Goal: Task Accomplishment & Management: Manage account settings

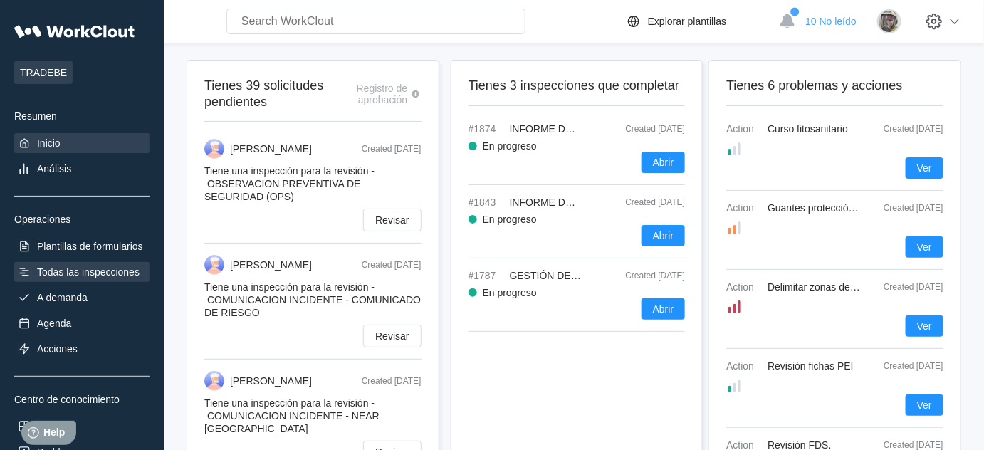
click at [97, 276] on div "Todas las inspecciones" at bounding box center [88, 271] width 103 height 11
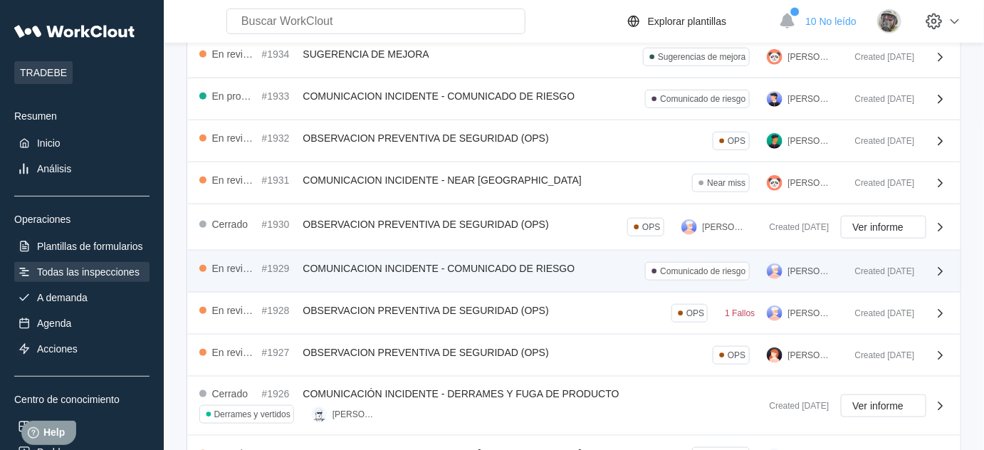
scroll to position [408, 0]
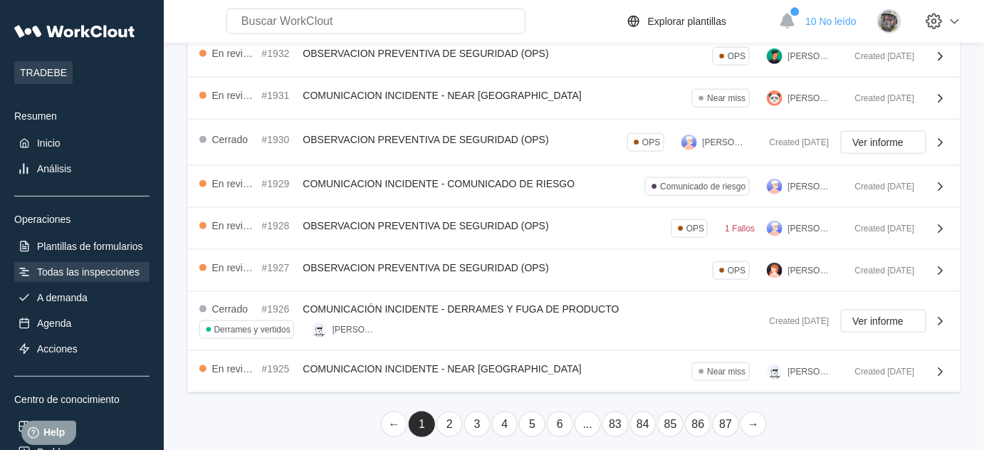
click at [480, 421] on link "3" at bounding box center [477, 425] width 26 height 26
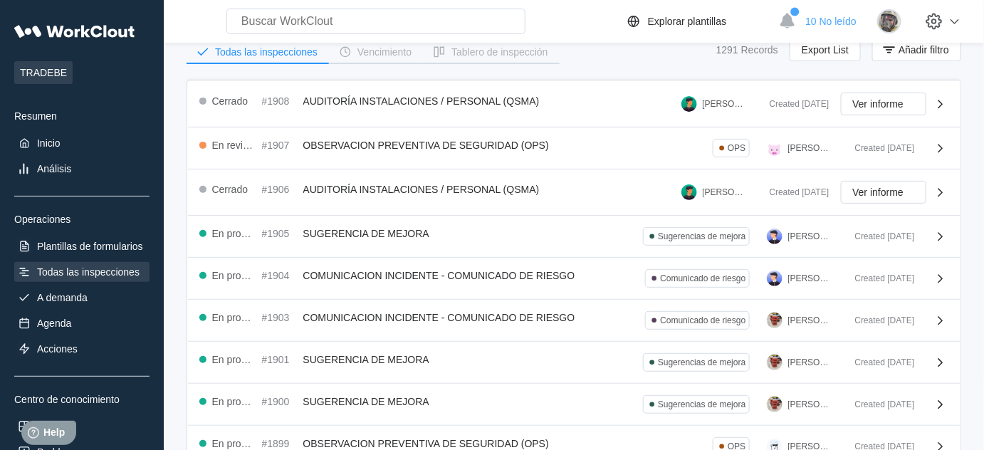
scroll to position [400, 0]
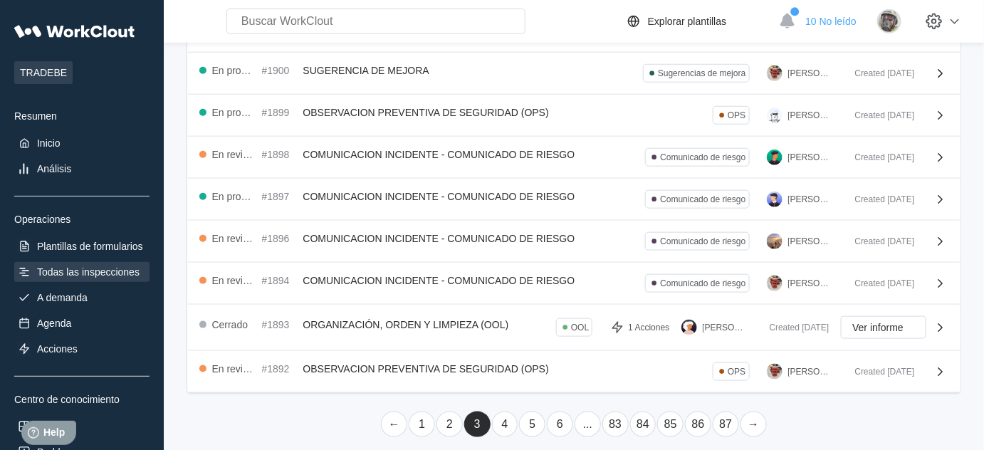
click at [506, 422] on link "4" at bounding box center [505, 425] width 26 height 26
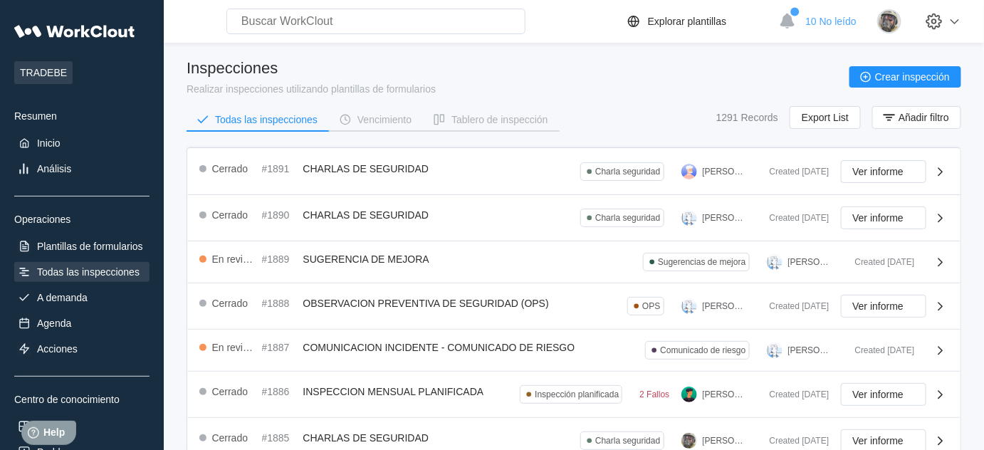
scroll to position [0, 0]
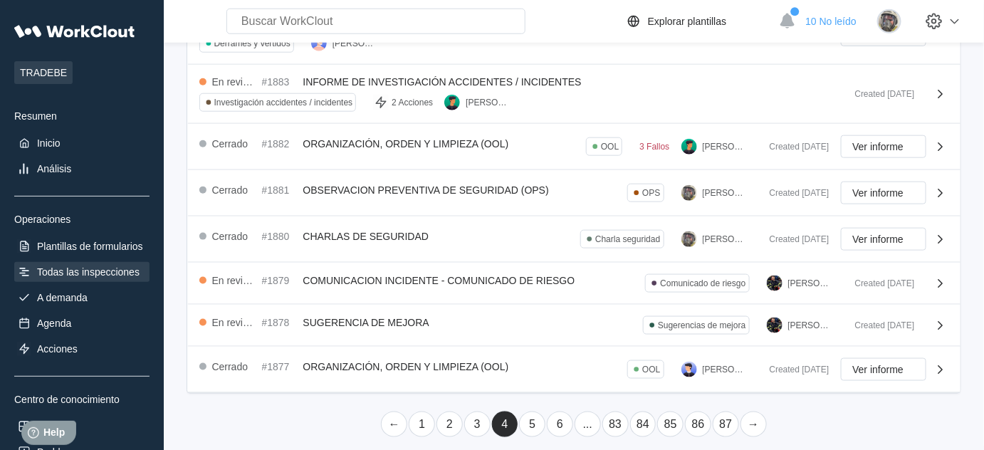
click at [477, 412] on link "3" at bounding box center [477, 425] width 26 height 26
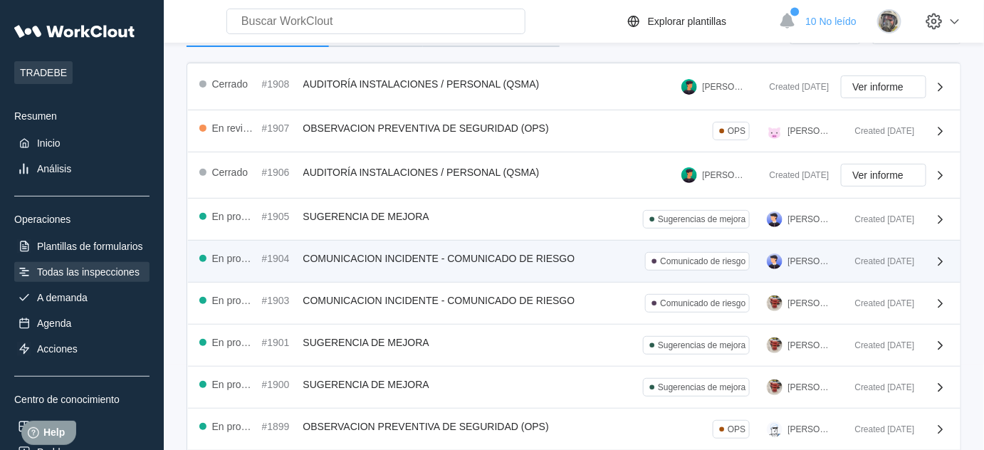
scroll to position [75, 0]
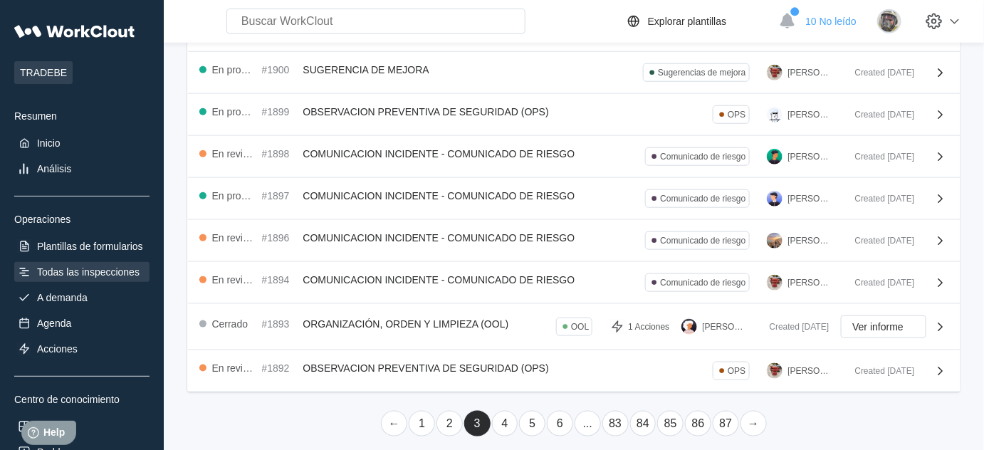
click at [449, 416] on link "2" at bounding box center [450, 424] width 26 height 26
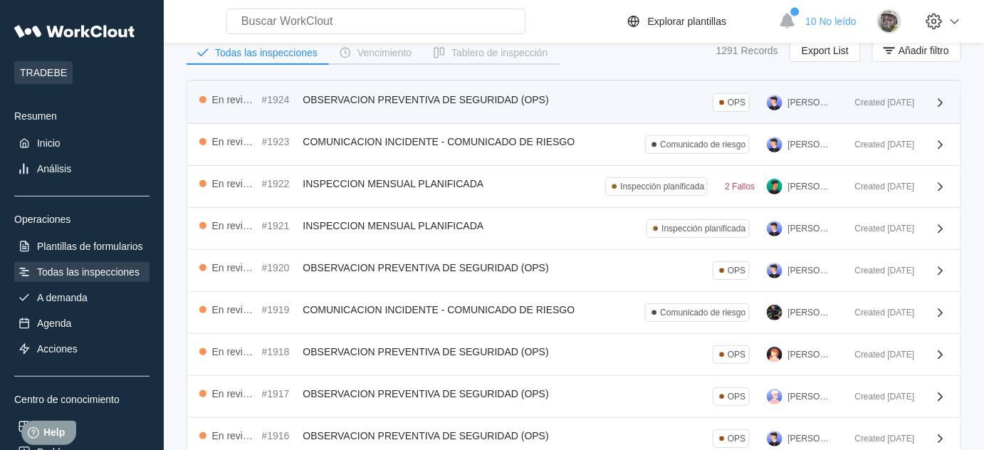
scroll to position [0, 0]
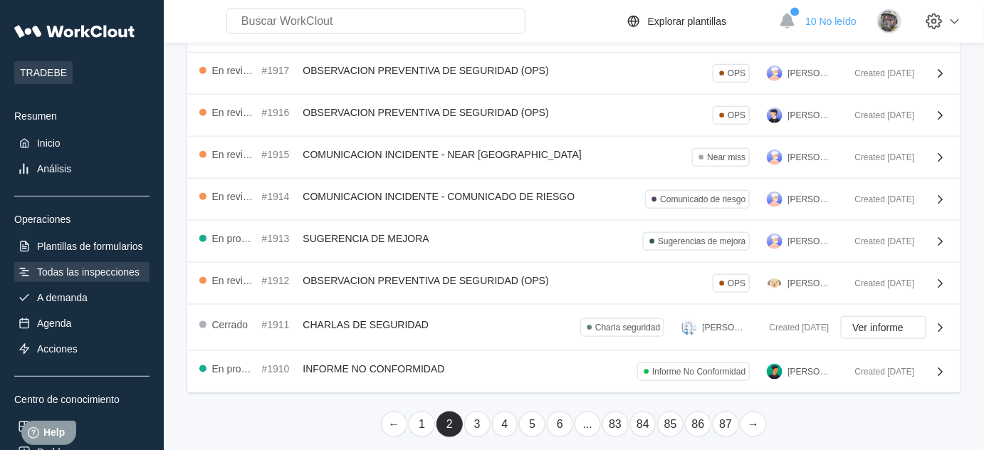
click at [424, 412] on link "1" at bounding box center [422, 425] width 26 height 26
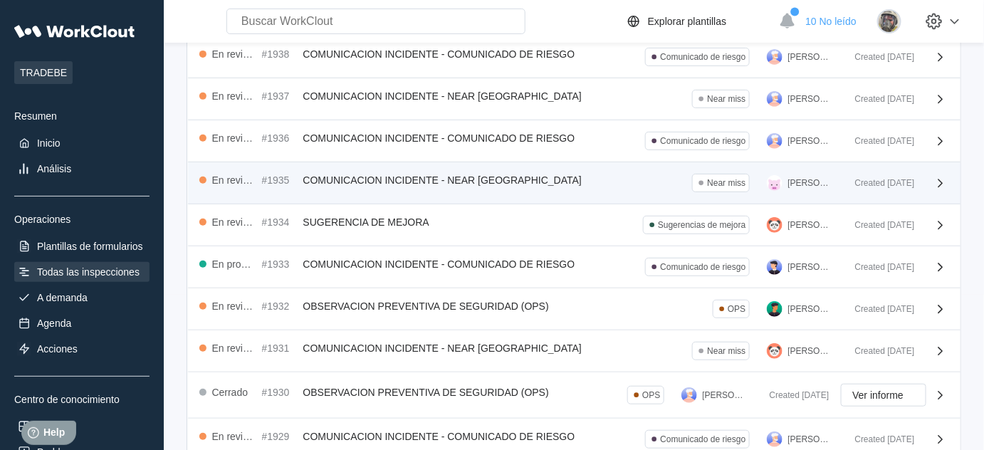
scroll to position [150, 0]
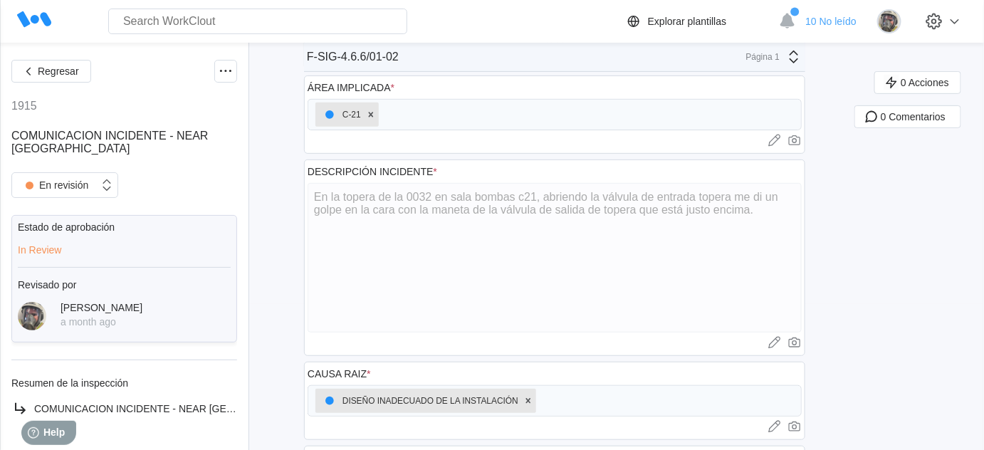
scroll to position [118, 0]
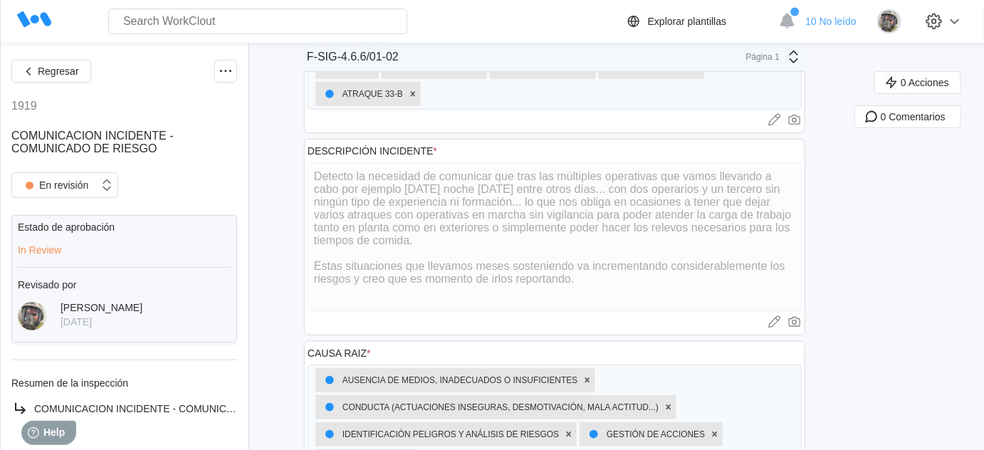
scroll to position [194, 0]
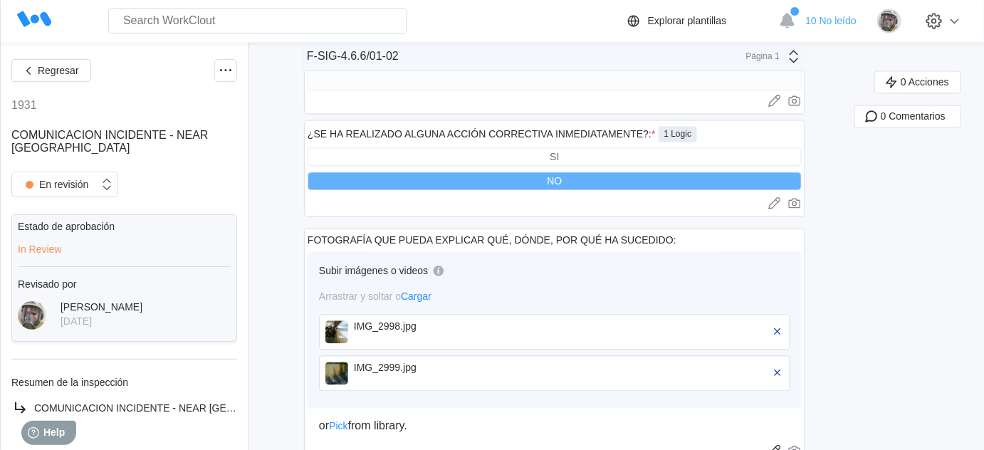
scroll to position [906, 0]
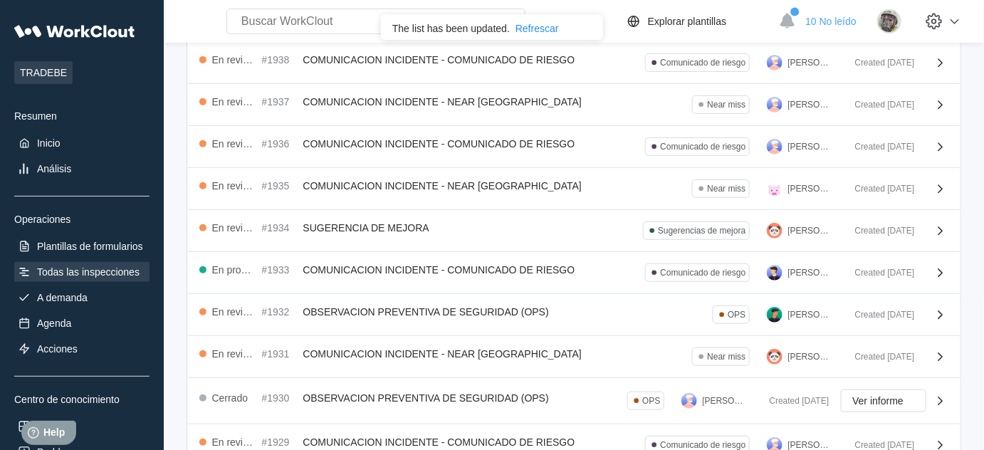
click at [78, 267] on div "Todas las inspecciones" at bounding box center [88, 271] width 103 height 11
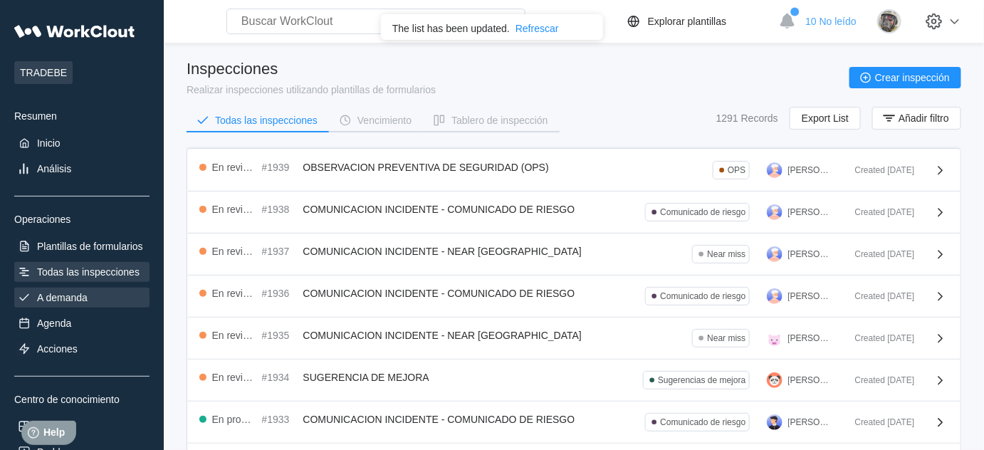
click at [66, 293] on div "A demanda" at bounding box center [62, 297] width 51 height 11
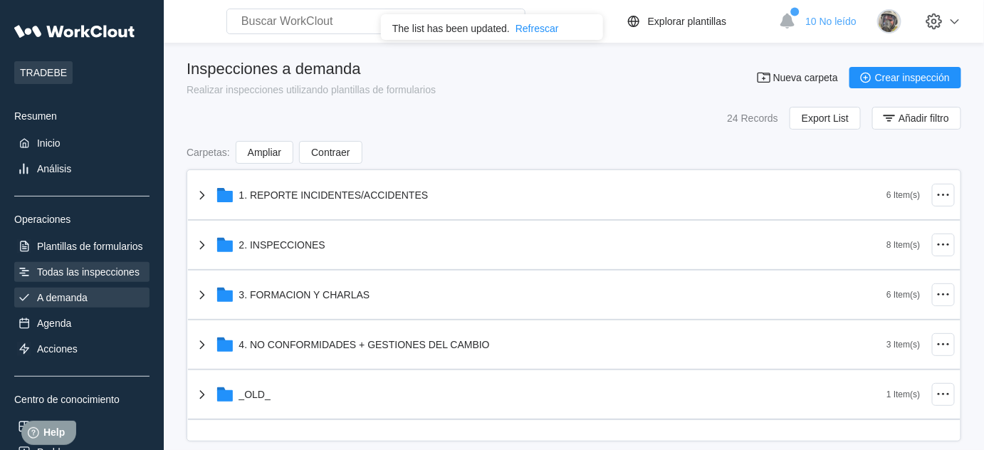
click at [87, 266] on div "Todas las inspecciones" at bounding box center [88, 271] width 103 height 11
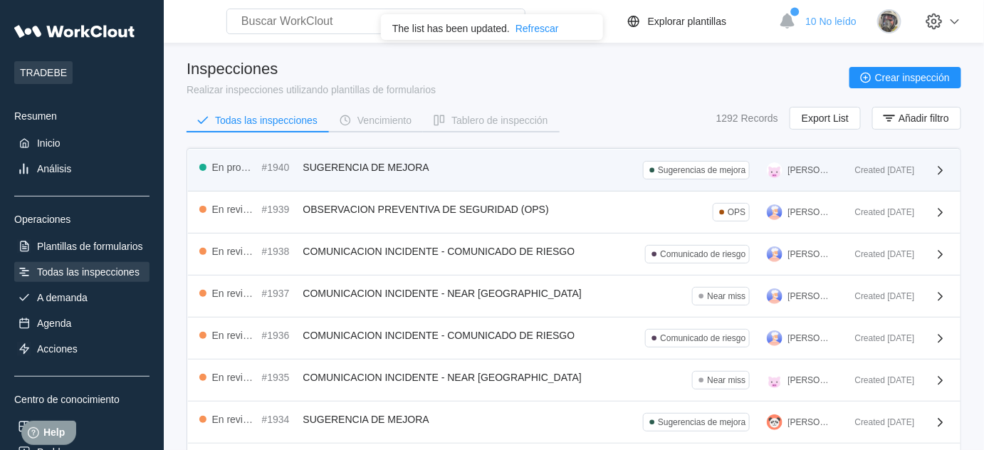
click at [368, 162] on span "SUGERENCIA DE MEJORA" at bounding box center [366, 167] width 126 height 11
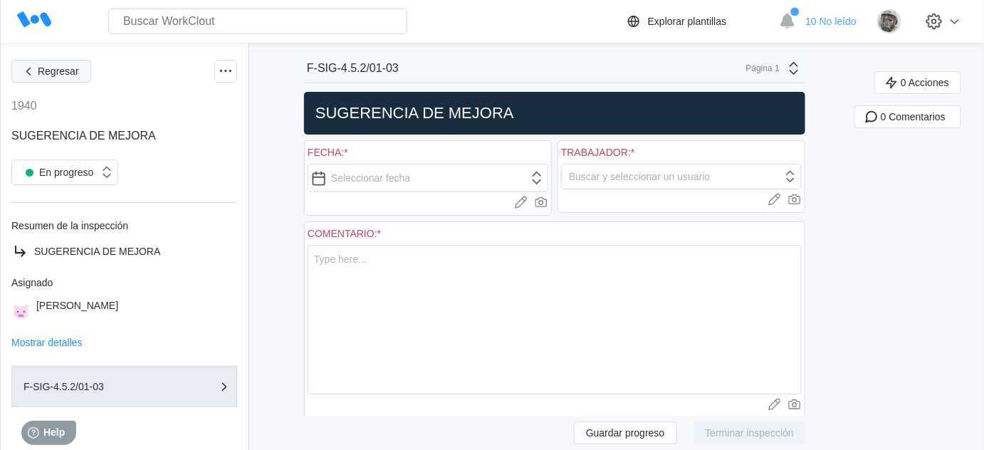
click at [53, 75] on span "Regresar" at bounding box center [58, 71] width 41 height 10
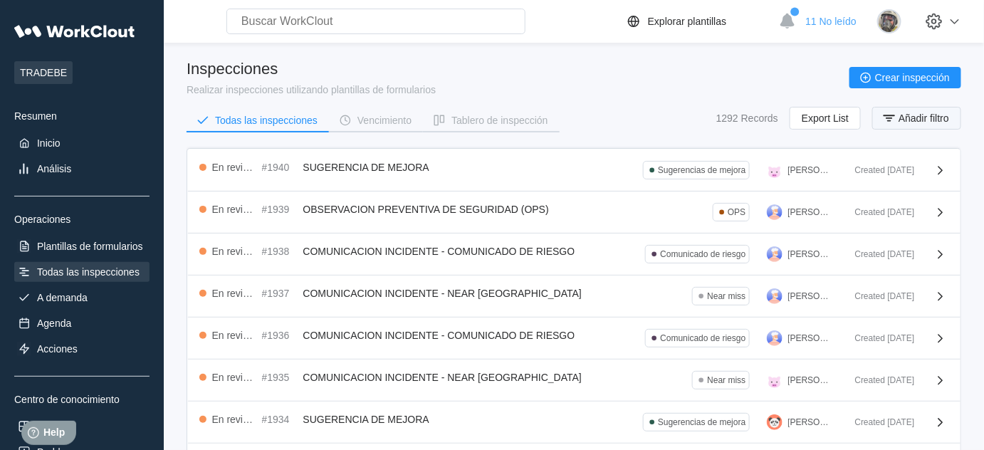
click at [927, 113] on span "Añadir filtro" at bounding box center [924, 118] width 51 height 10
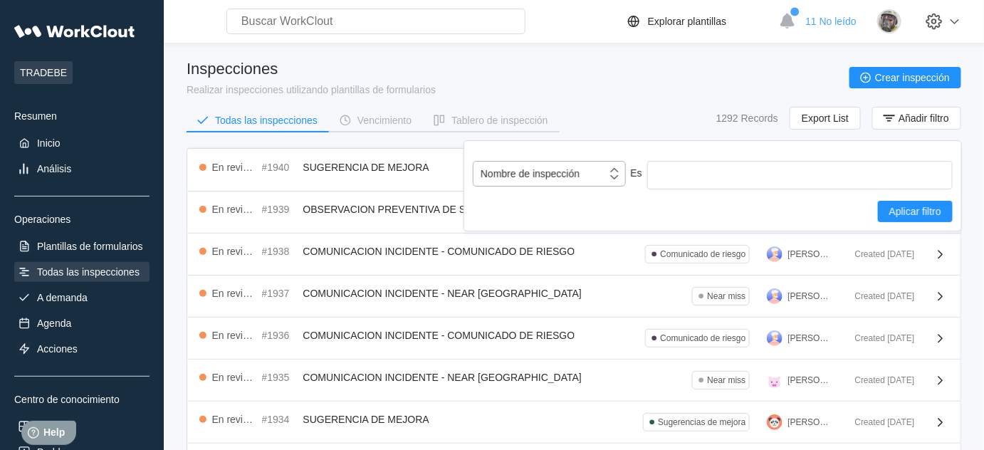
click at [565, 164] on div "Nombre de inspección" at bounding box center [540, 174] width 133 height 20
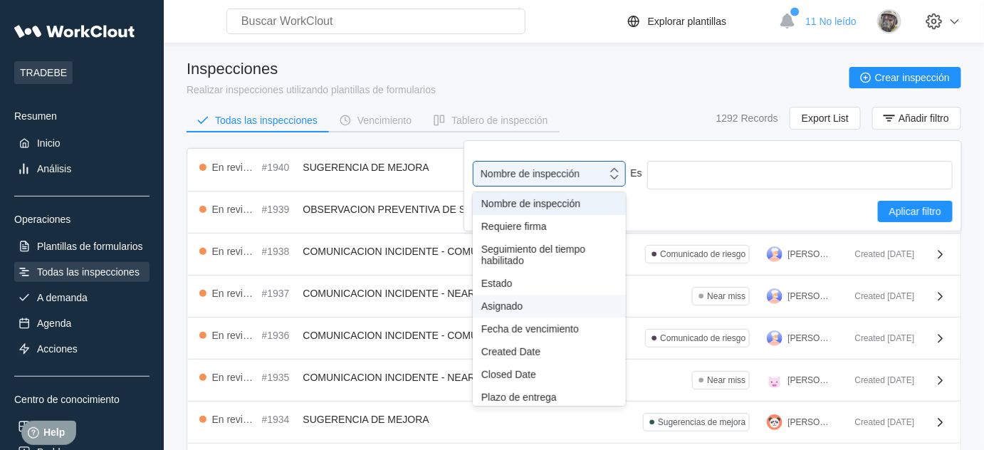
click at [511, 312] on div "Asignado" at bounding box center [549, 306] width 153 height 23
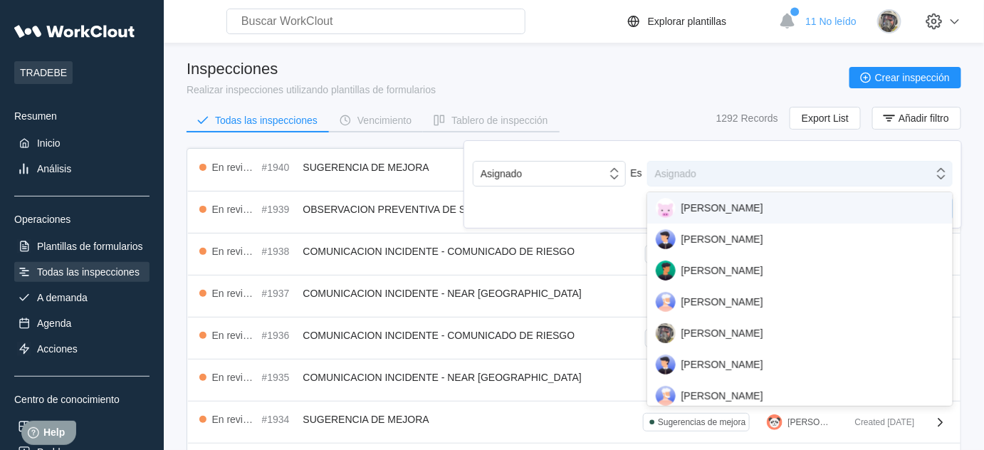
click at [676, 178] on div "Asignado" at bounding box center [675, 173] width 41 height 11
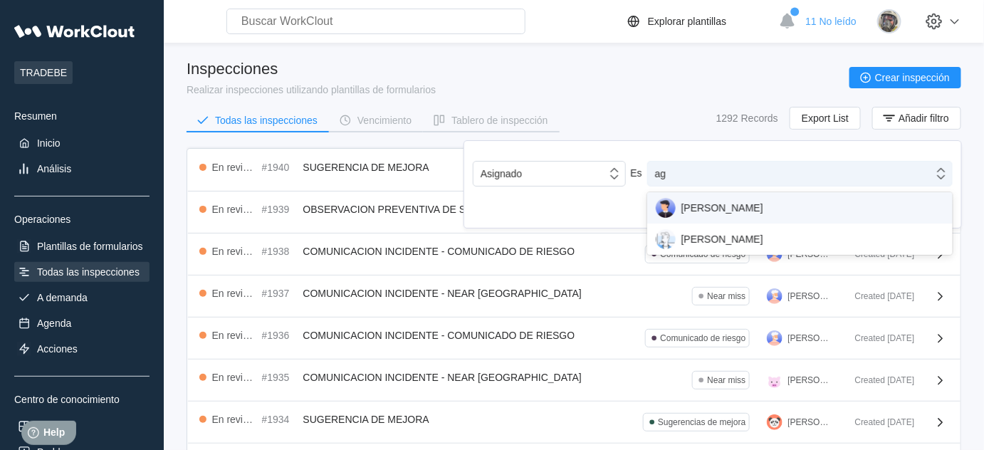
type input "agu"
click at [706, 214] on div "AGUSTIN JACAS" at bounding box center [800, 208] width 288 height 20
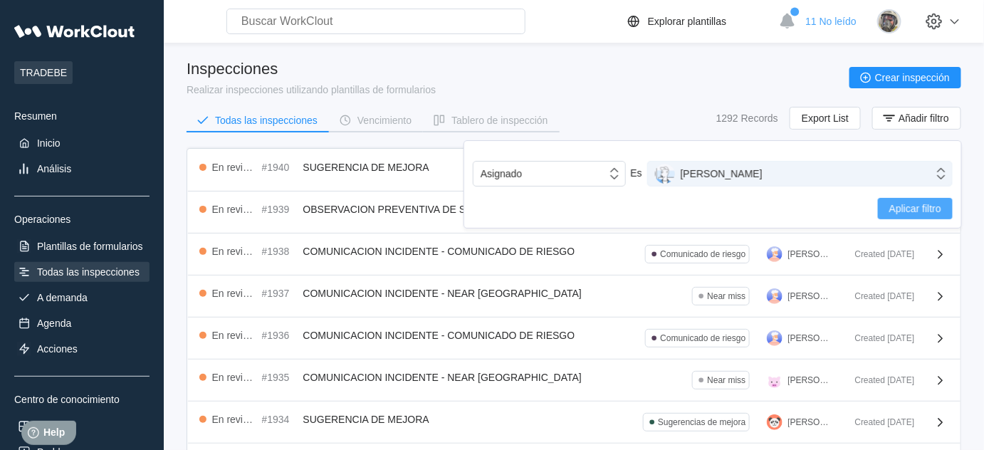
click at [909, 205] on span "Aplicar filtro" at bounding box center [915, 209] width 52 height 10
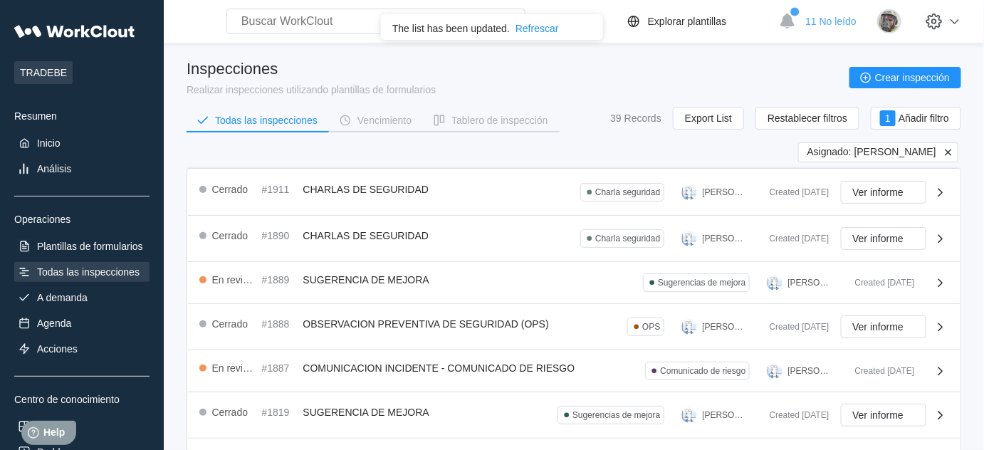
click at [946, 150] on icon at bounding box center [948, 152] width 13 height 13
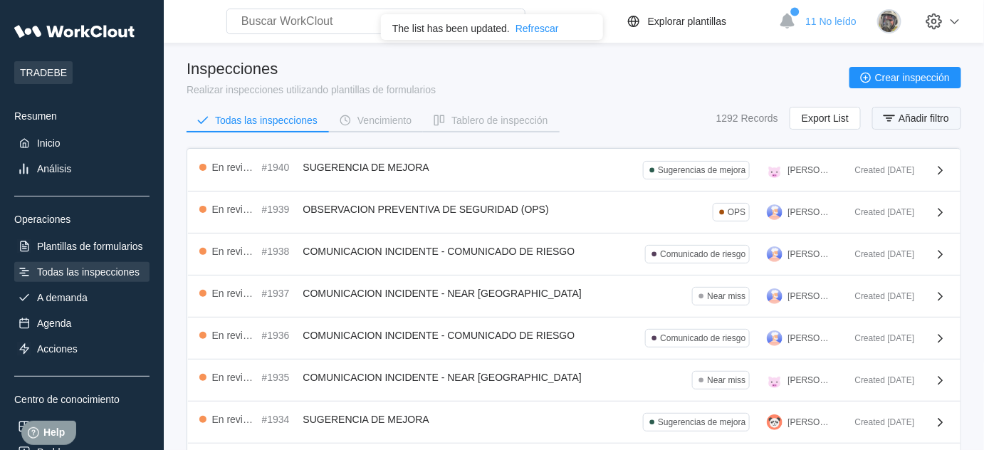
click at [923, 119] on span "Añadir filtro" at bounding box center [924, 118] width 51 height 10
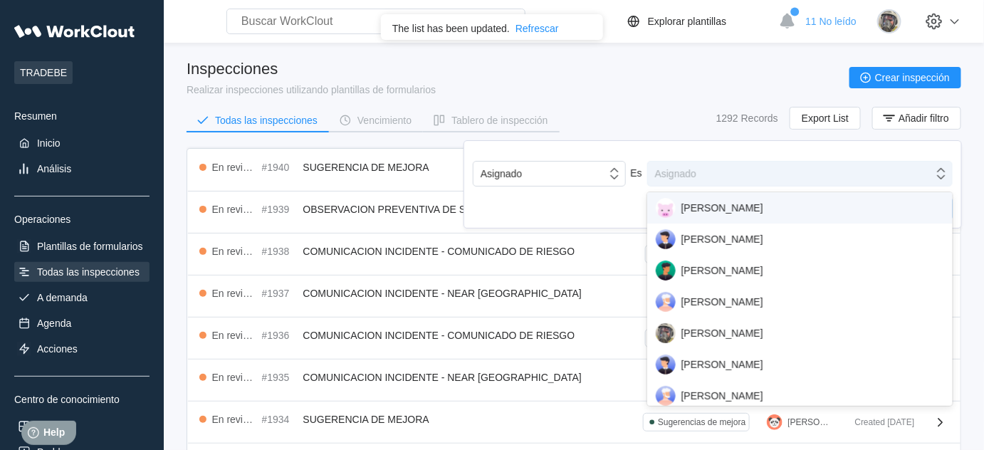
click at [691, 169] on div "Asignado" at bounding box center [675, 173] width 41 height 11
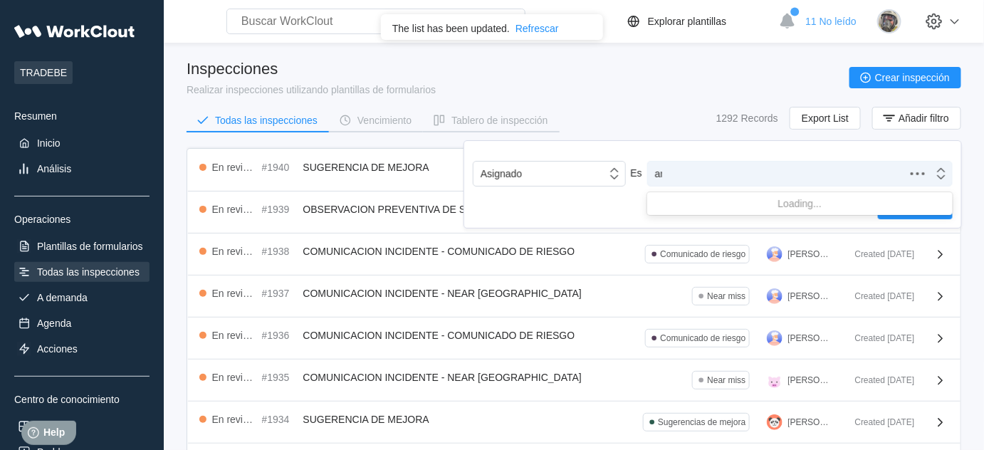
type input "ama"
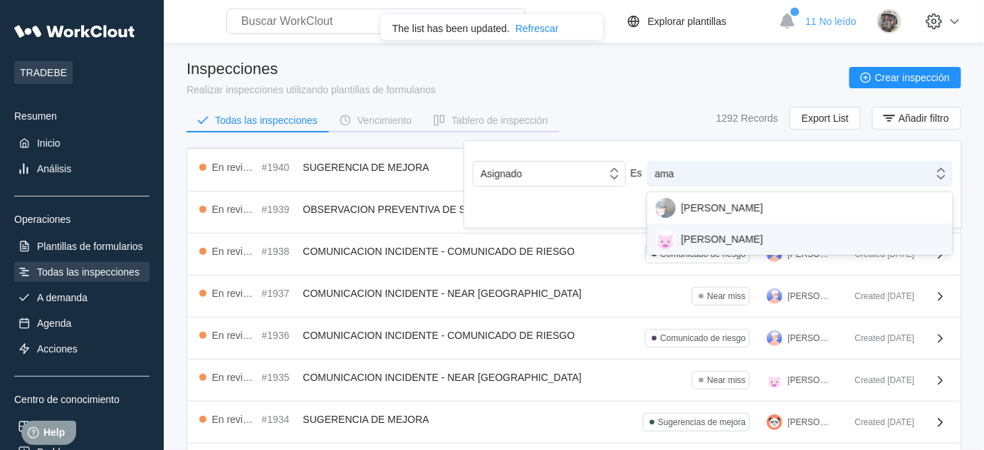
click at [716, 236] on div "AMADEU PUIGCORBER" at bounding box center [800, 239] width 288 height 20
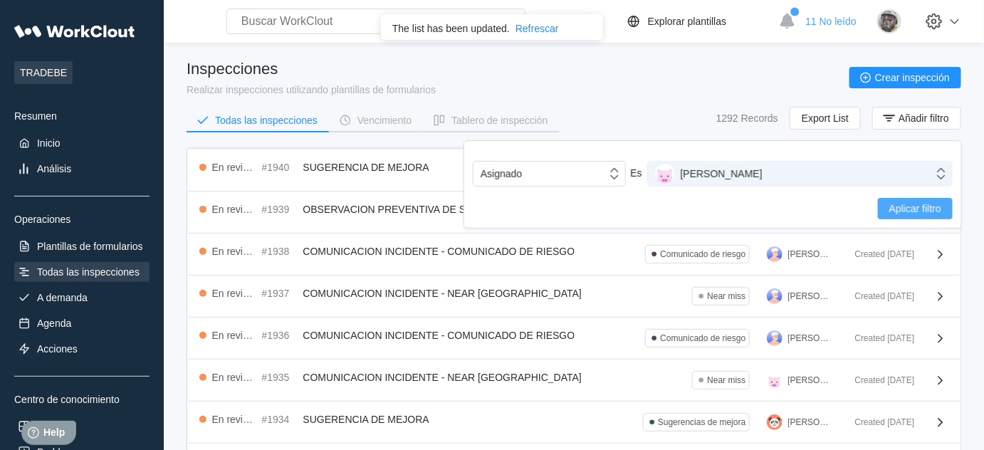
click at [887, 207] on button "Aplicar filtro" at bounding box center [915, 208] width 75 height 21
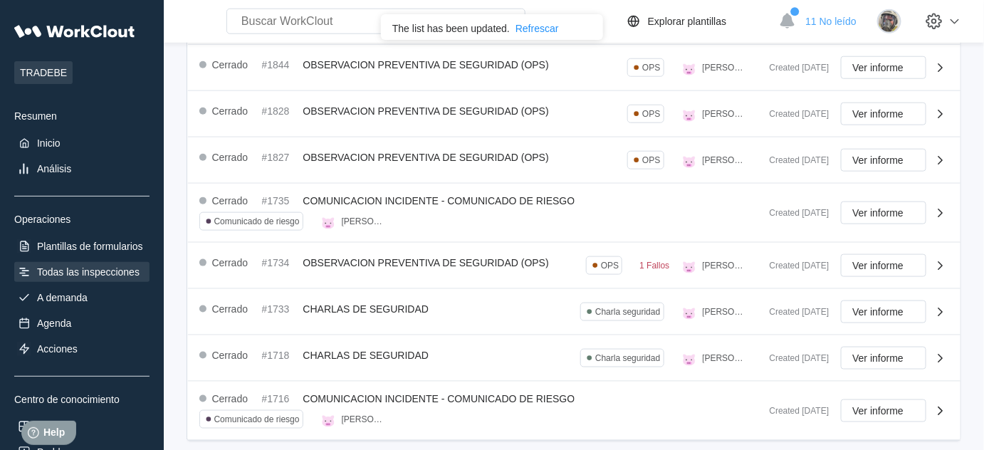
scroll to position [501, 0]
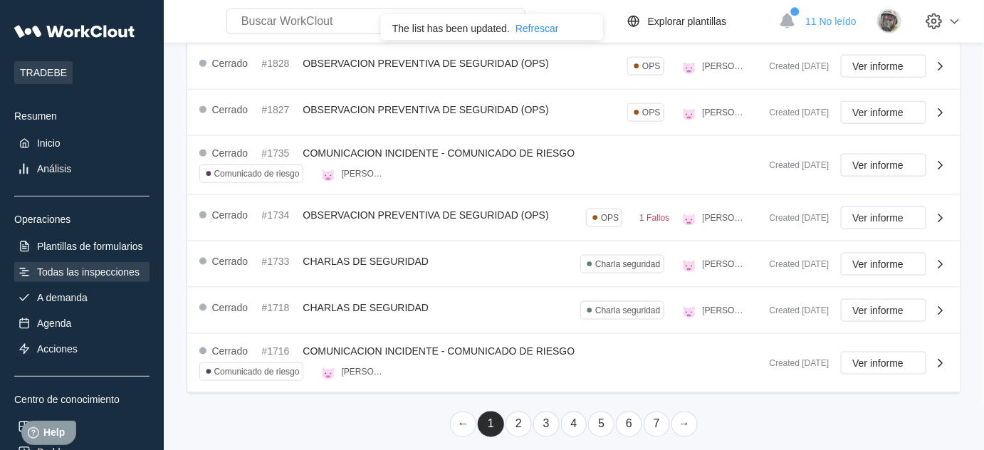
click at [518, 417] on link "2" at bounding box center [519, 425] width 26 height 26
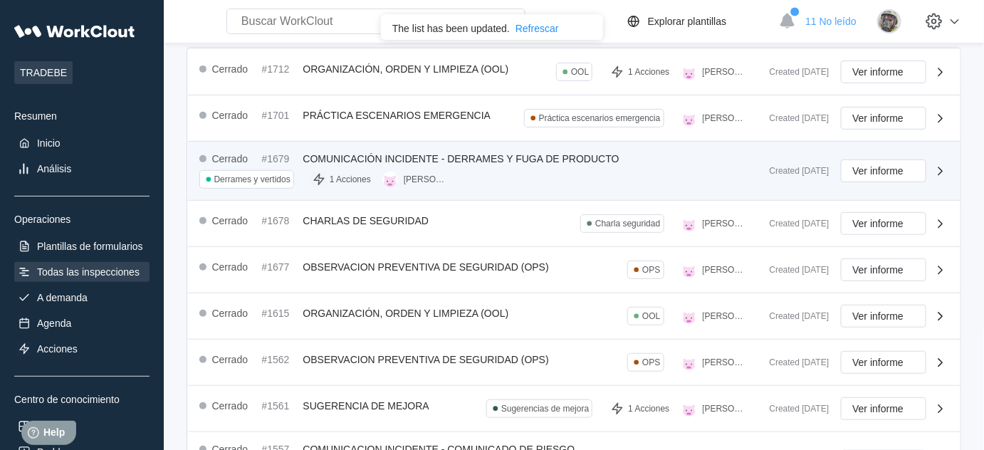
scroll to position [56, 0]
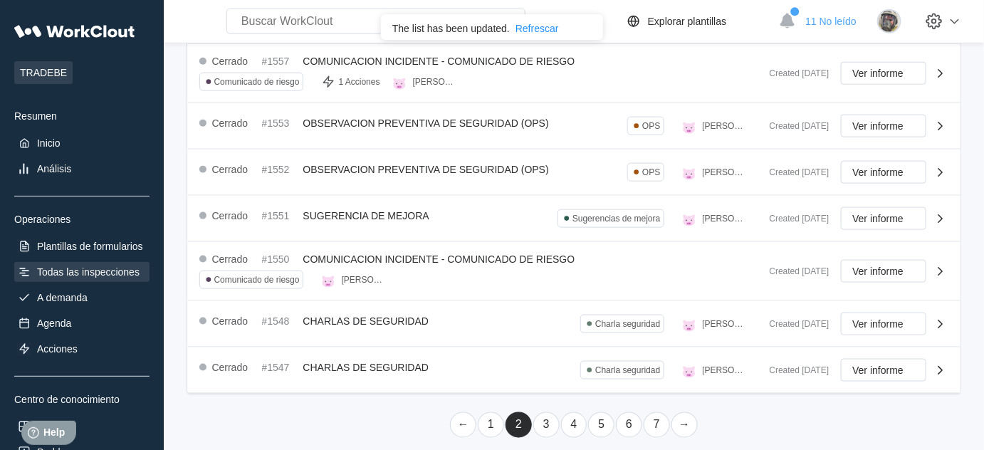
click at [490, 422] on link "1" at bounding box center [491, 425] width 26 height 26
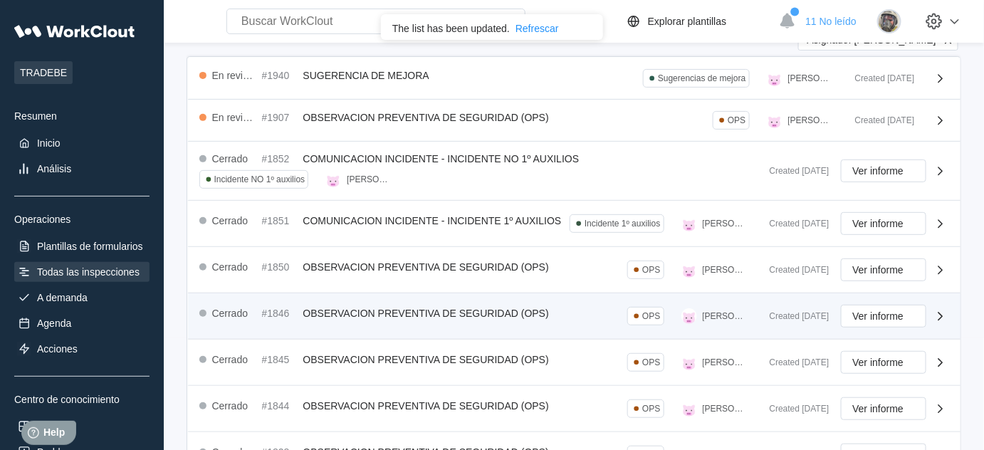
scroll to position [0, 0]
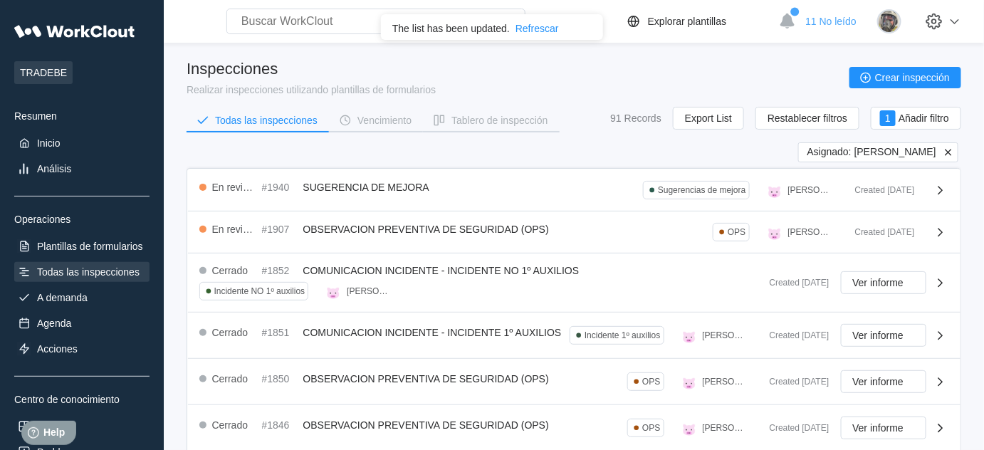
click at [946, 150] on icon at bounding box center [948, 152] width 13 height 13
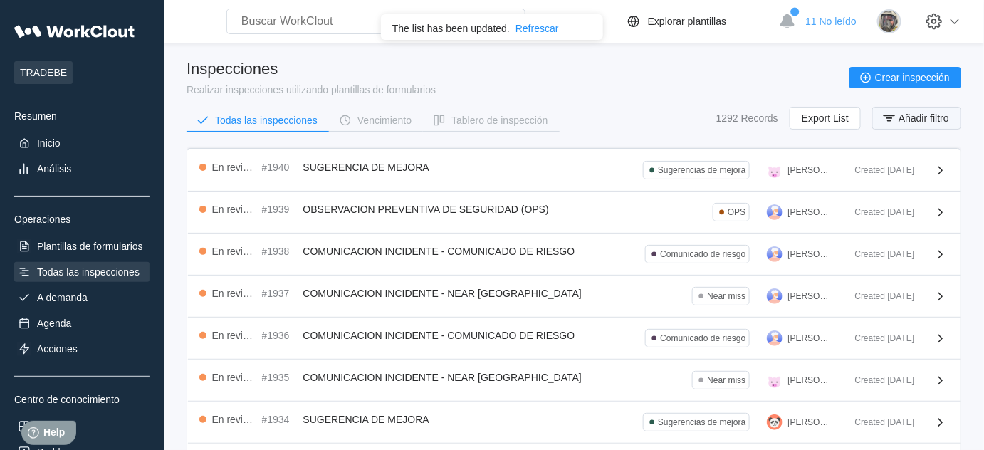
click at [917, 118] on span "Añadir filtro" at bounding box center [924, 118] width 51 height 10
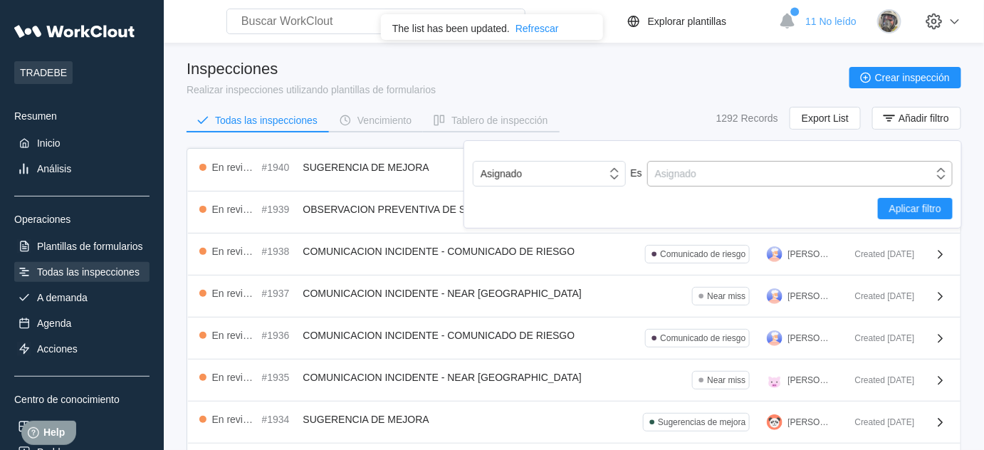
click at [707, 174] on div "Asignado" at bounding box center [791, 174] width 286 height 20
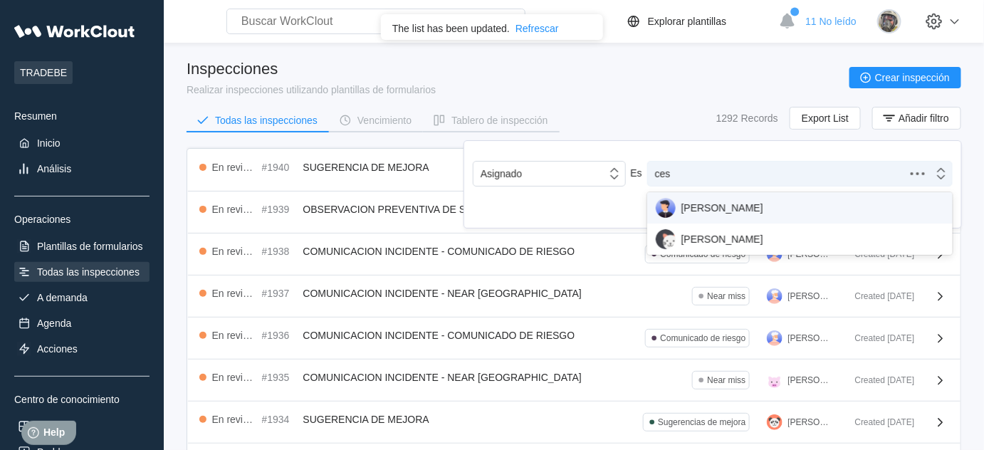
type input "cesa"
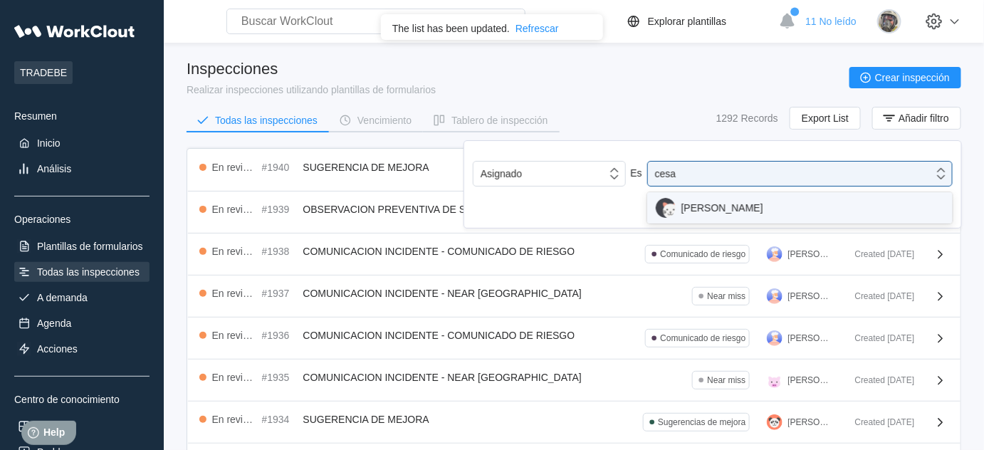
click at [714, 208] on div "CESAR HORCAJO" at bounding box center [800, 208] width 288 height 20
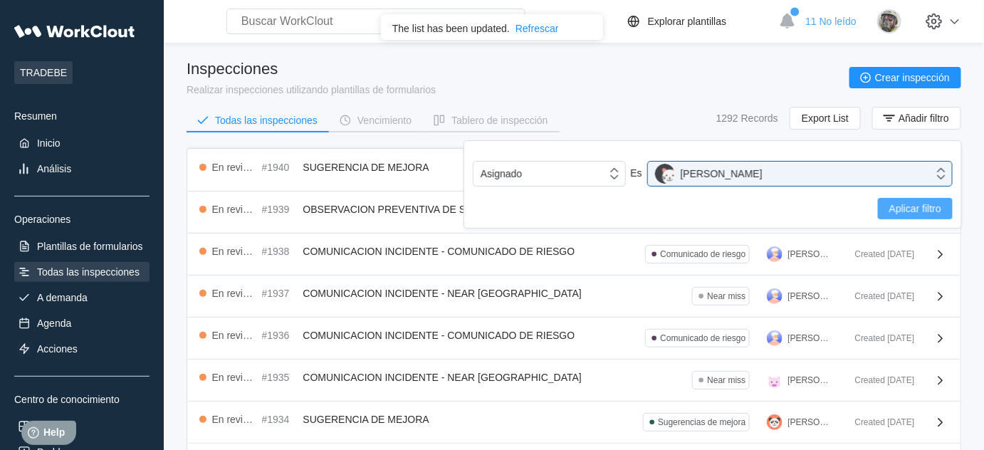
click at [914, 208] on span "Aplicar filtro" at bounding box center [915, 209] width 52 height 10
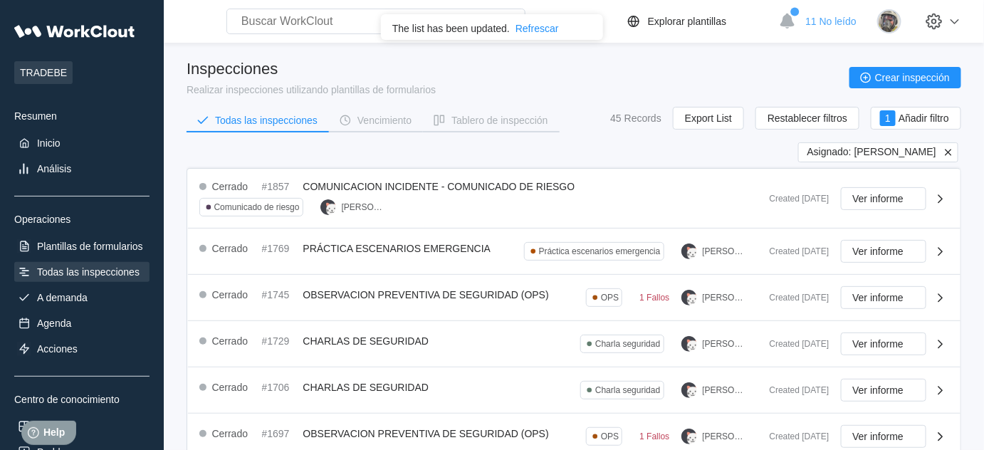
click at [949, 150] on icon at bounding box center [948, 152] width 13 height 13
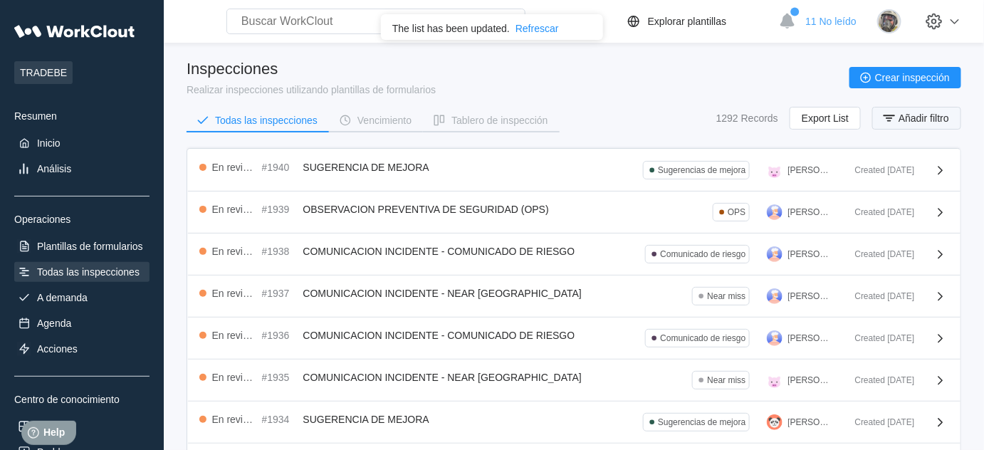
click at [936, 114] on span "Añadir filtro" at bounding box center [924, 118] width 51 height 10
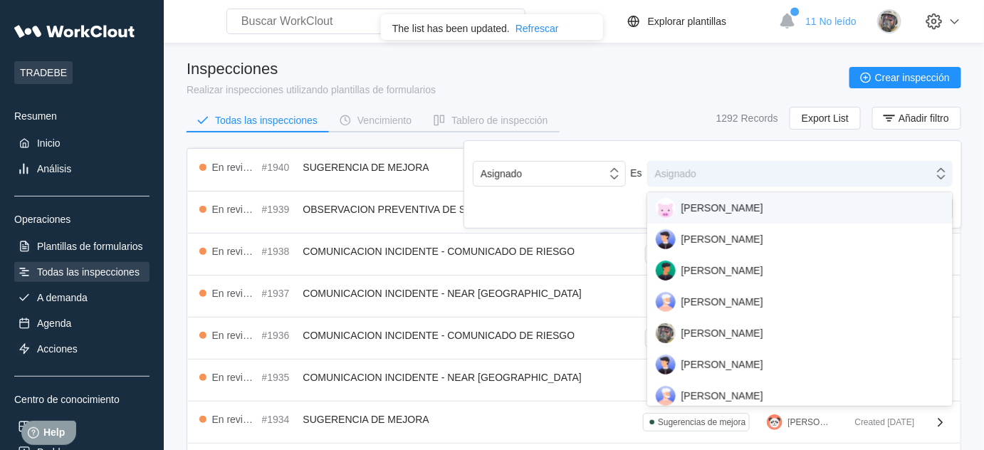
click at [843, 174] on div "Asignado" at bounding box center [791, 174] width 286 height 20
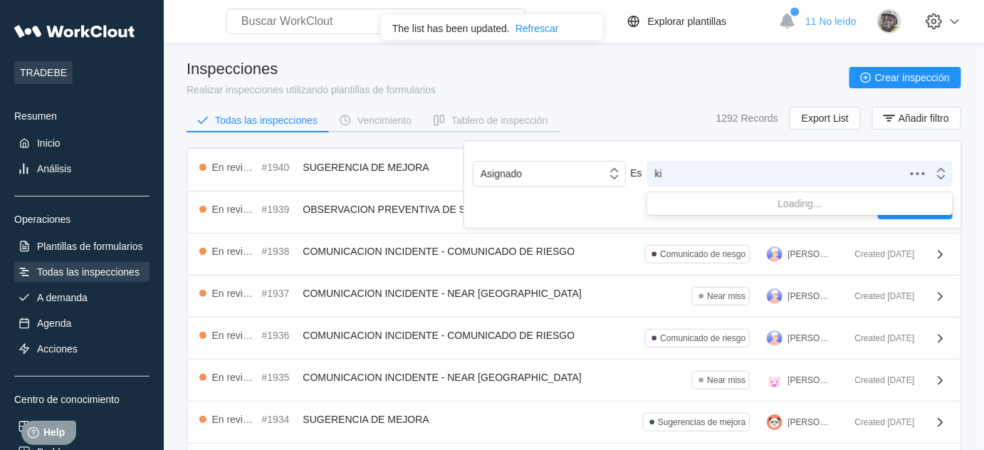
type input "kil"
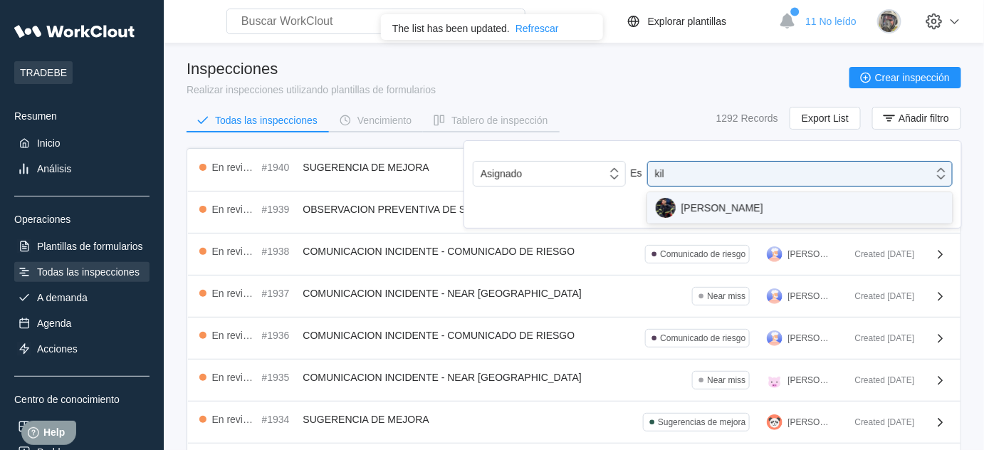
click at [706, 209] on div "KILIAN PEREZ" at bounding box center [800, 208] width 288 height 20
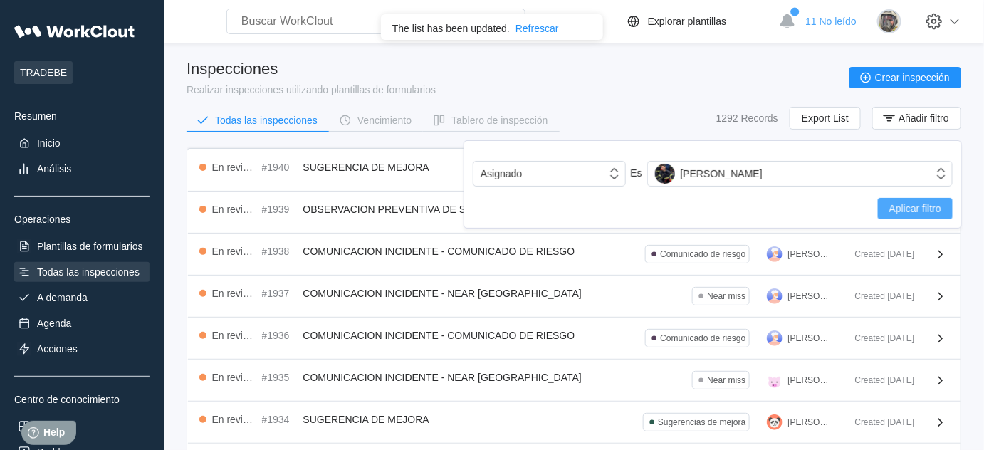
click at [899, 205] on span "Aplicar filtro" at bounding box center [915, 209] width 52 height 10
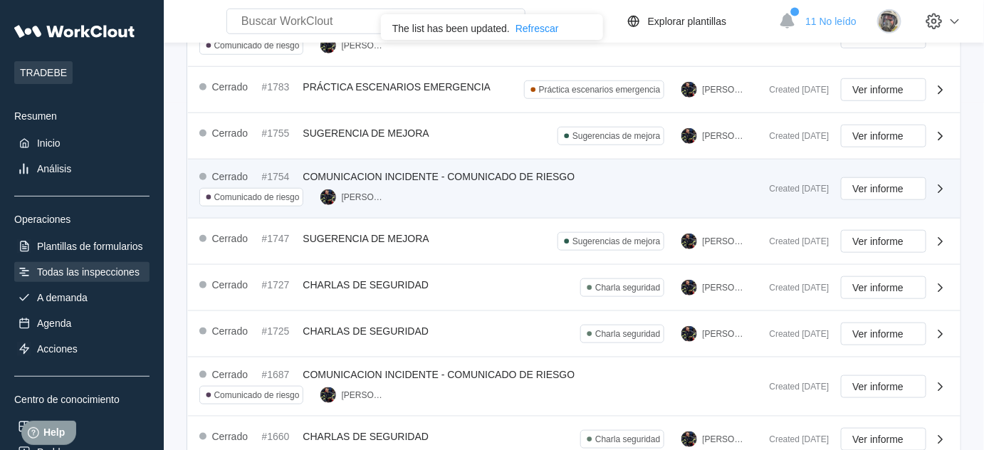
scroll to position [263, 0]
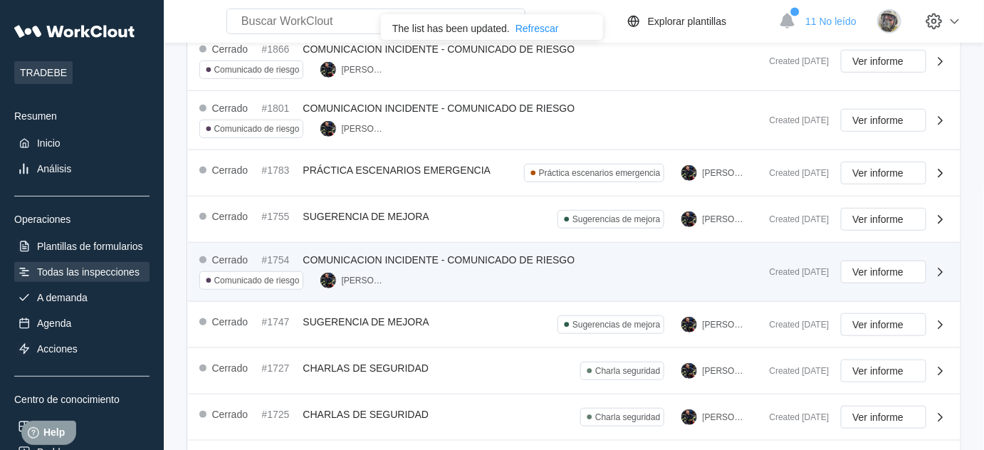
click at [503, 254] on span "COMUNICACION INCIDENTE - COMUNICADO DE RIESGO" at bounding box center [439, 259] width 272 height 11
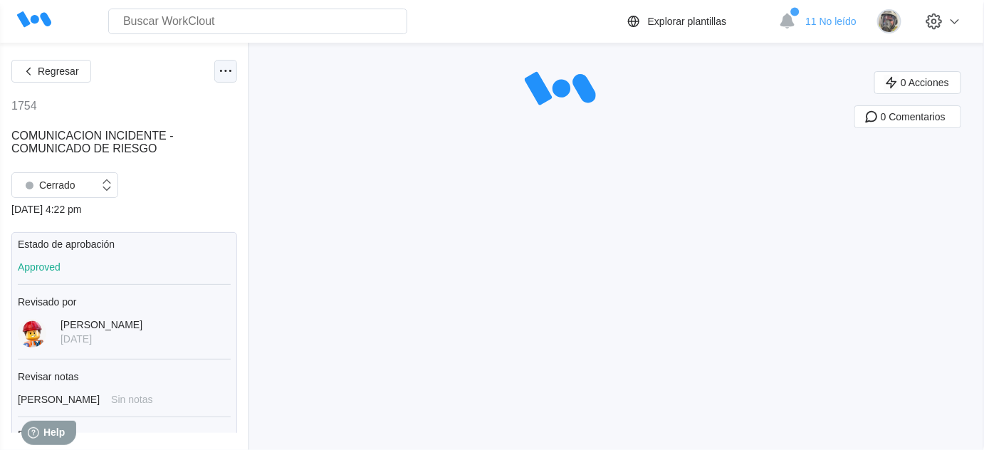
click at [219, 68] on icon at bounding box center [225, 71] width 17 height 17
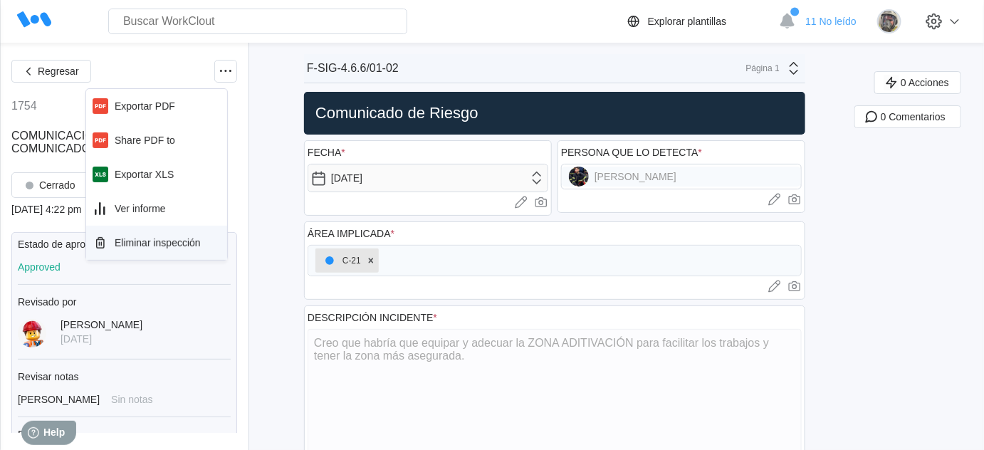
click at [159, 240] on div "Eliminar inspección" at bounding box center [158, 242] width 86 height 11
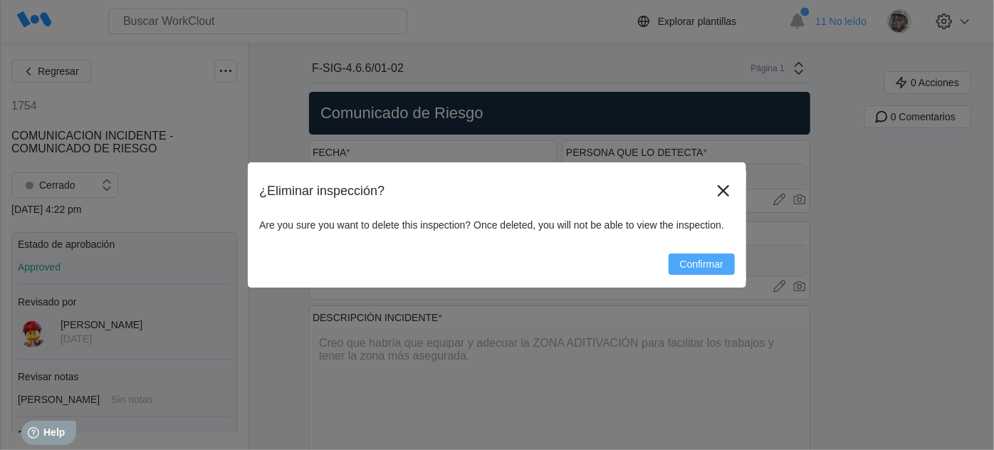
click at [701, 268] on span "Confirmar" at bounding box center [701, 264] width 43 height 10
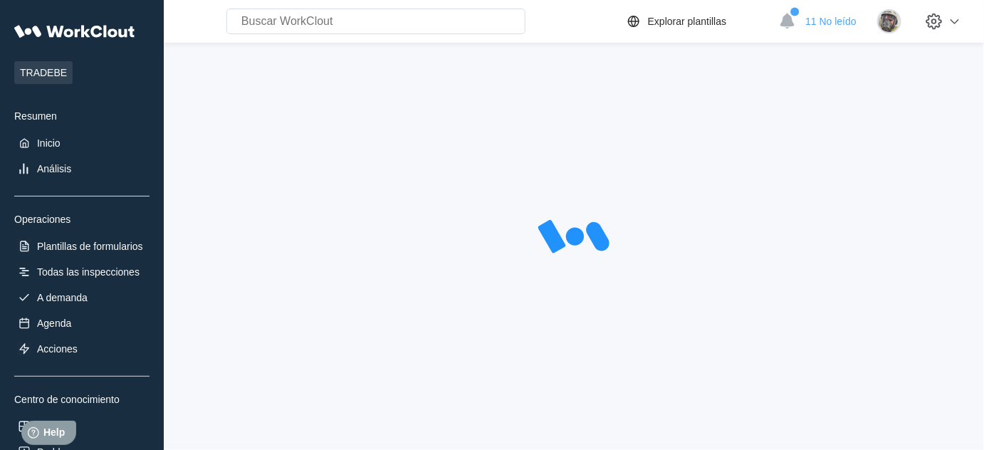
click at [654, 259] on div at bounding box center [574, 238] width 775 height 356
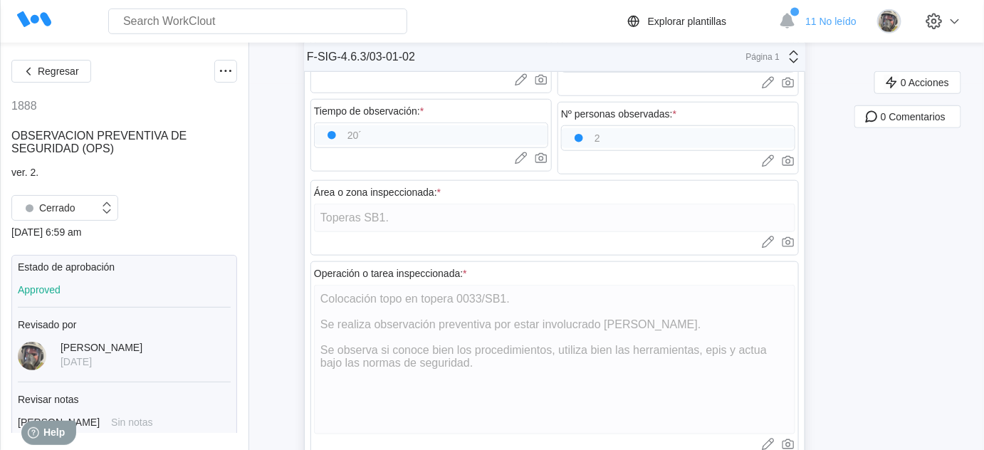
scroll to position [388, 0]
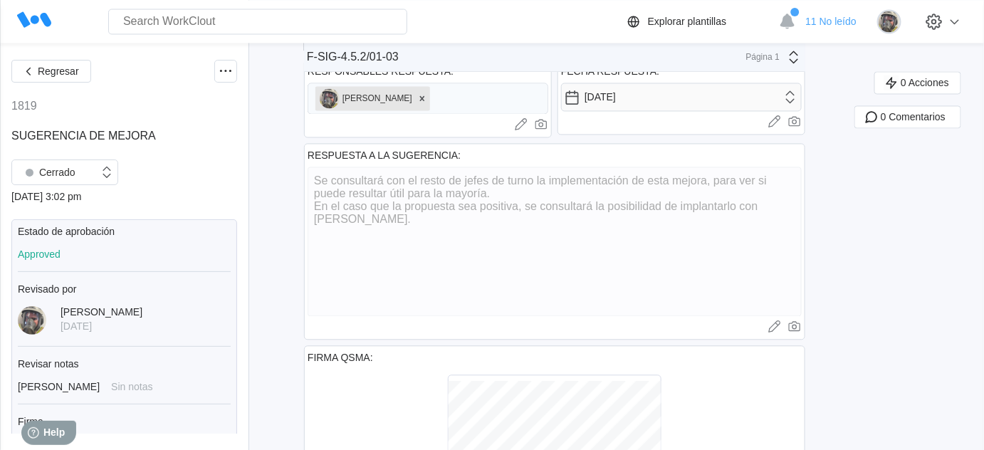
scroll to position [971, 0]
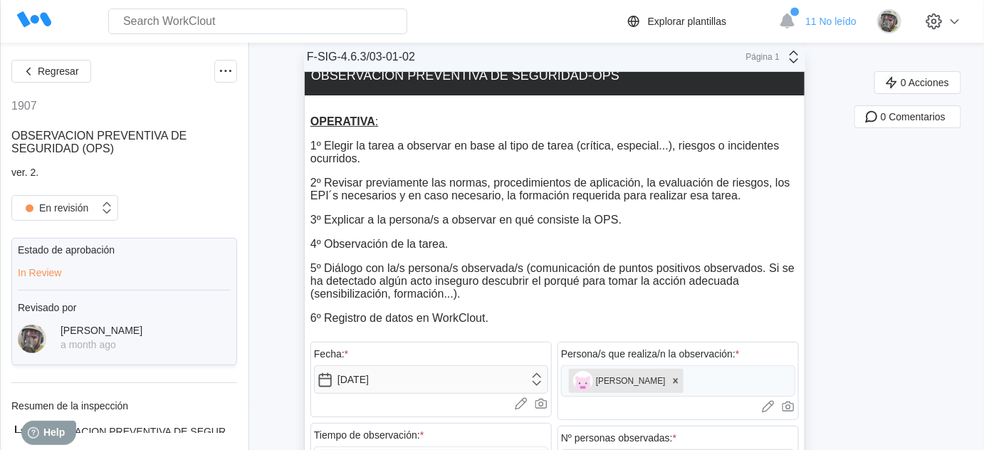
scroll to position [64, 0]
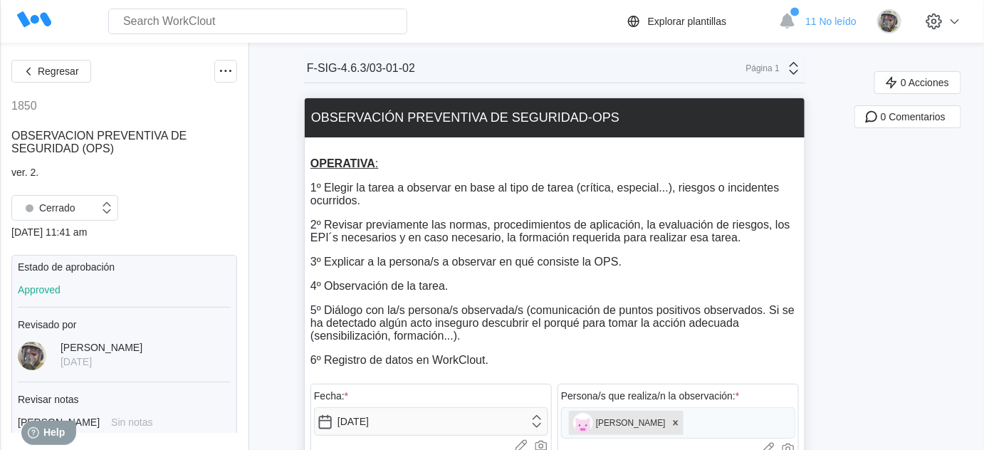
scroll to position [64, 0]
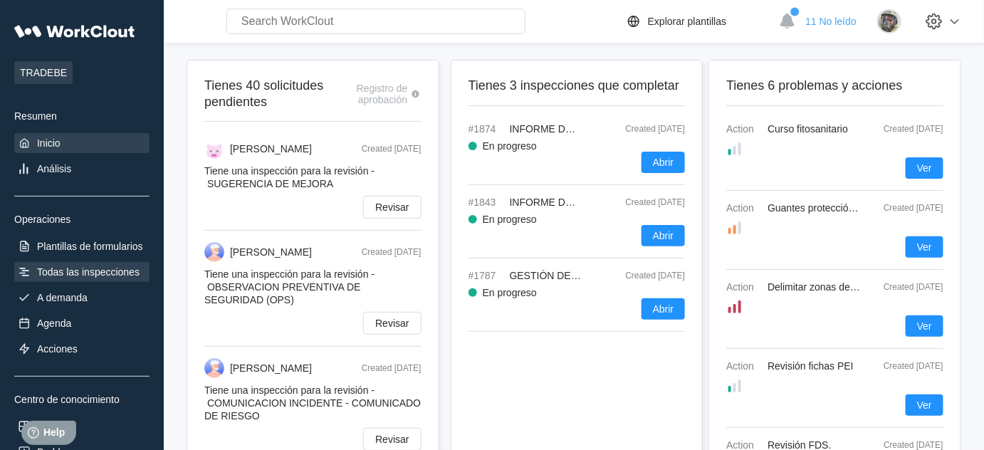
click at [108, 280] on div "Todas las inspecciones" at bounding box center [81, 272] width 135 height 20
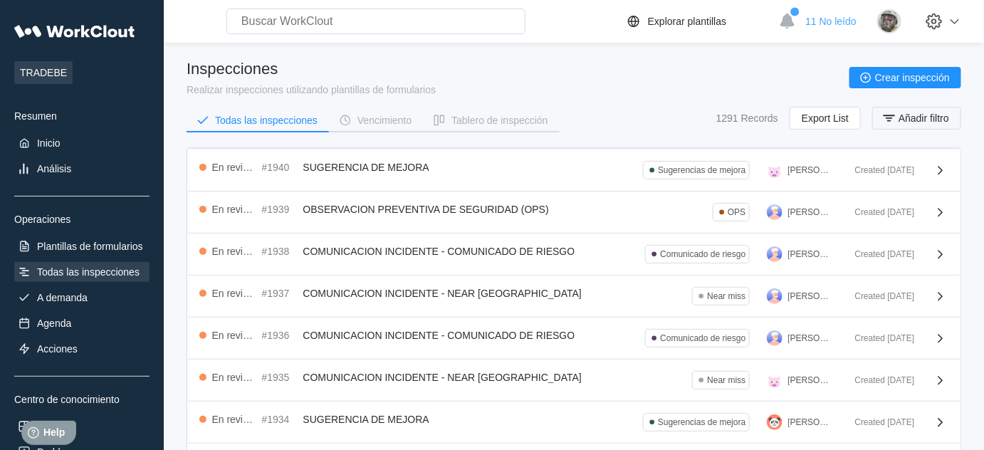
click at [924, 118] on span "Añadir filtro" at bounding box center [924, 118] width 51 height 10
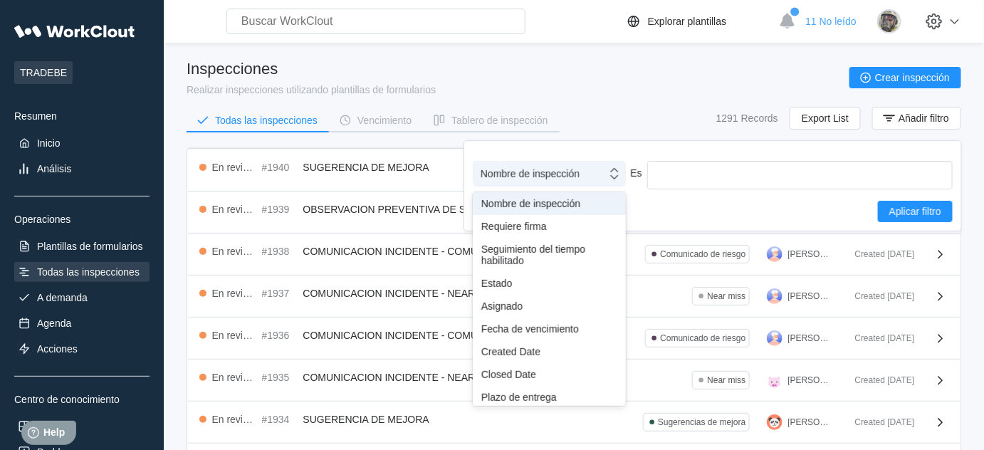
click at [573, 182] on div "Nombre de inspección" at bounding box center [540, 174] width 133 height 20
click at [532, 308] on div "Asignado" at bounding box center [549, 306] width 136 height 11
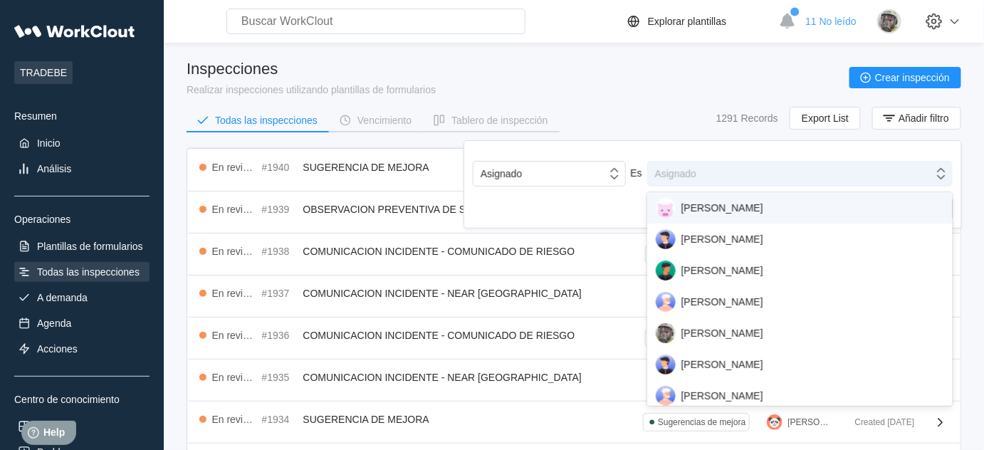
click at [703, 177] on div "Asignado" at bounding box center [791, 174] width 286 height 20
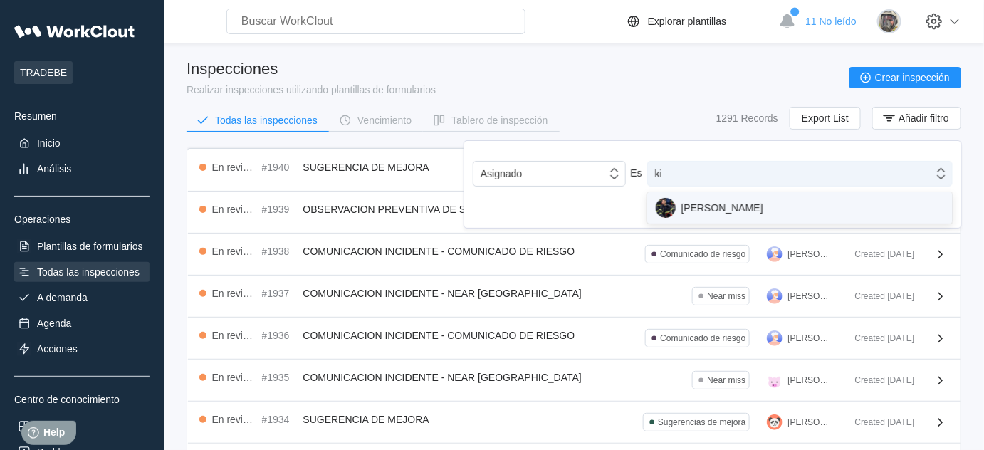
type input "kil"
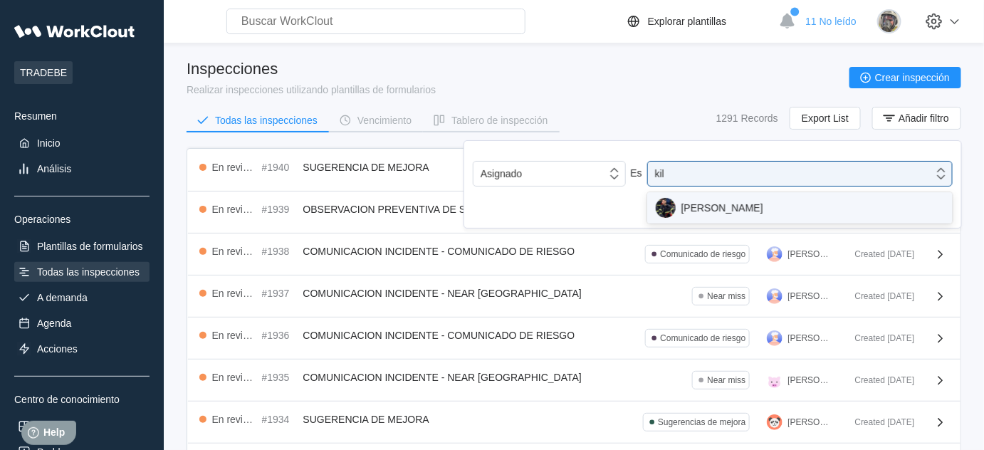
click at [691, 210] on div "KILIAN PEREZ" at bounding box center [800, 208] width 288 height 20
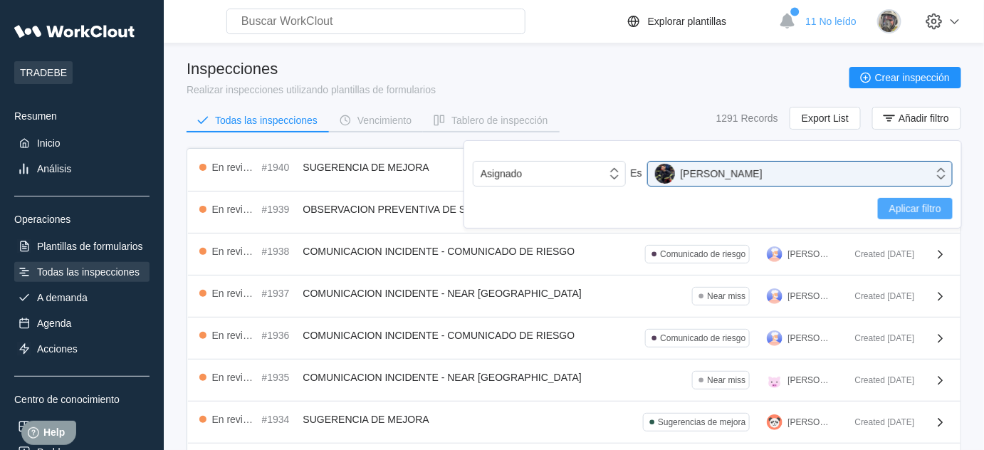
click at [906, 212] on span "Aplicar filtro" at bounding box center [915, 209] width 52 height 10
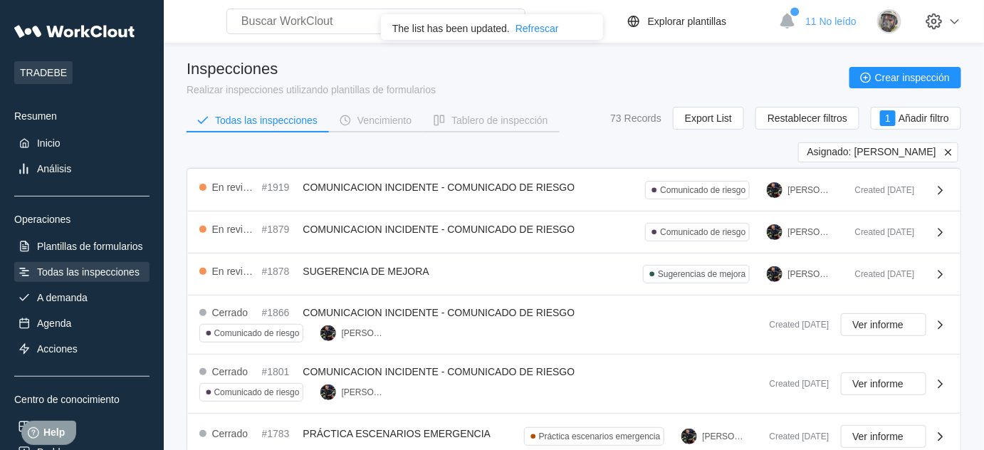
click at [951, 153] on icon at bounding box center [948, 152] width 6 height 6
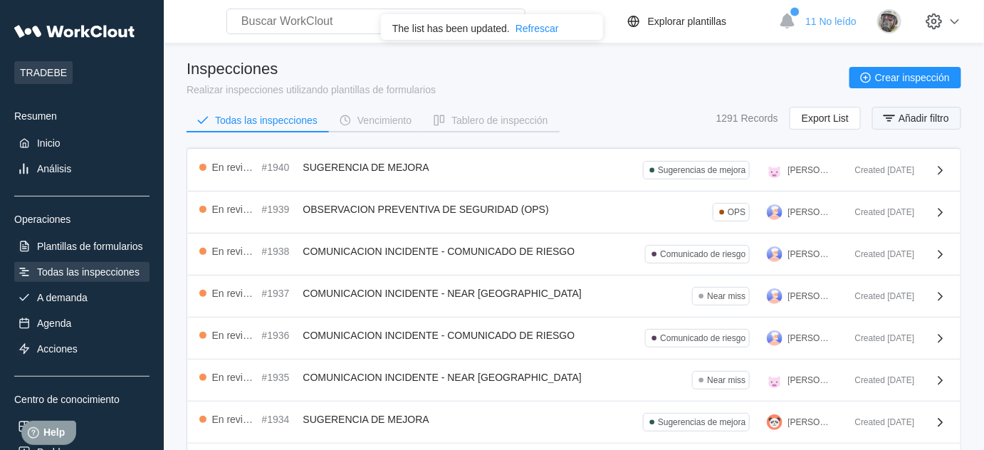
click at [934, 118] on span "Añadir filtro" at bounding box center [924, 118] width 51 height 10
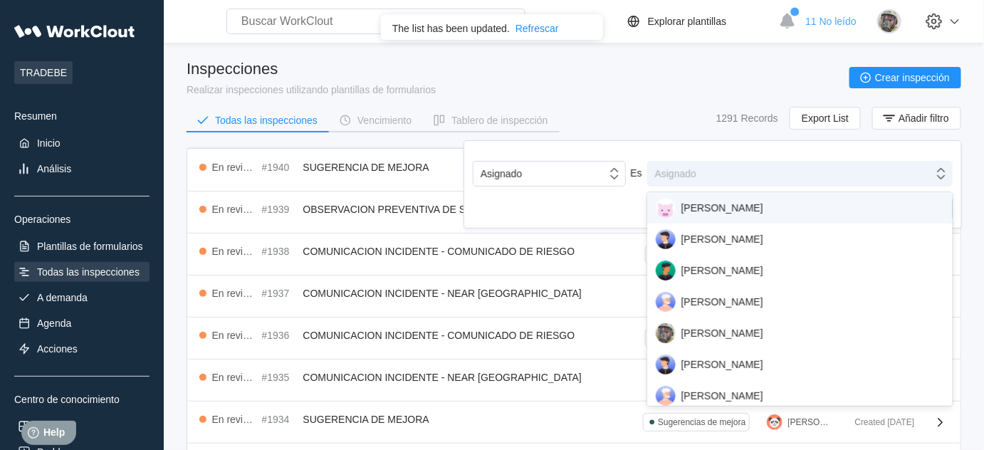
click at [818, 165] on div "Asignado" at bounding box center [791, 174] width 286 height 20
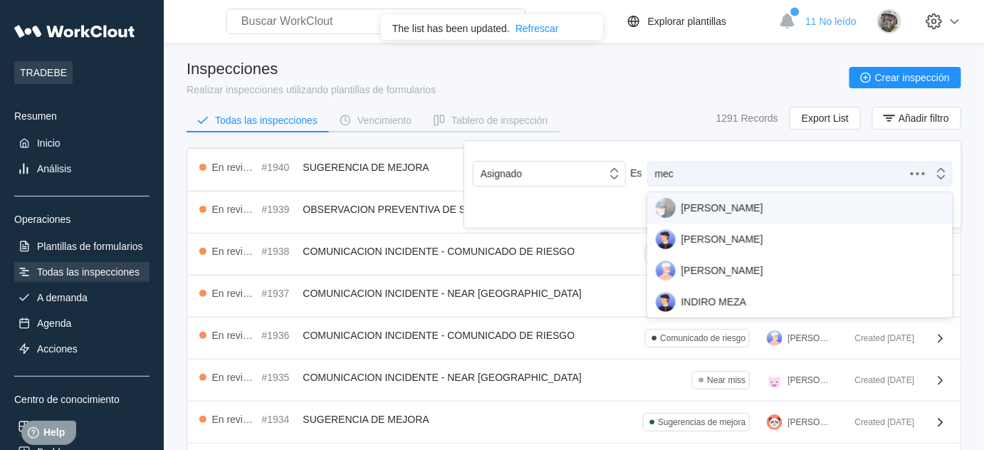
type input "meca"
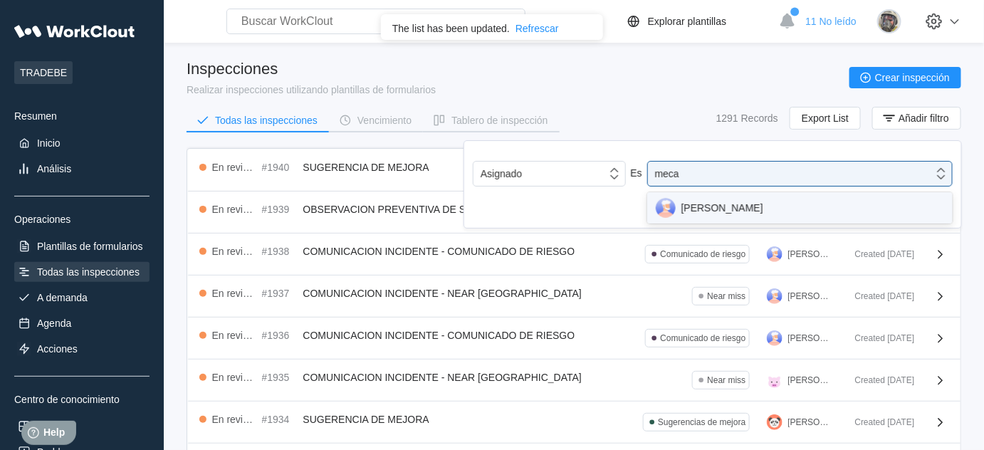
click at [738, 216] on div "FRANCISCO MECA" at bounding box center [800, 208] width 288 height 20
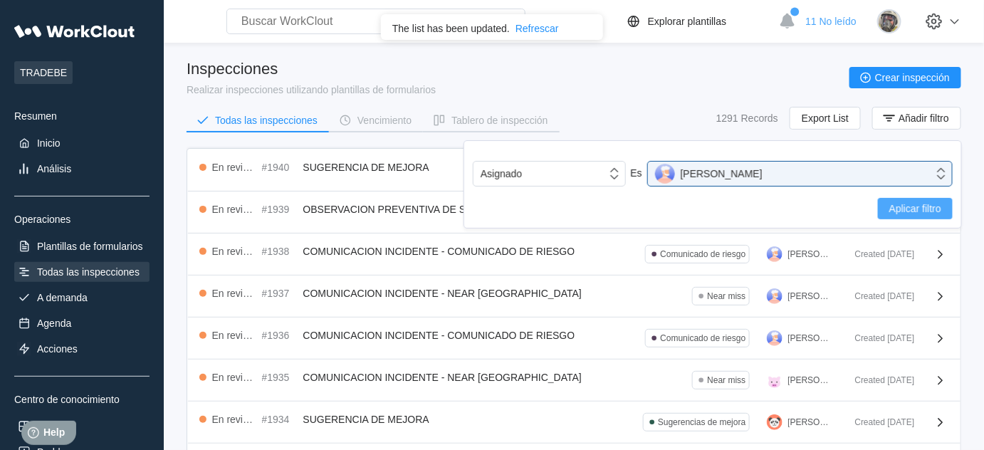
click at [920, 209] on span "Aplicar filtro" at bounding box center [915, 209] width 52 height 10
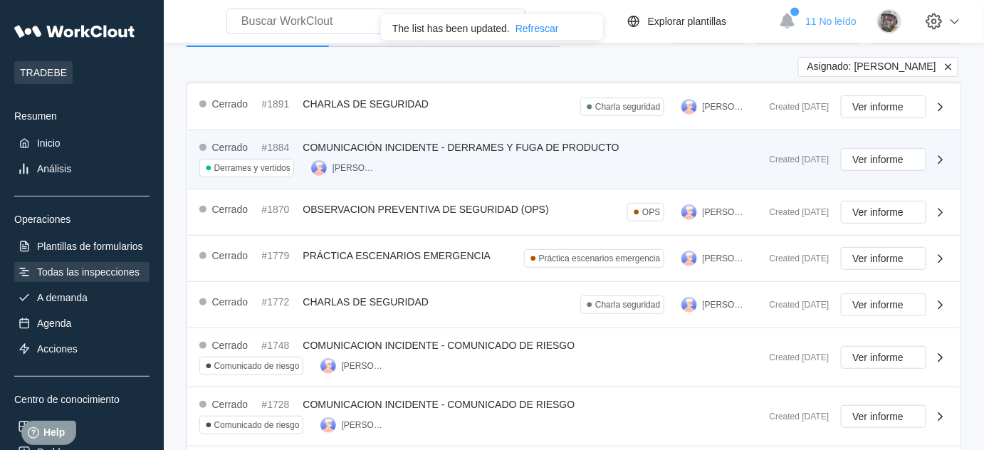
scroll to position [64, 0]
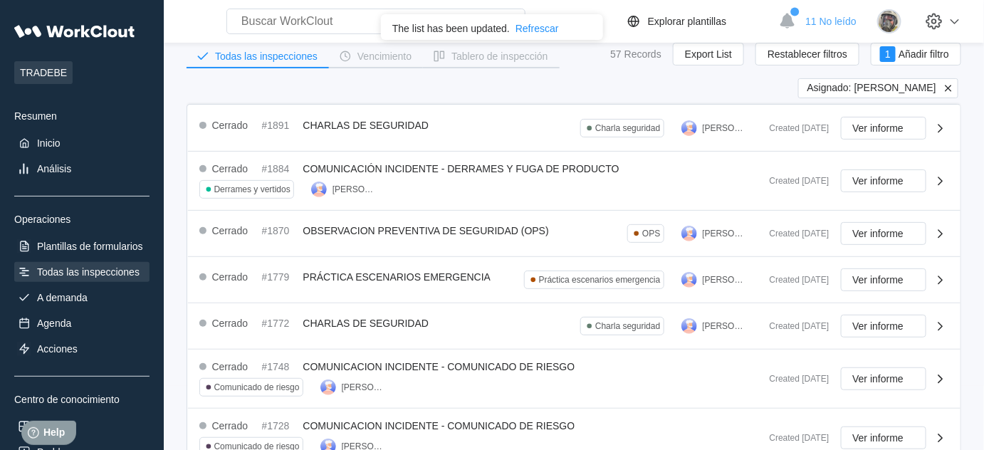
click at [950, 87] on icon at bounding box center [948, 88] width 6 height 6
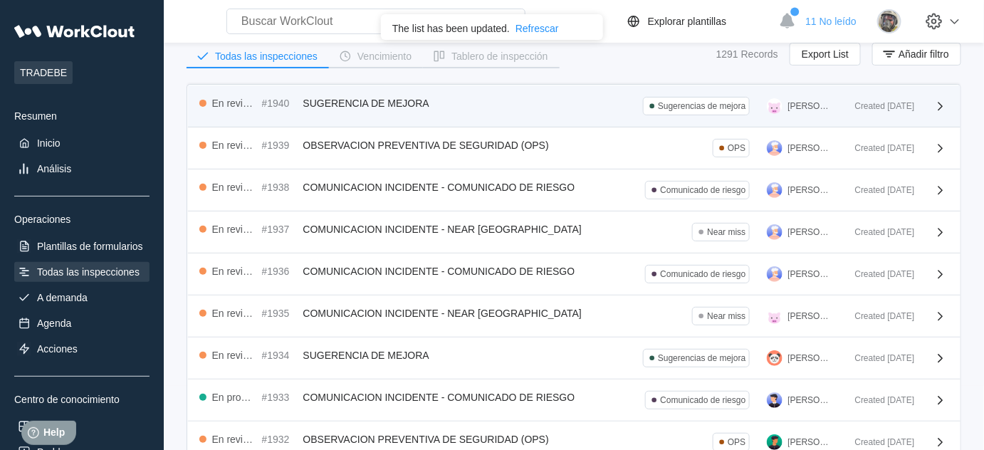
scroll to position [0, 0]
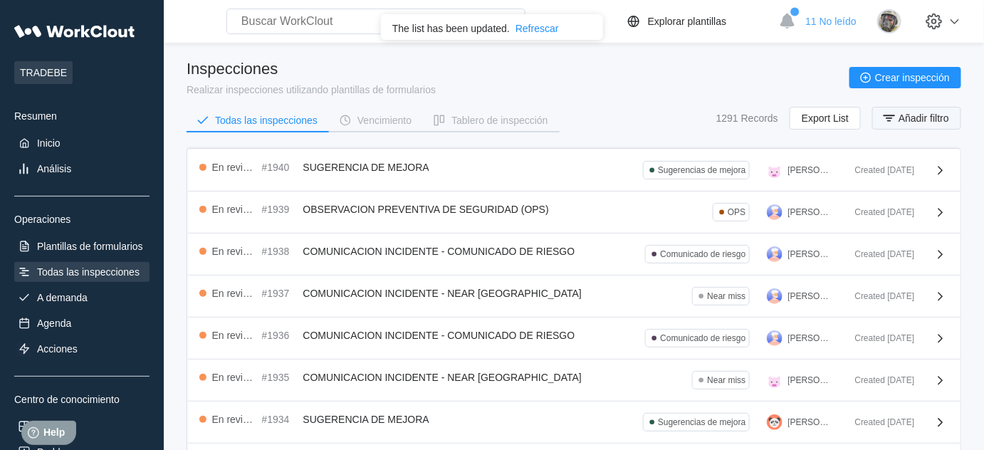
click at [895, 119] on icon "button" at bounding box center [890, 118] width 16 height 16
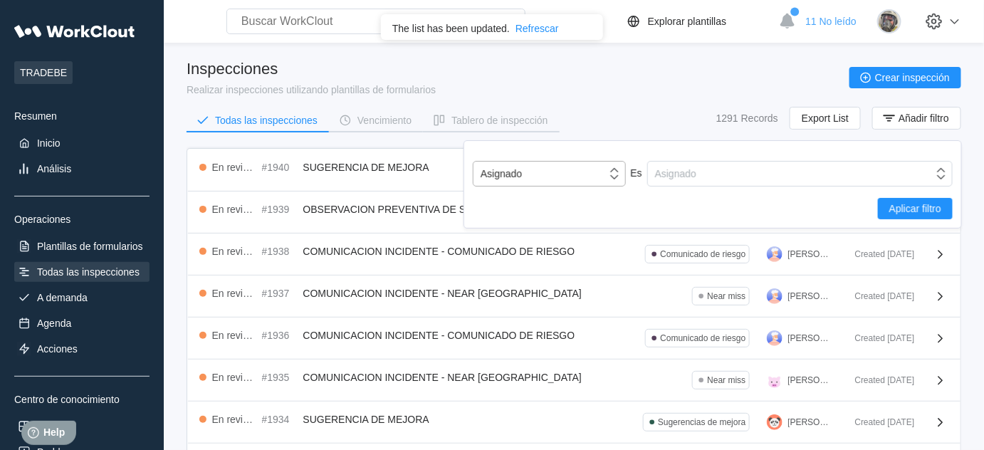
click at [551, 179] on div "Asignado" at bounding box center [540, 174] width 133 height 20
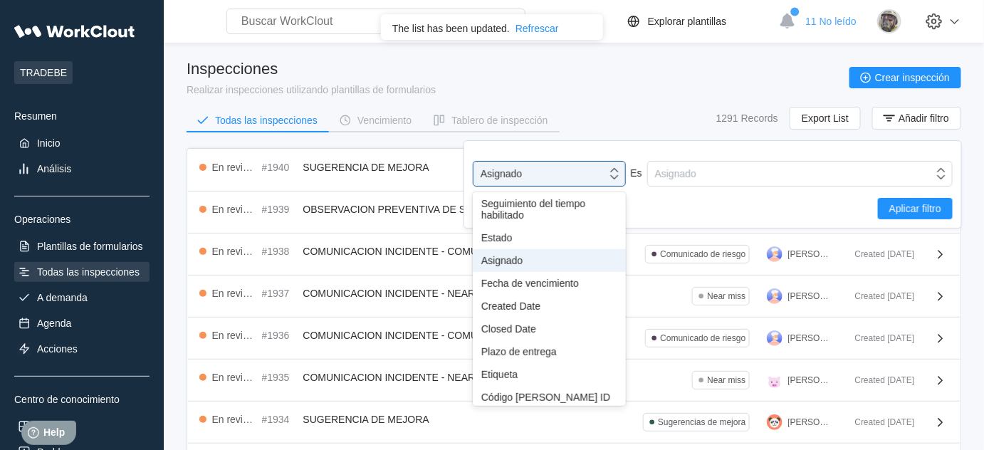
scroll to position [64, 0]
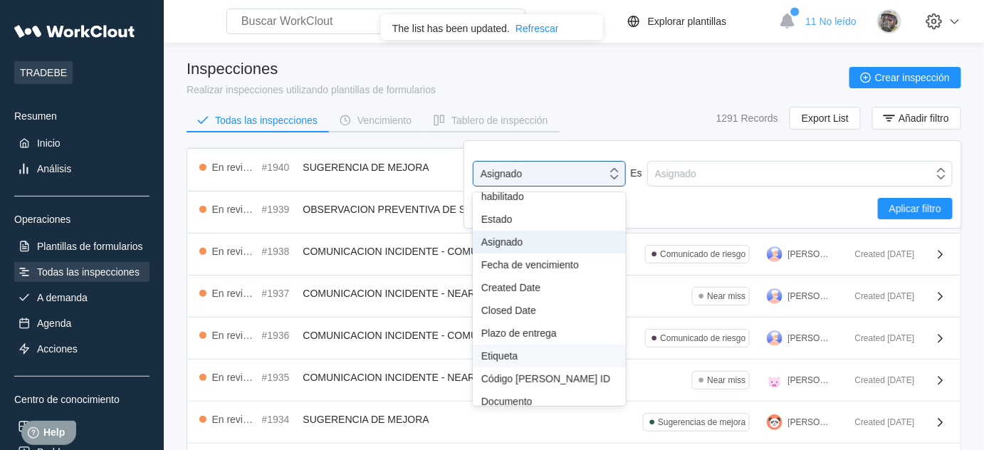
click at [526, 359] on div "Etiqueta" at bounding box center [549, 355] width 136 height 11
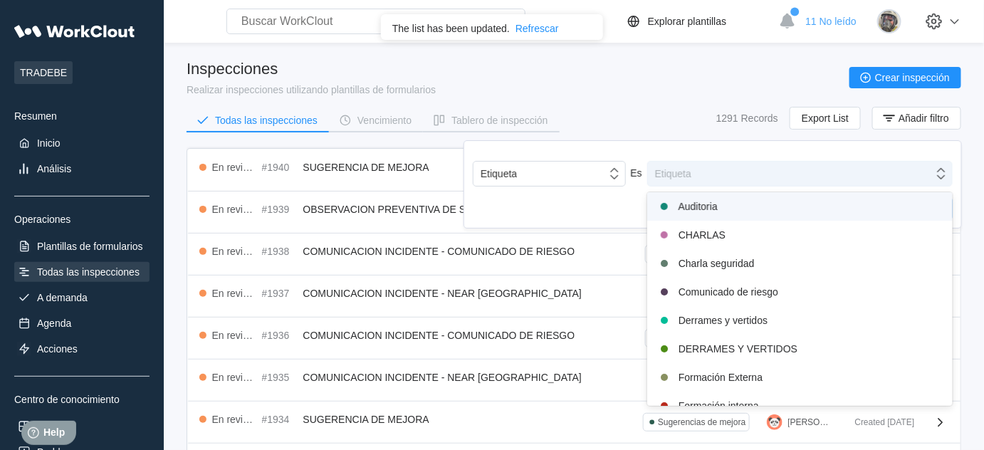
click at [668, 179] on div "Etiqueta" at bounding box center [791, 174] width 286 height 20
type input "ool"
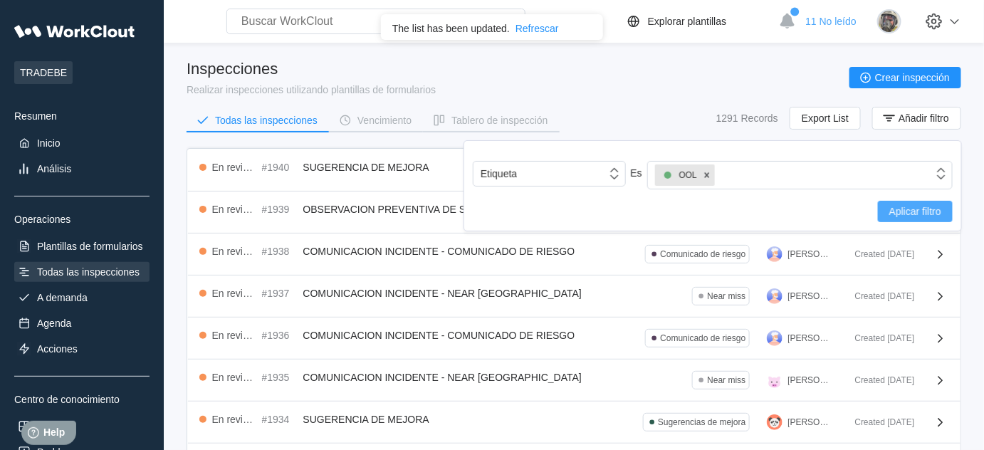
click at [904, 202] on button "Aplicar filtro" at bounding box center [915, 211] width 75 height 21
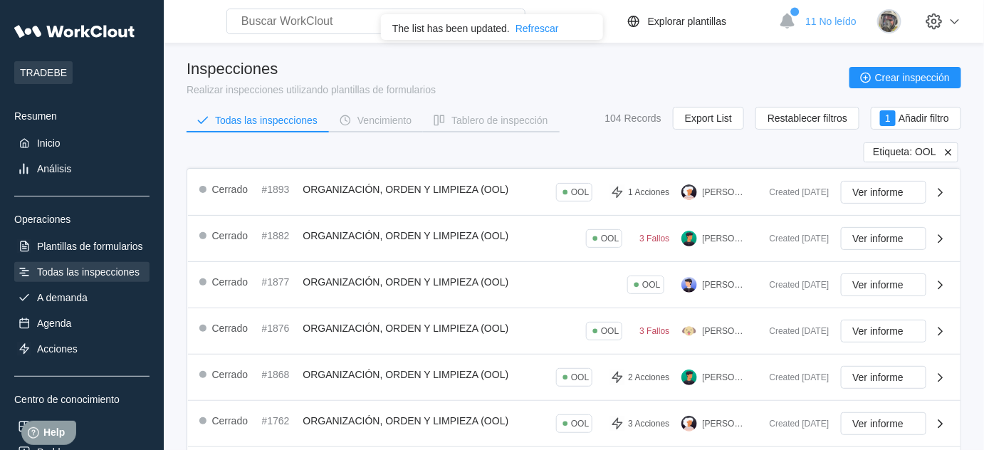
click at [953, 152] on icon at bounding box center [948, 152] width 13 height 13
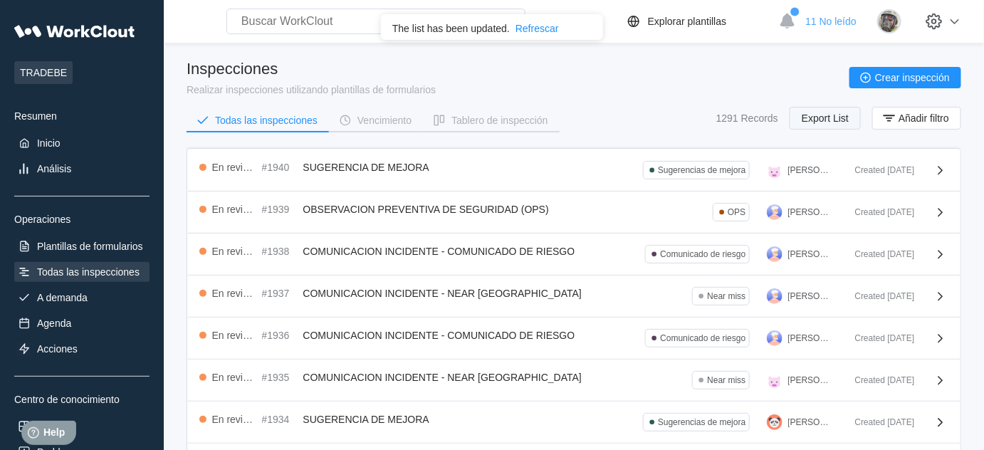
click at [818, 118] on span "Export List" at bounding box center [825, 118] width 47 height 10
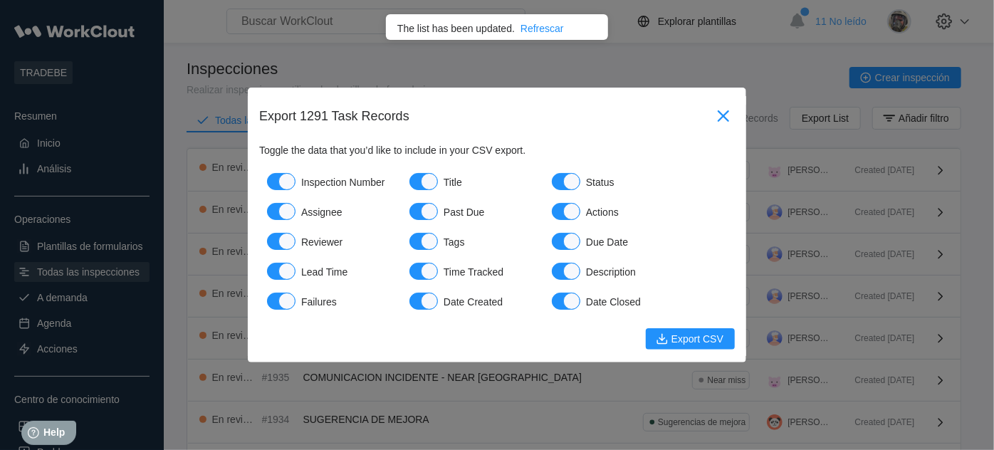
click at [713, 117] on icon at bounding box center [723, 116] width 23 height 23
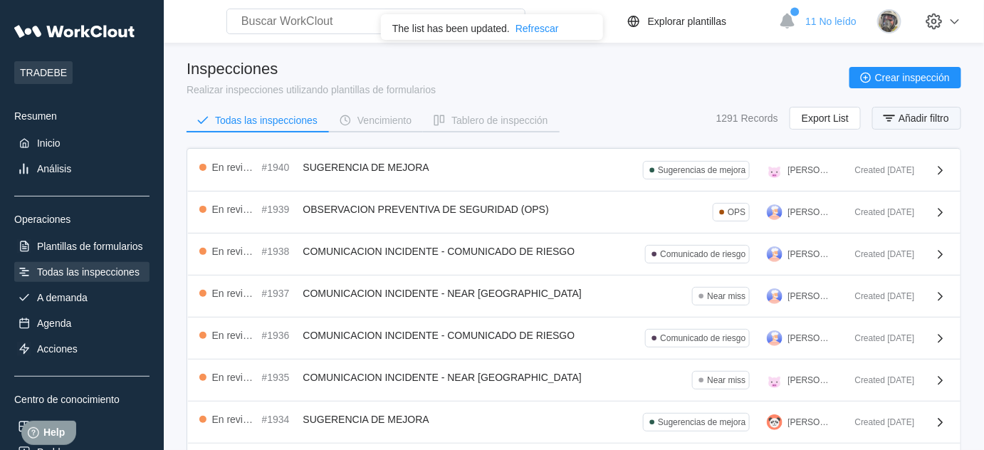
click at [913, 118] on span "Añadir filtro" at bounding box center [924, 118] width 51 height 10
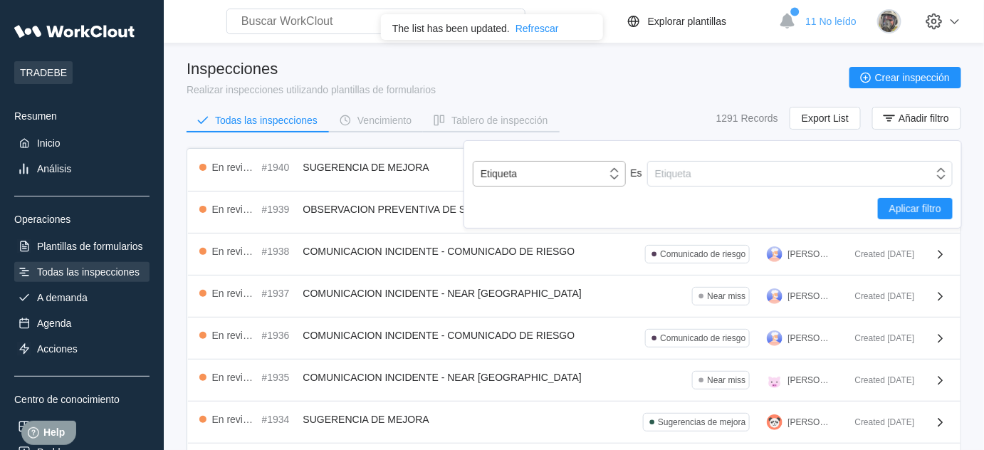
click at [558, 168] on div "Etiqueta" at bounding box center [540, 174] width 133 height 20
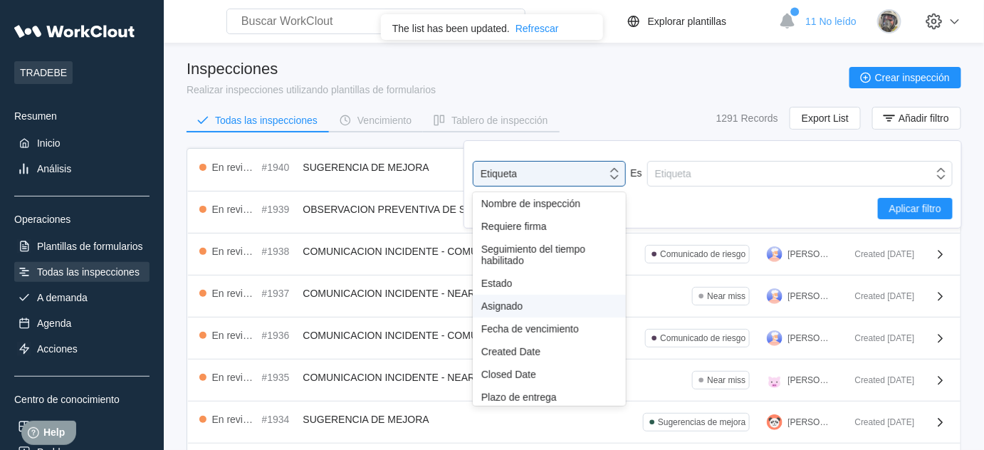
click at [524, 311] on div "Asignado" at bounding box center [549, 306] width 136 height 11
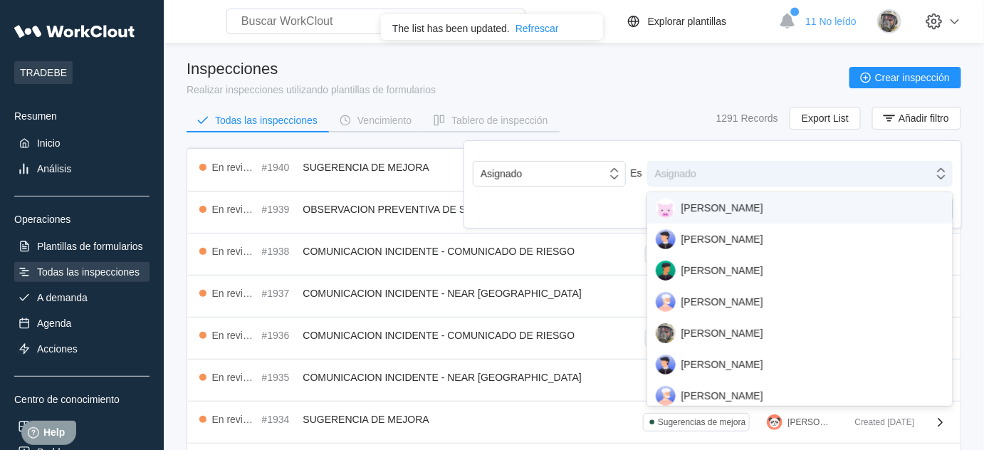
click at [685, 179] on div "Asignado" at bounding box center [791, 174] width 286 height 20
type input "mon"
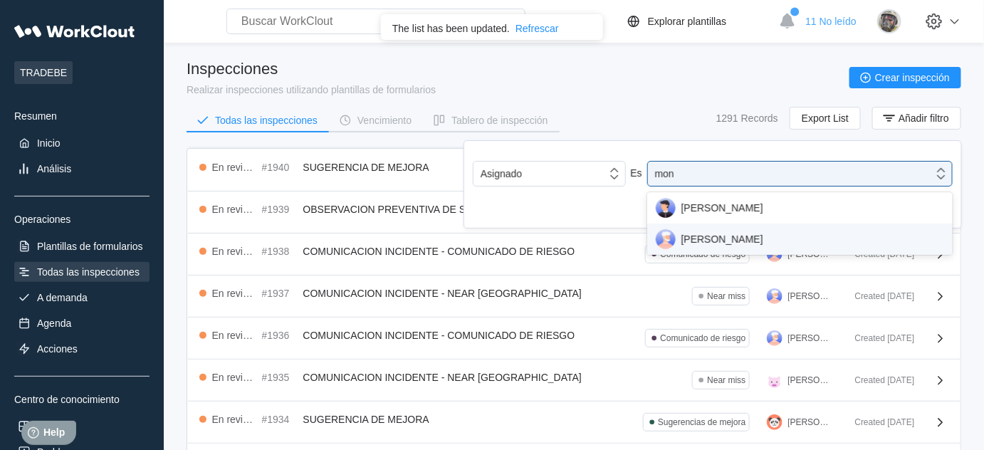
click at [750, 229] on div "ADRIAN MONDEJAR" at bounding box center [800, 239] width 288 height 20
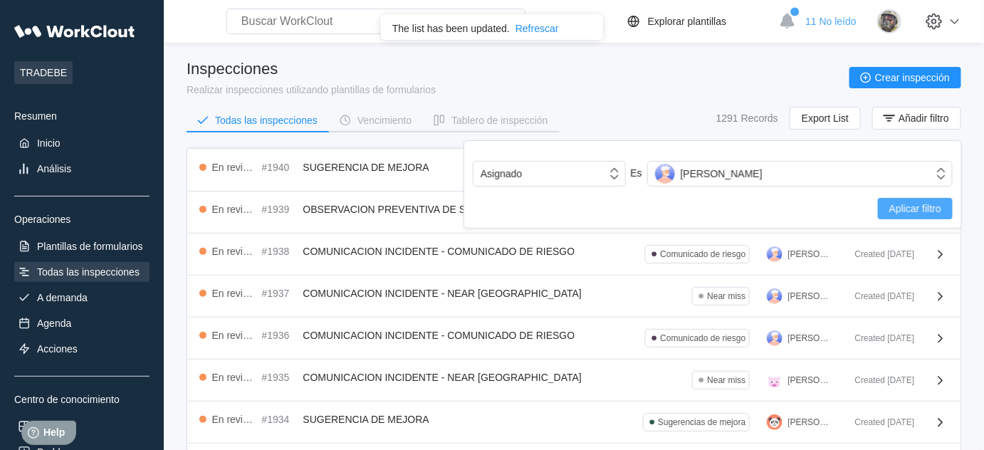
click at [921, 207] on span "Aplicar filtro" at bounding box center [915, 209] width 52 height 10
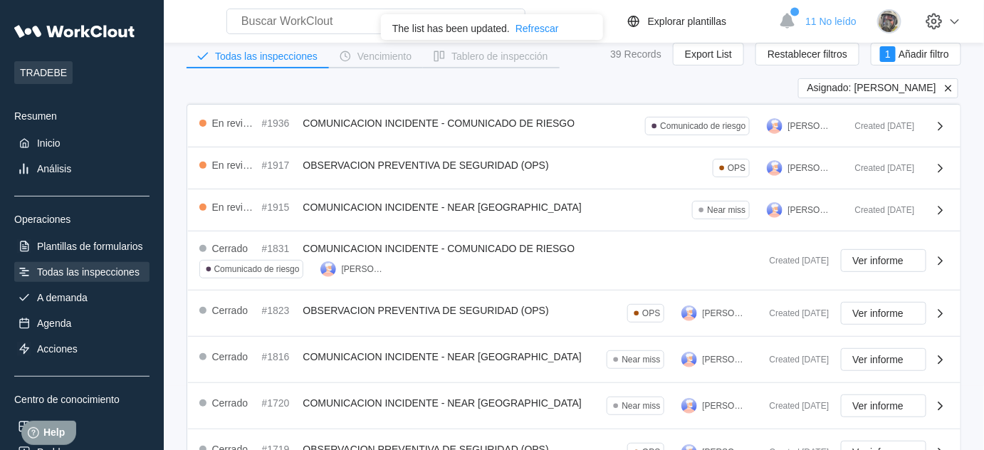
click at [944, 93] on div "Asignado: ADRIAN MONDEJAR" at bounding box center [878, 88] width 160 height 20
click at [948, 87] on icon at bounding box center [948, 88] width 6 height 6
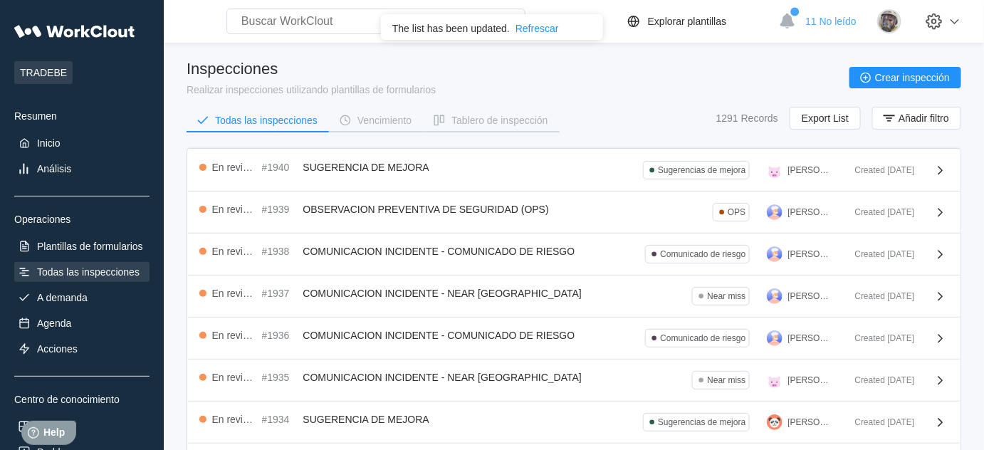
scroll to position [0, 0]
click at [927, 119] on span "Añadir filtro" at bounding box center [924, 118] width 51 height 10
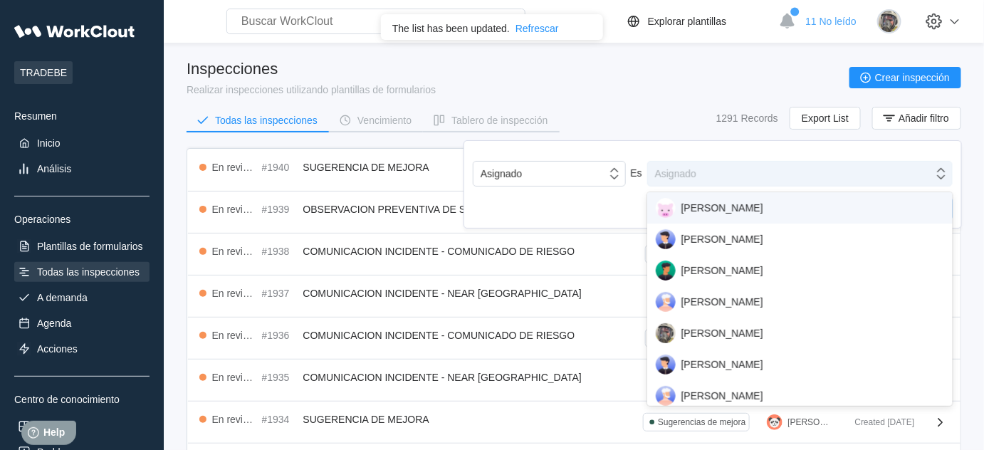
click at [847, 174] on div "Asignado" at bounding box center [791, 174] width 286 height 20
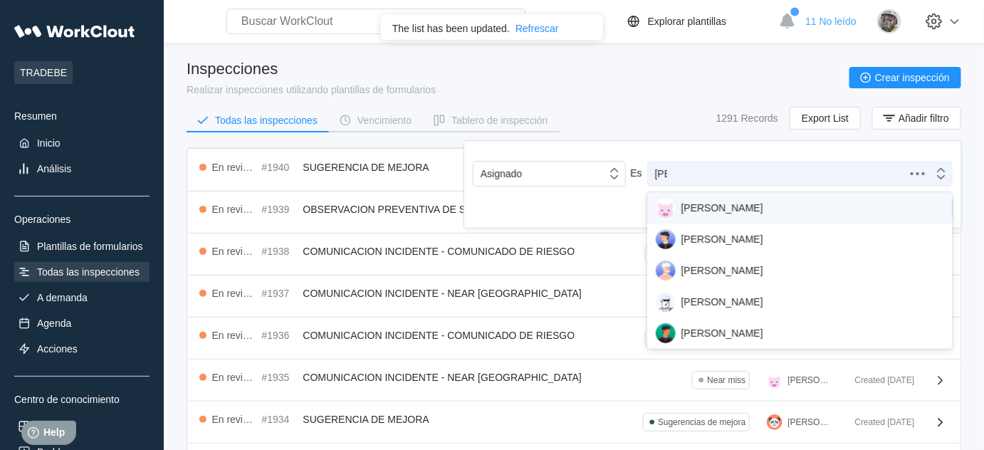
type input "alfo"
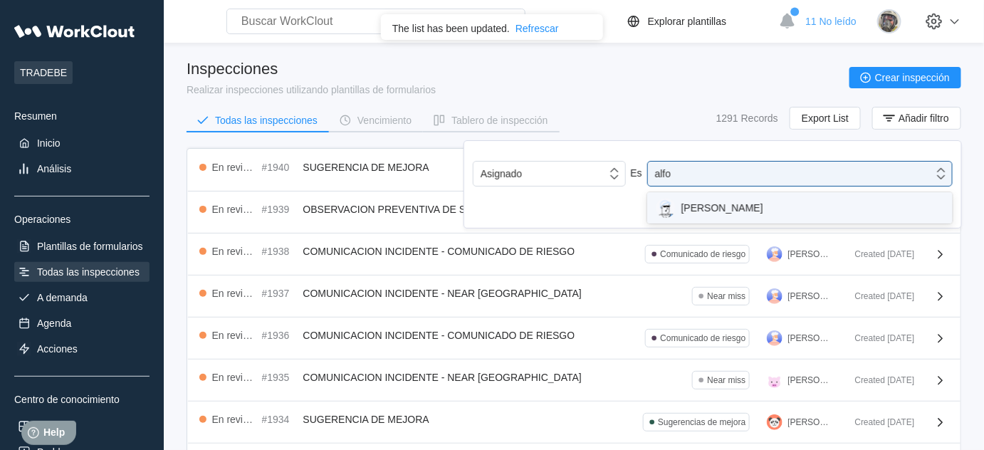
click at [845, 209] on div "ALFONSO MORUNO" at bounding box center [800, 208] width 288 height 20
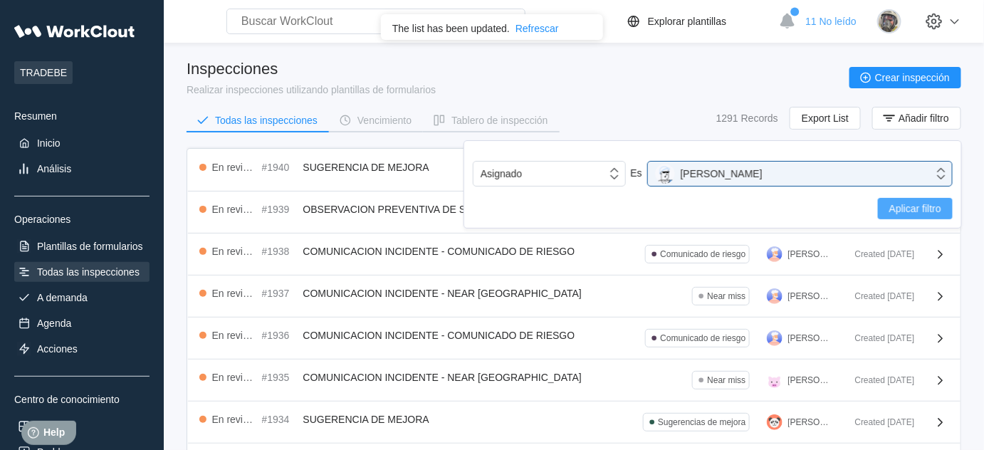
click at [900, 210] on span "Aplicar filtro" at bounding box center [915, 209] width 52 height 10
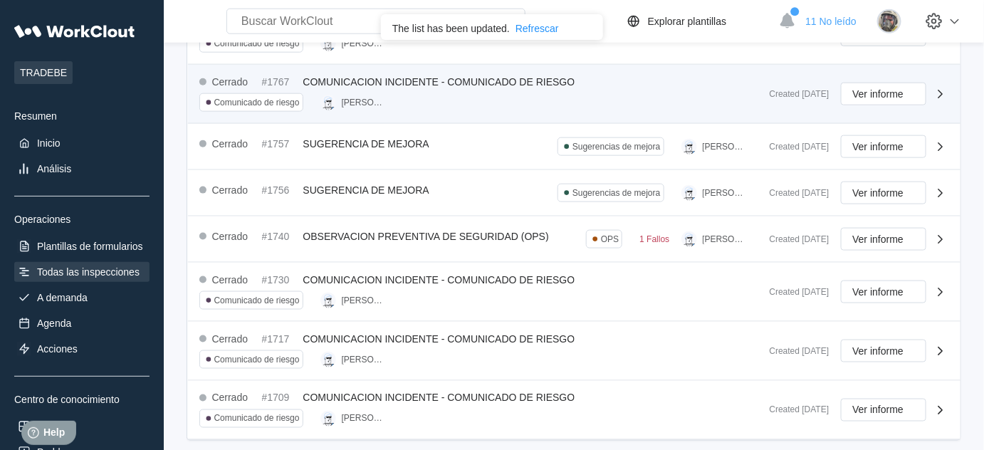
scroll to position [565, 0]
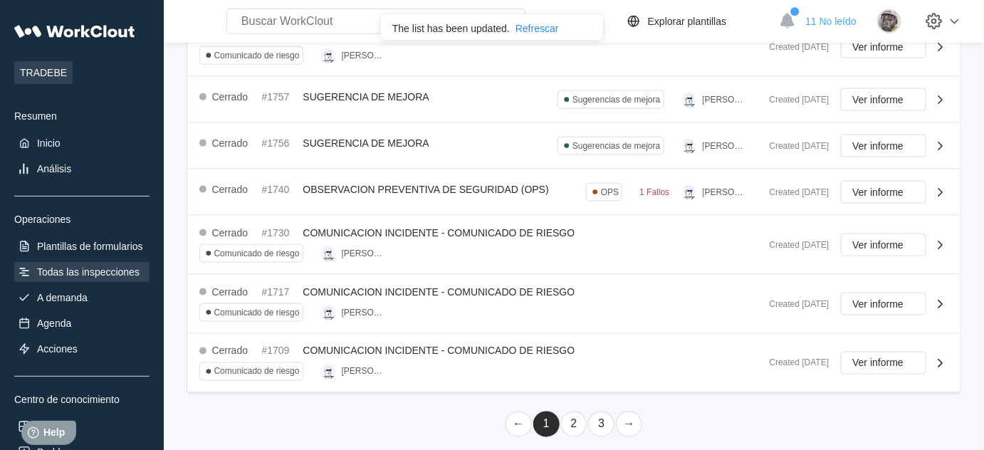
click at [576, 415] on link "2" at bounding box center [574, 425] width 26 height 26
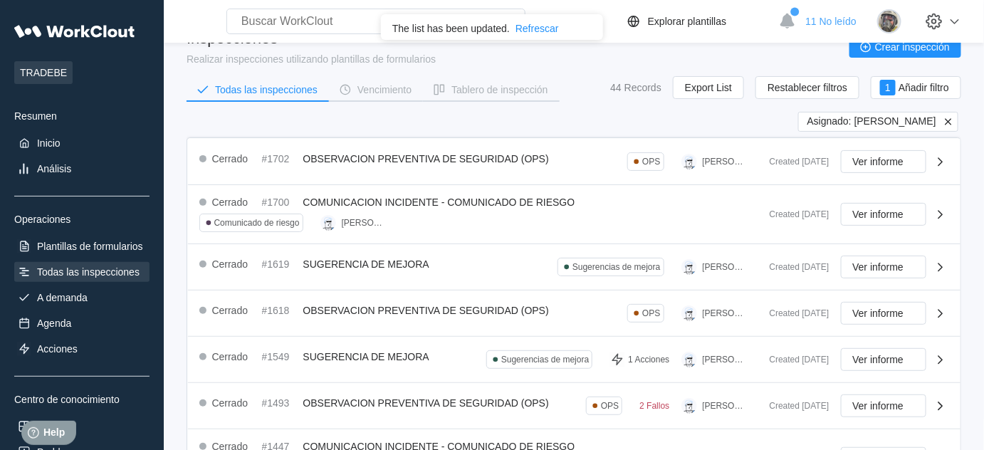
scroll to position [0, 0]
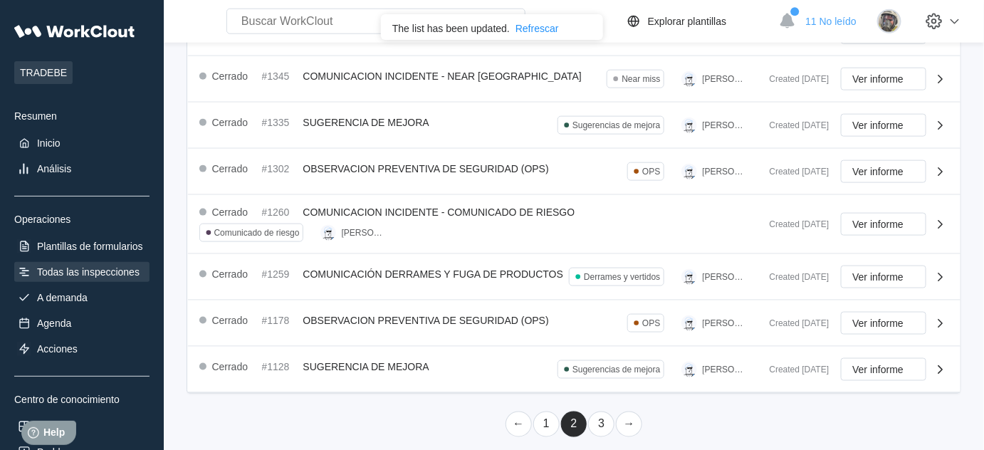
click at [544, 414] on link "1" at bounding box center [546, 425] width 26 height 26
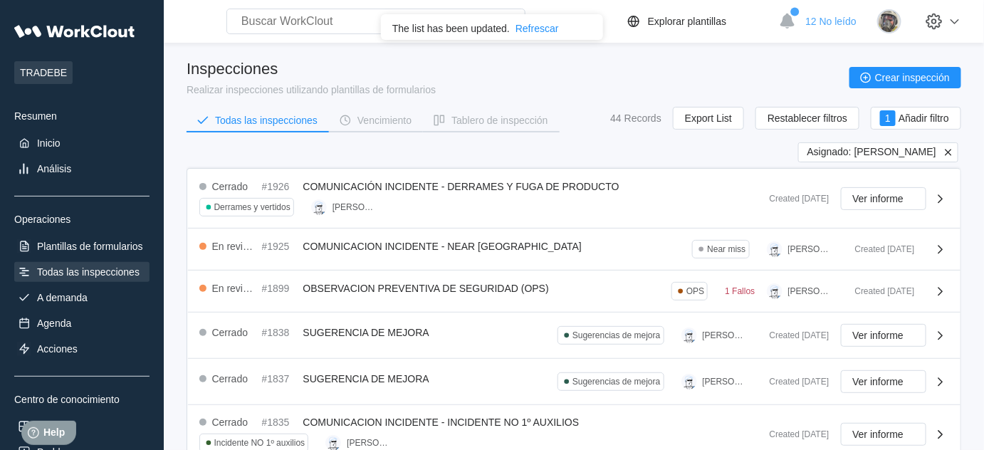
click at [947, 152] on icon at bounding box center [948, 152] width 6 height 6
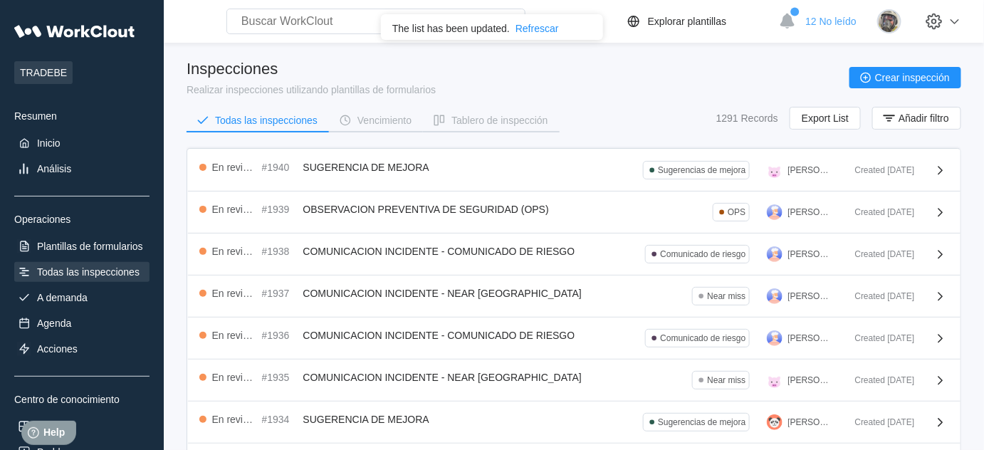
click at [904, 107] on div "1291 Records Export List Añadir filtro" at bounding box center [838, 118] width 245 height 23
click at [896, 115] on icon "button" at bounding box center [890, 118] width 16 height 16
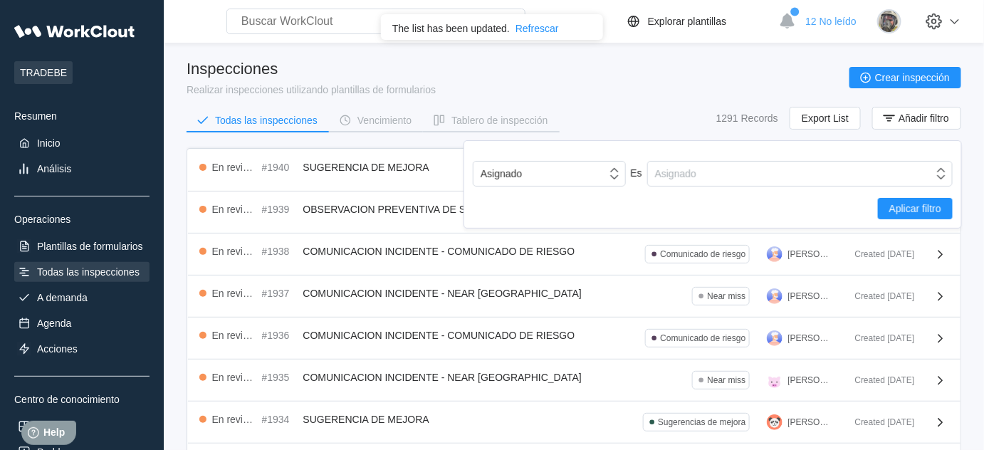
click at [758, 197] on div "Asignado Es Asignado Aplicar filtro" at bounding box center [713, 190] width 480 height 58
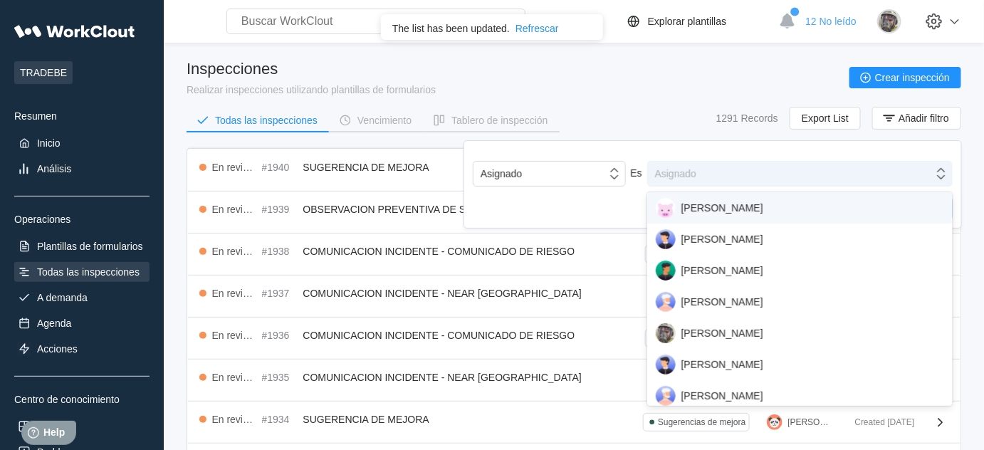
click at [770, 173] on div "Asignado" at bounding box center [791, 174] width 286 height 20
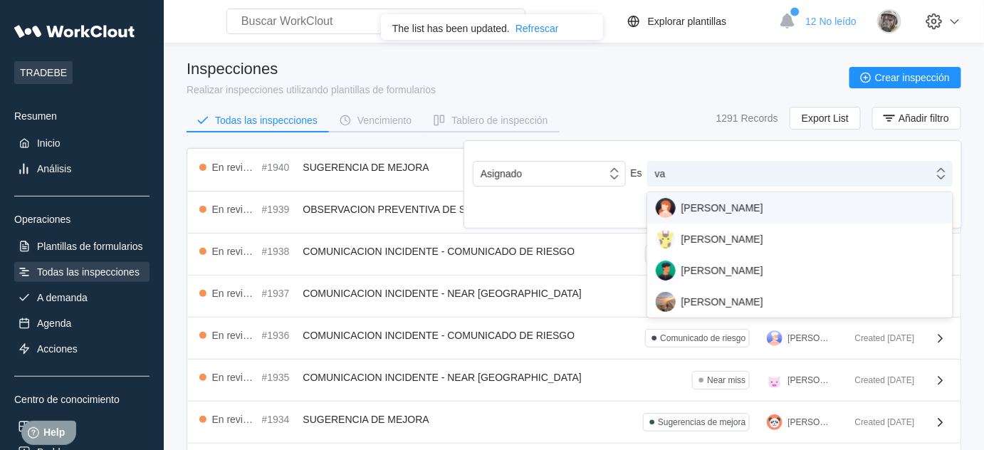
type input "var"
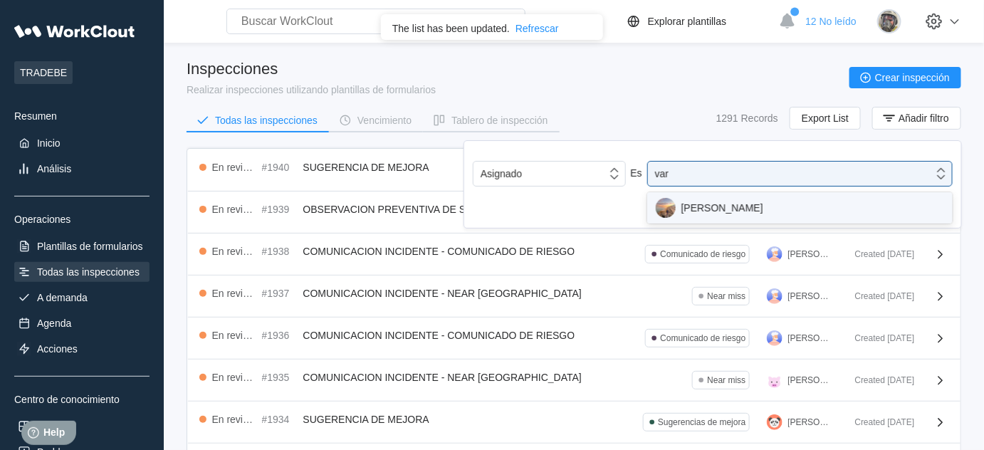
click at [763, 208] on div "DAVID VARGAS" at bounding box center [800, 208] width 288 height 20
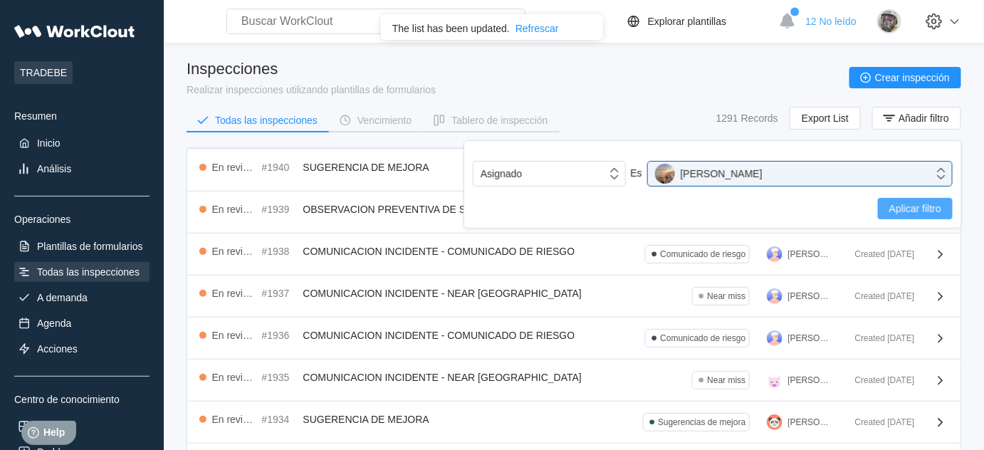
click at [913, 207] on span "Aplicar filtro" at bounding box center [915, 209] width 52 height 10
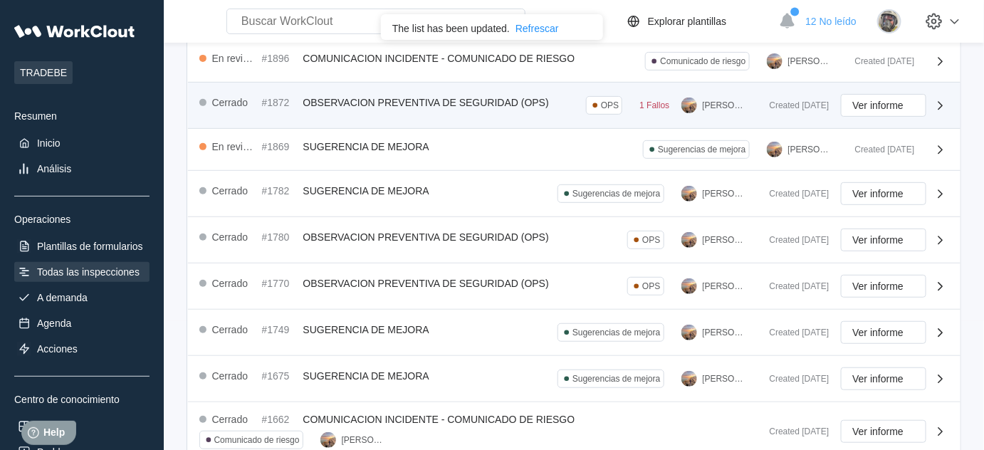
scroll to position [64, 0]
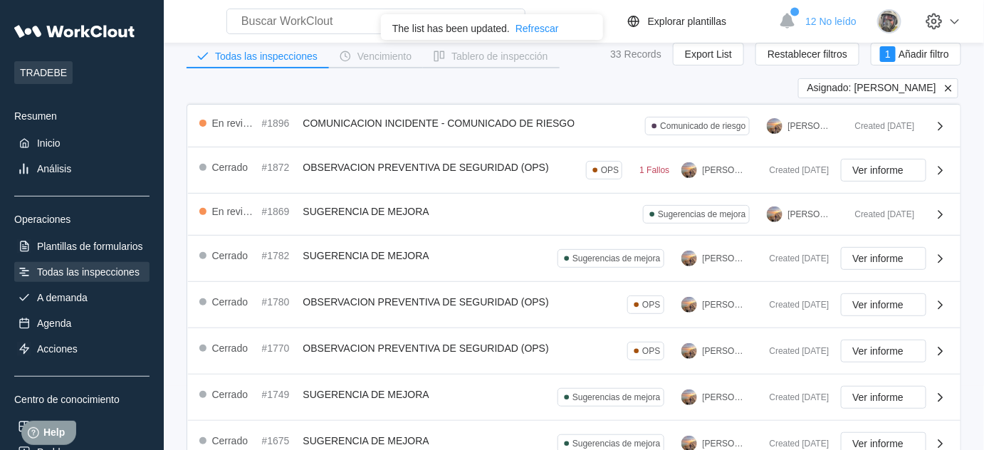
click at [947, 85] on icon at bounding box center [948, 88] width 13 height 13
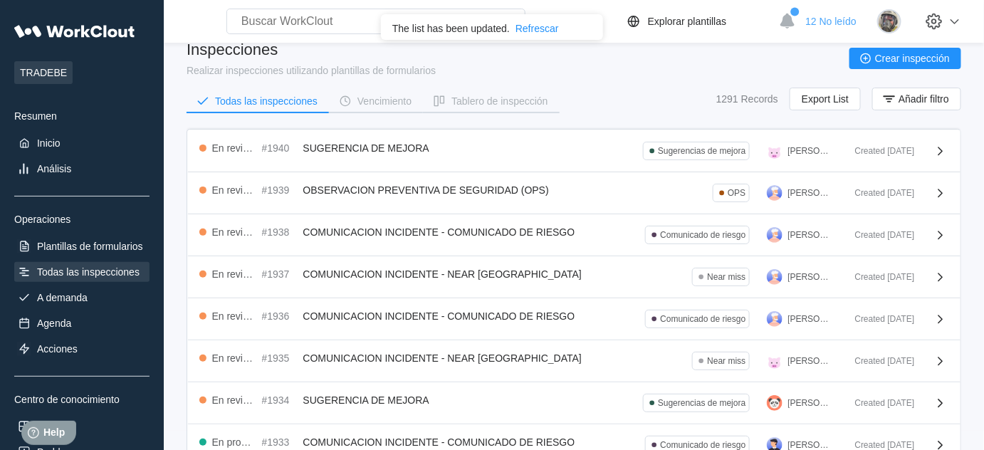
scroll to position [0, 0]
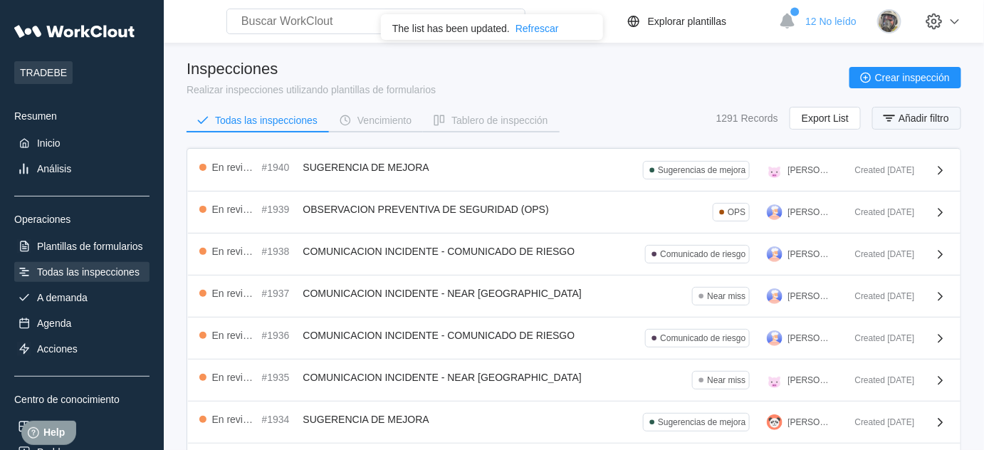
click at [909, 113] on span "Añadir filtro" at bounding box center [924, 118] width 51 height 10
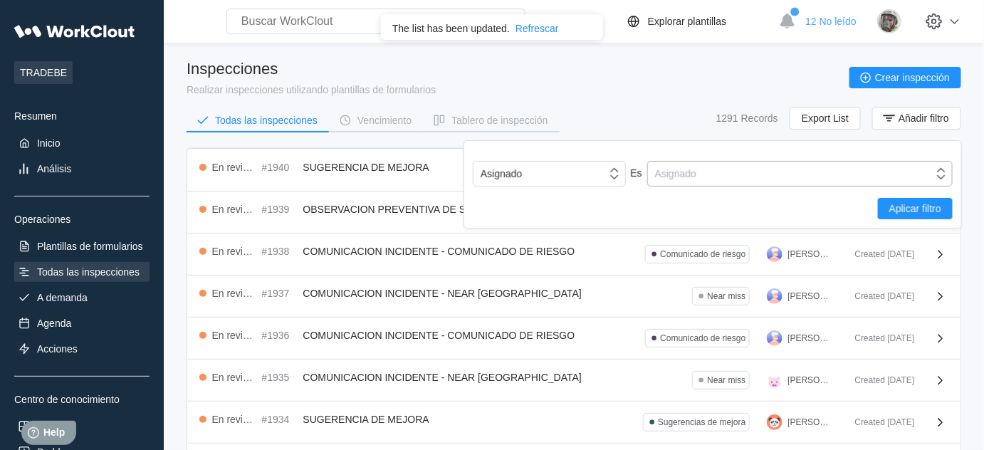
click at [716, 172] on div "Asignado" at bounding box center [791, 174] width 286 height 20
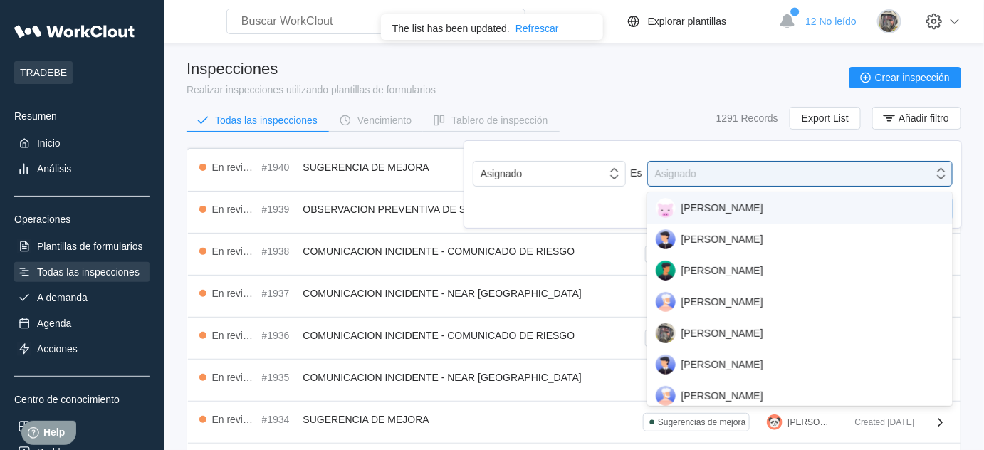
click at [723, 207] on div "[PERSON_NAME]" at bounding box center [800, 208] width 288 height 20
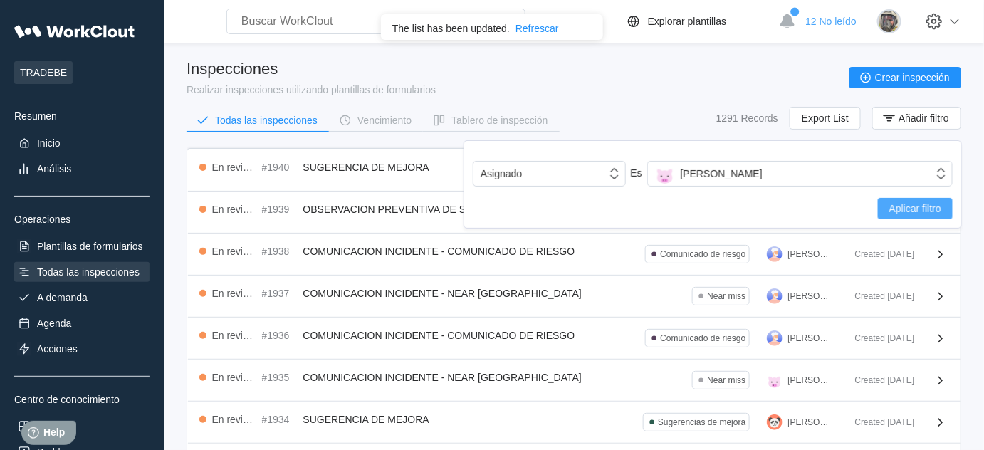
click at [903, 214] on button "Aplicar filtro" at bounding box center [915, 208] width 75 height 21
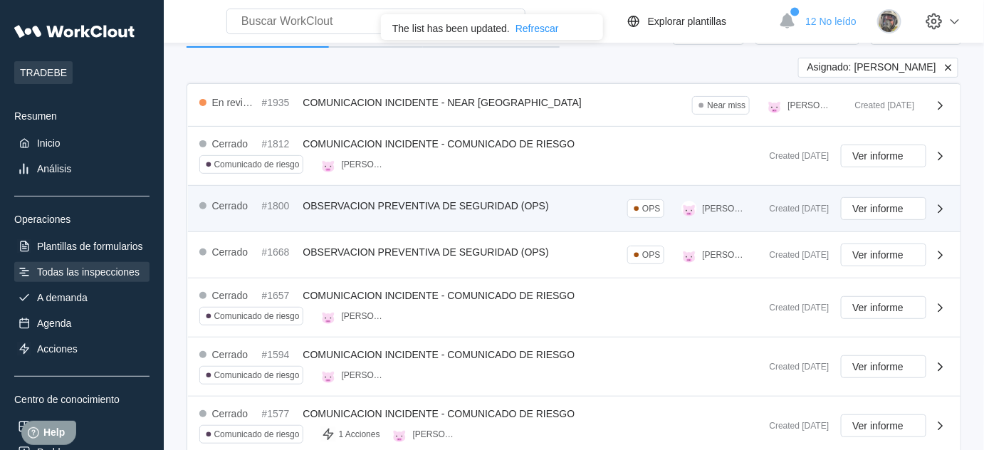
scroll to position [64, 0]
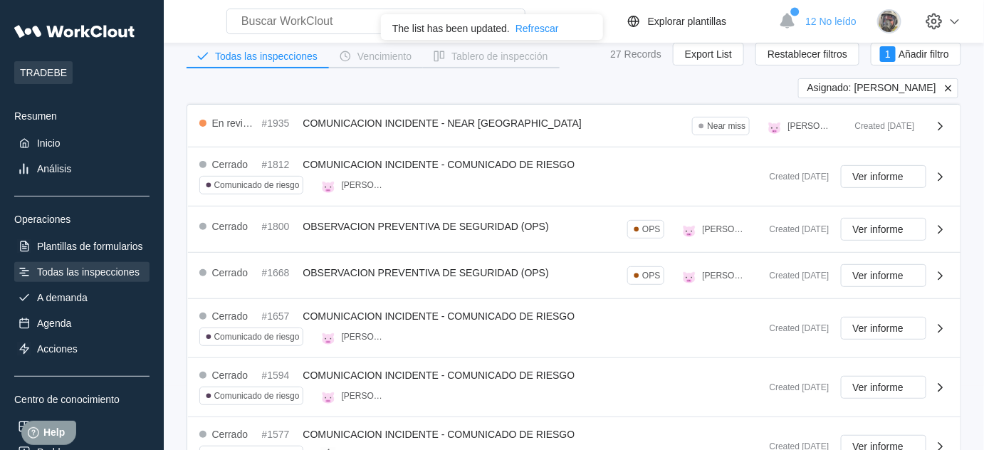
click at [953, 87] on icon at bounding box center [948, 88] width 13 height 13
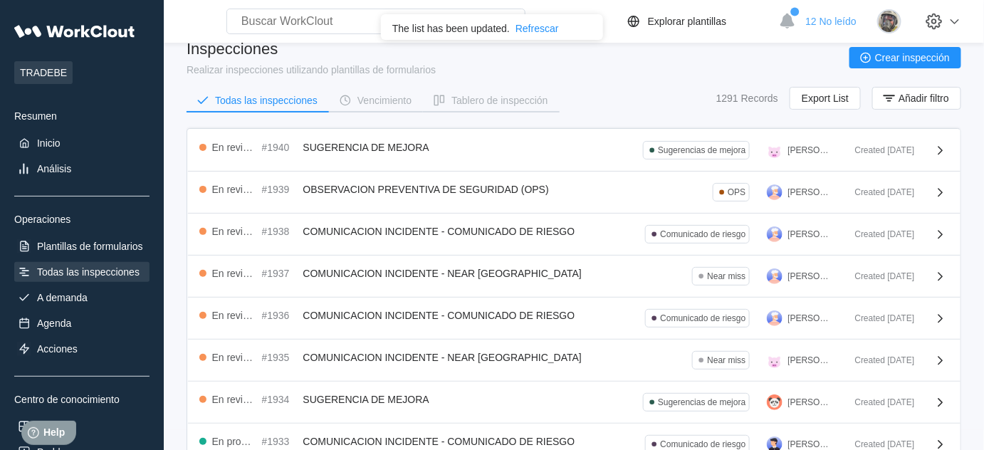
scroll to position [0, 0]
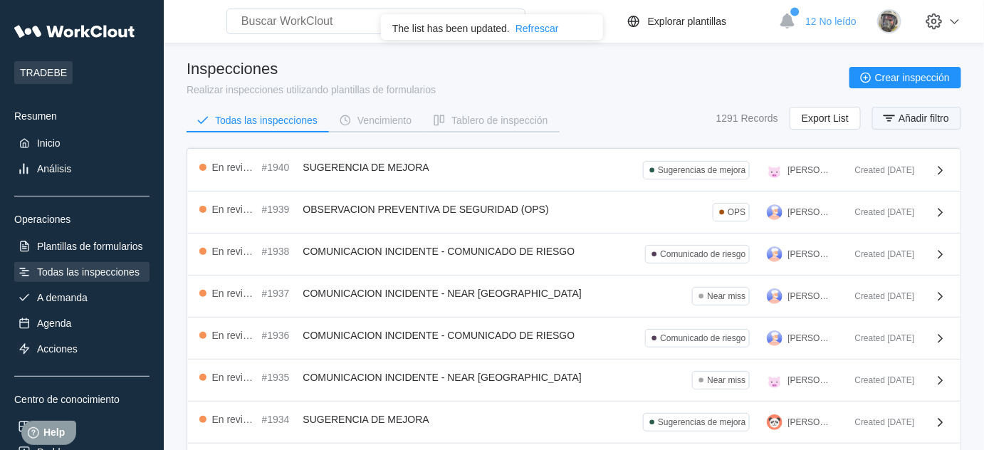
click at [913, 122] on button "Añadir filtro" at bounding box center [916, 118] width 89 height 23
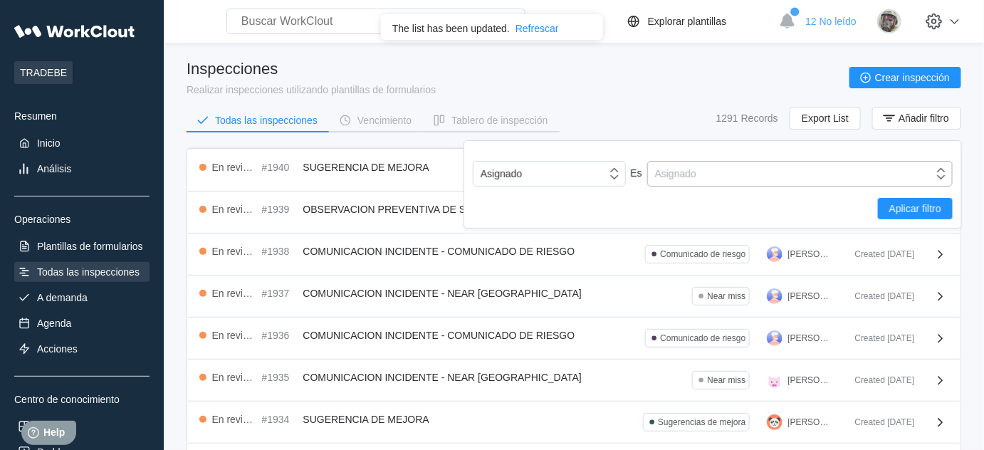
click at [706, 174] on div "Asignado" at bounding box center [791, 174] width 286 height 20
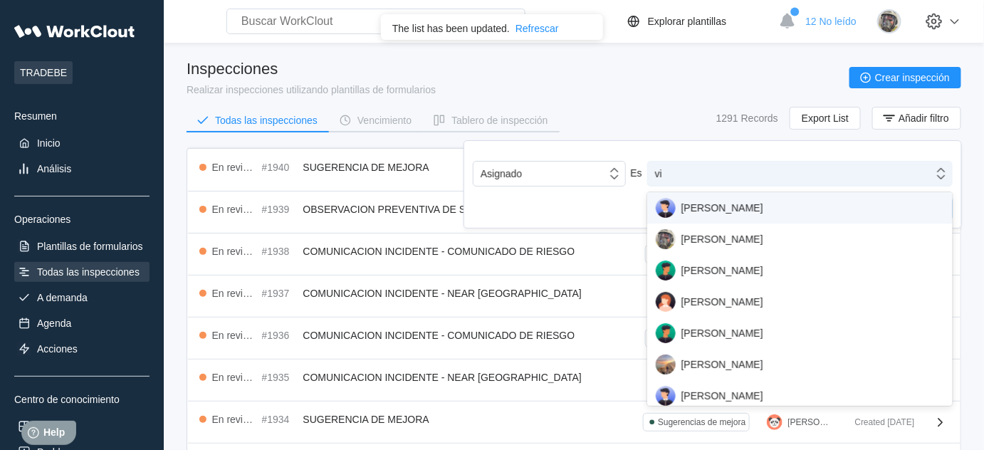
type input "vil"
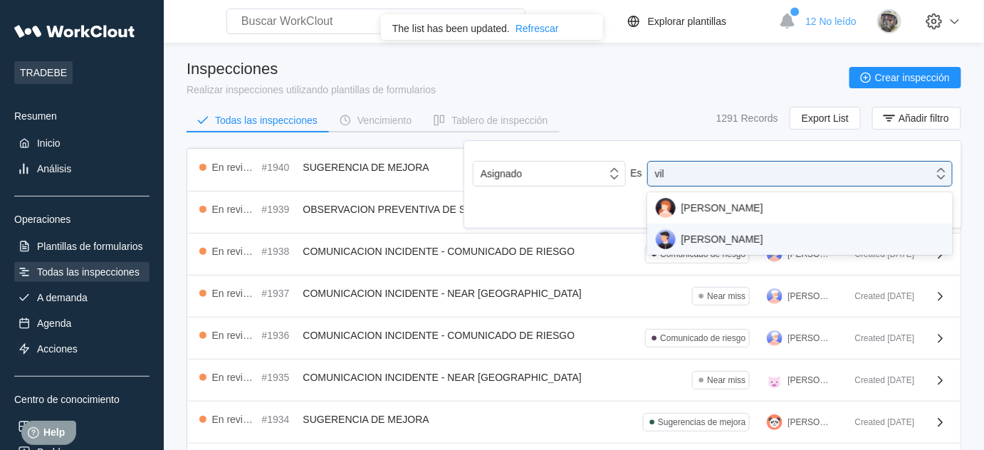
click at [732, 246] on div "FRANCISCO VILLODRES" at bounding box center [800, 239] width 288 height 20
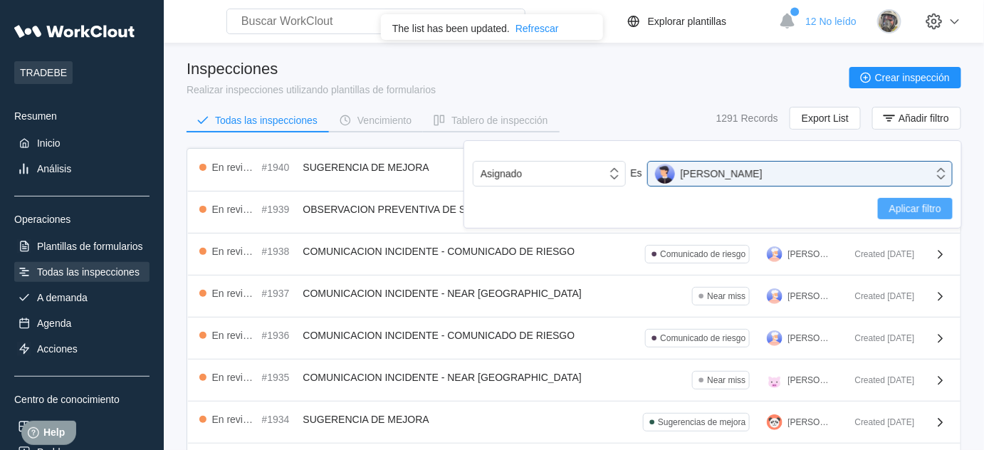
click at [929, 212] on span "Aplicar filtro" at bounding box center [915, 209] width 52 height 10
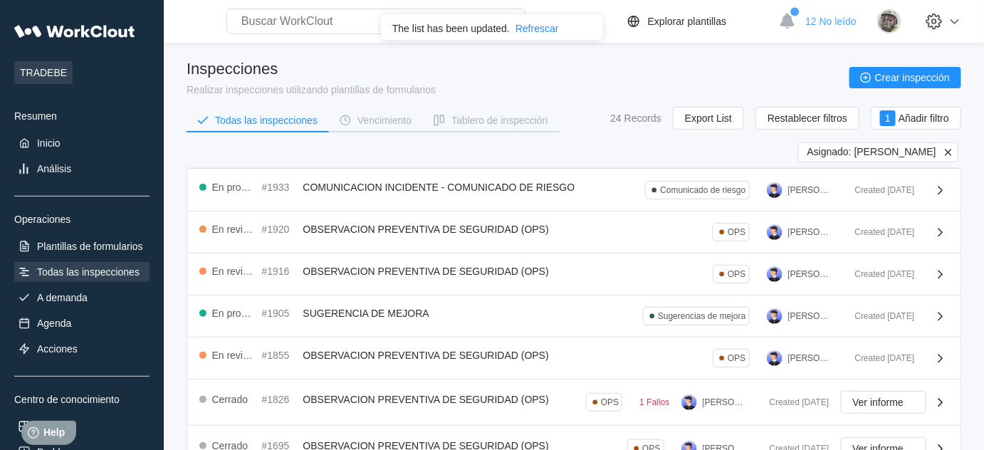
click at [951, 155] on icon at bounding box center [948, 152] width 13 height 13
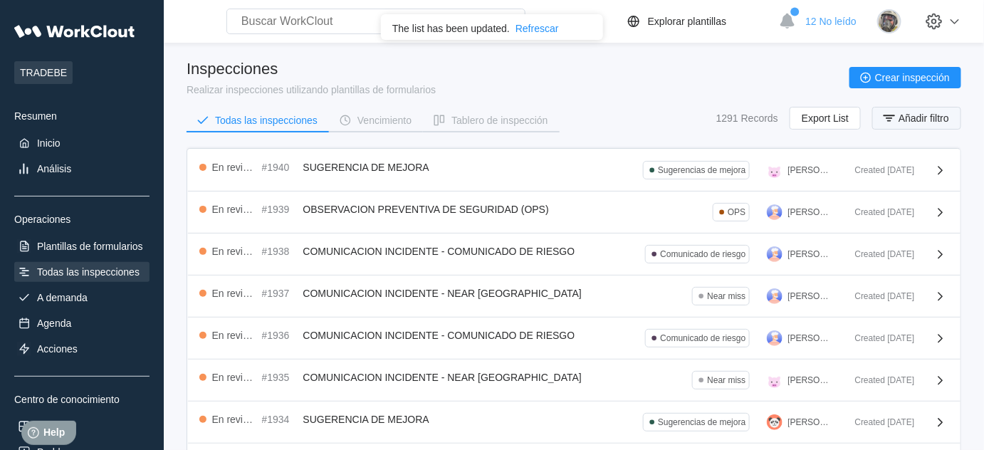
click at [917, 121] on span "Añadir filtro" at bounding box center [924, 118] width 51 height 10
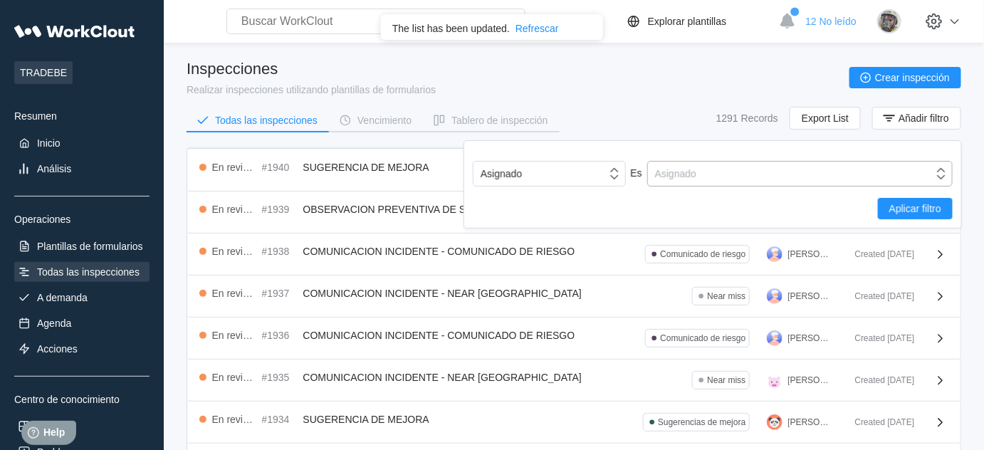
click at [775, 182] on div "Asignado" at bounding box center [791, 174] width 286 height 20
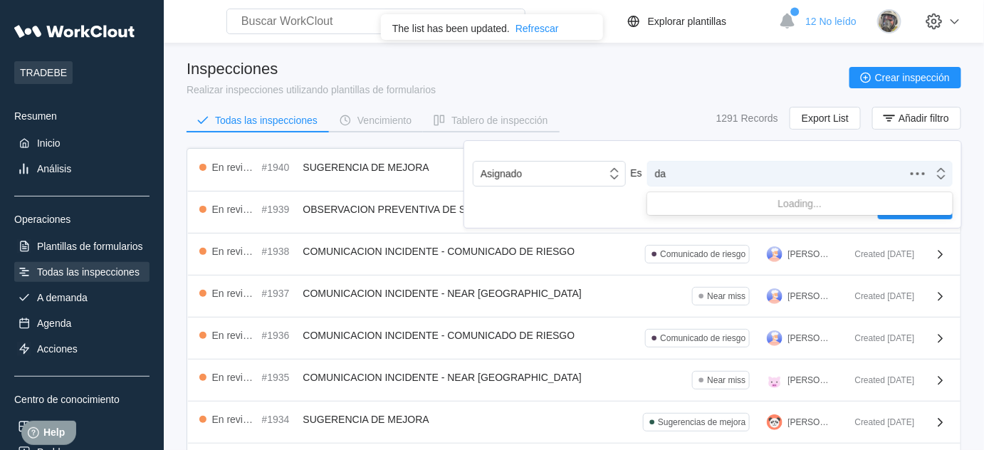
type input "dav"
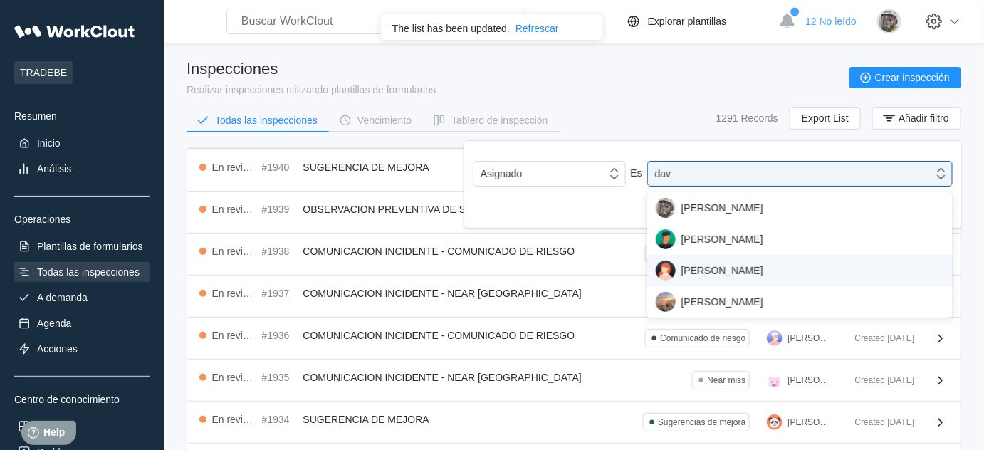
click at [704, 266] on div "IVAN DAVILA" at bounding box center [800, 271] width 288 height 20
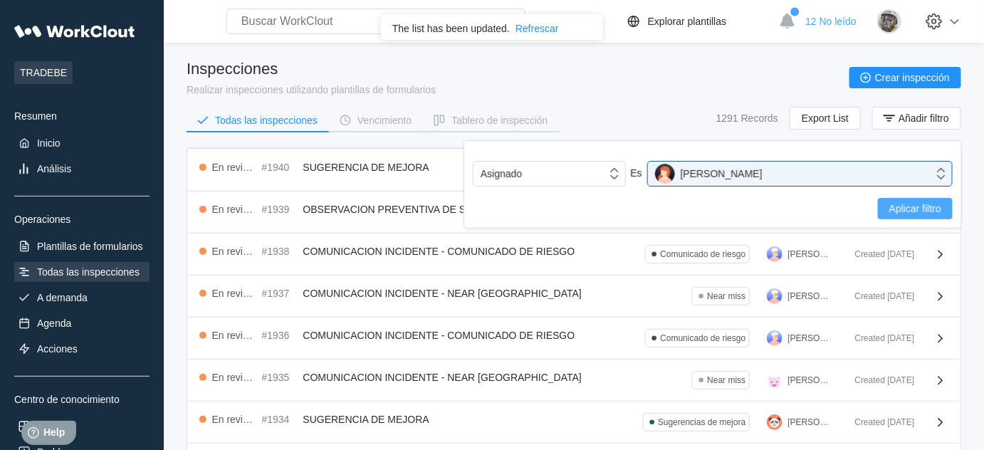
click at [914, 210] on span "Aplicar filtro" at bounding box center [915, 209] width 52 height 10
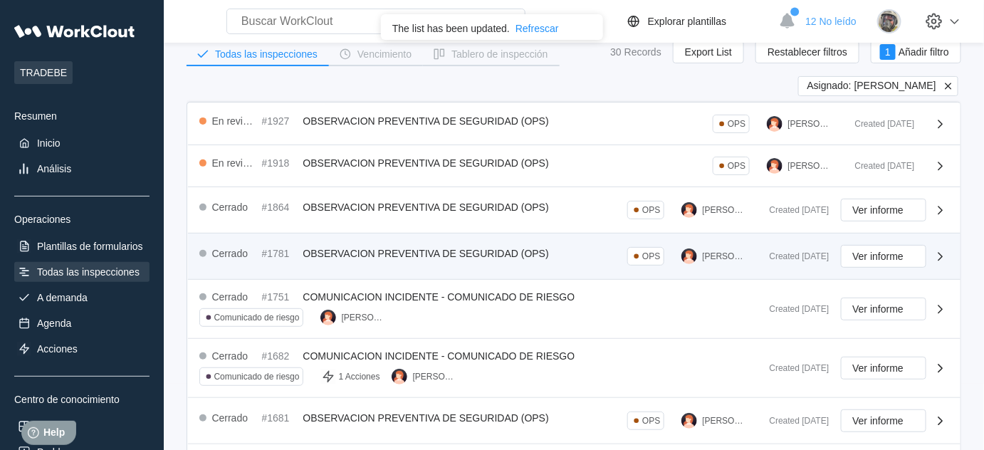
scroll to position [64, 0]
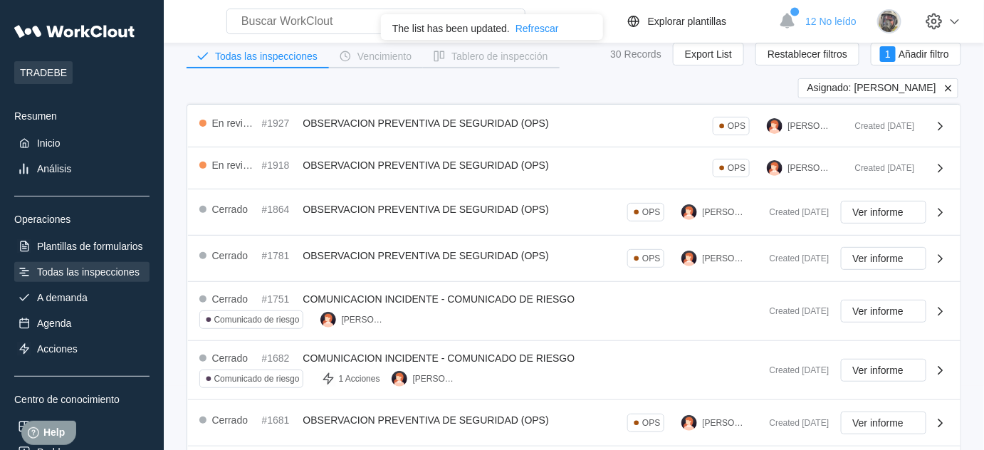
click at [948, 85] on icon at bounding box center [948, 88] width 6 height 6
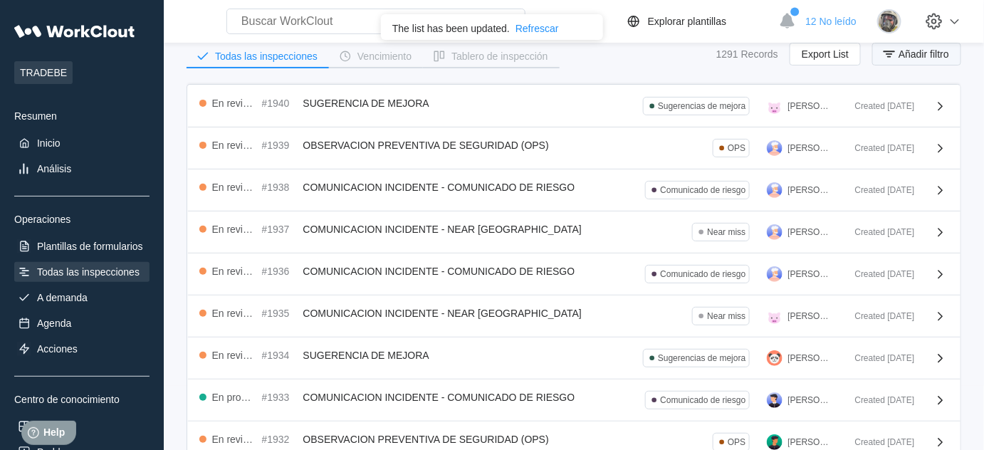
click at [916, 60] on button "Añadir filtro" at bounding box center [916, 54] width 89 height 23
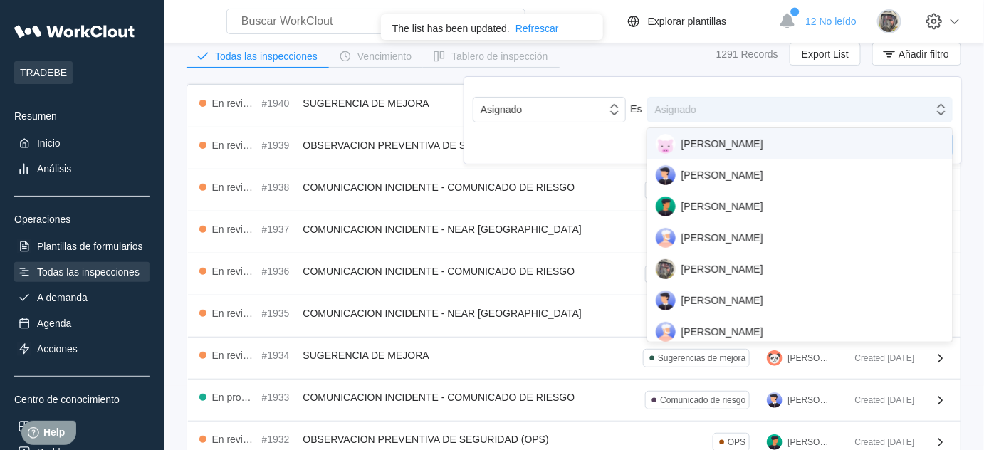
click at [763, 110] on div "Asignado" at bounding box center [791, 110] width 286 height 20
type input "joaq"
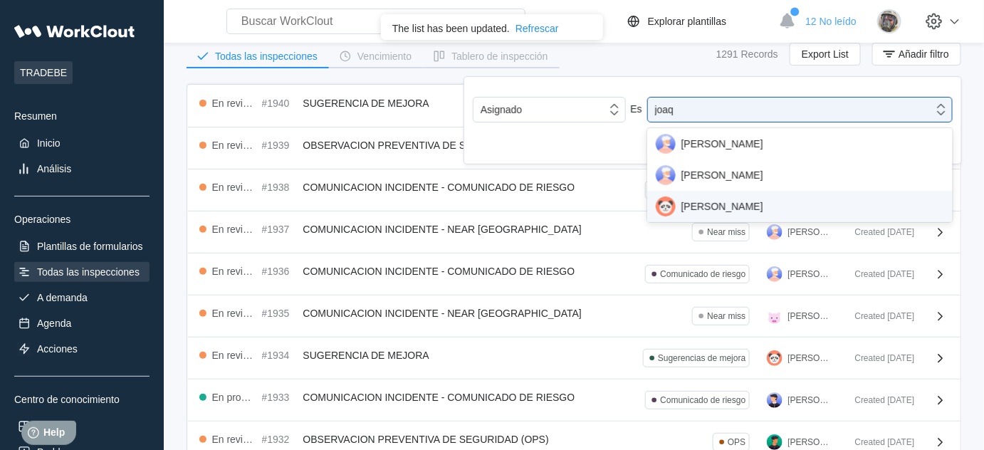
click at [725, 204] on div "JOAQUIN PEREZ" at bounding box center [800, 207] width 288 height 20
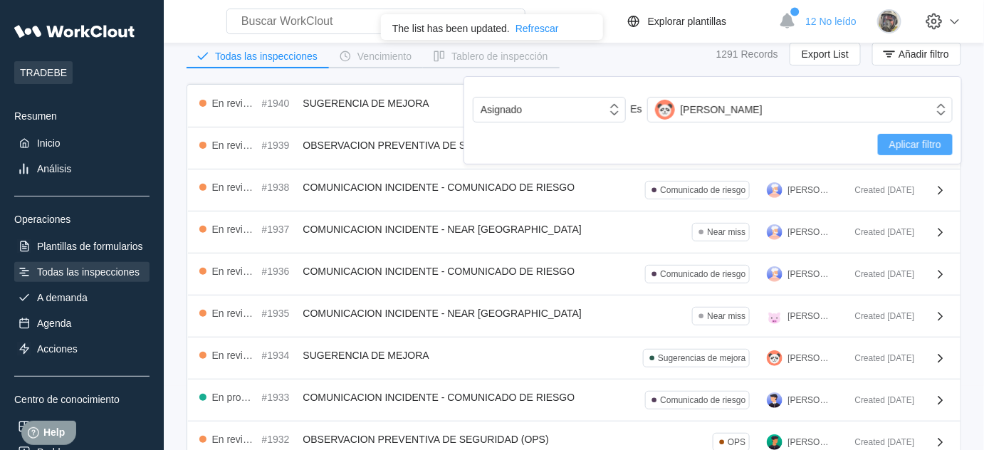
click at [909, 146] on span "Aplicar filtro" at bounding box center [915, 145] width 52 height 10
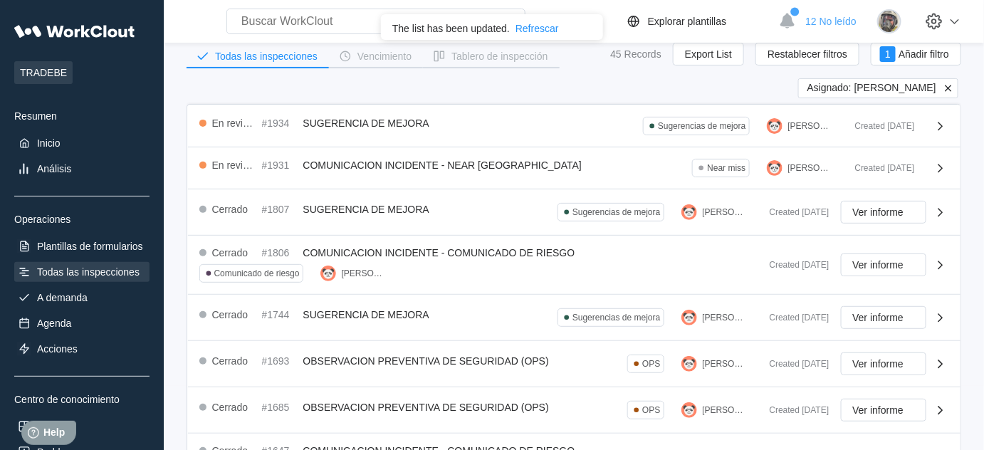
click at [945, 85] on icon at bounding box center [948, 88] width 13 height 13
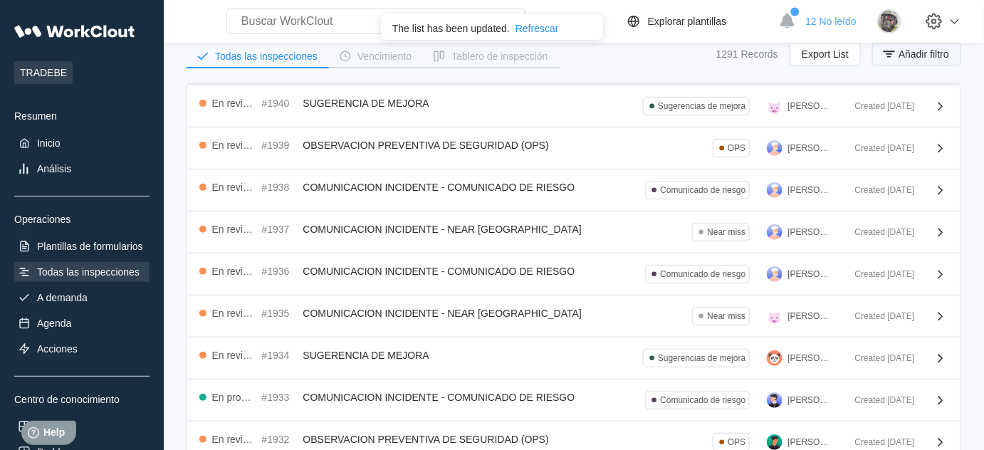
click at [917, 56] on span "Añadir filtro" at bounding box center [924, 54] width 51 height 10
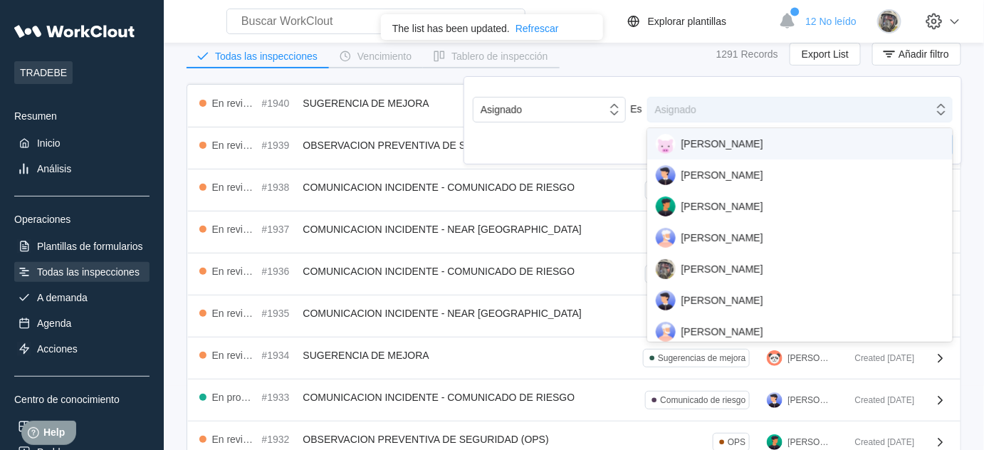
click at [774, 101] on div "Asignado" at bounding box center [791, 110] width 286 height 20
type input "bac"
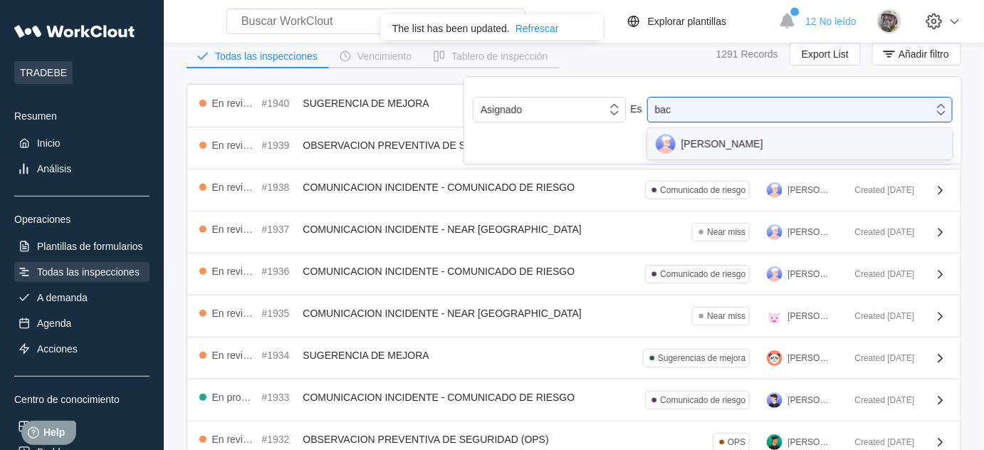
click at [771, 145] on div "JOAQUIN BACO" at bounding box center [800, 144] width 288 height 20
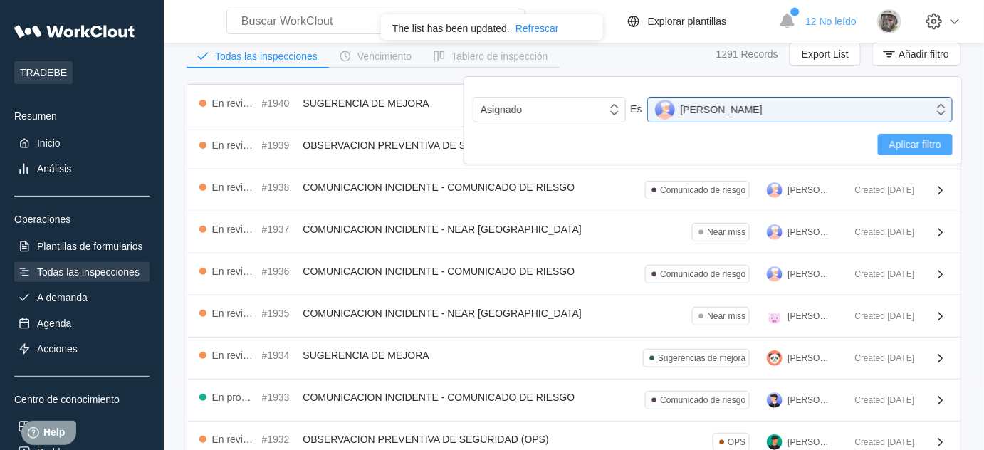
click at [912, 140] on span "Aplicar filtro" at bounding box center [915, 145] width 52 height 10
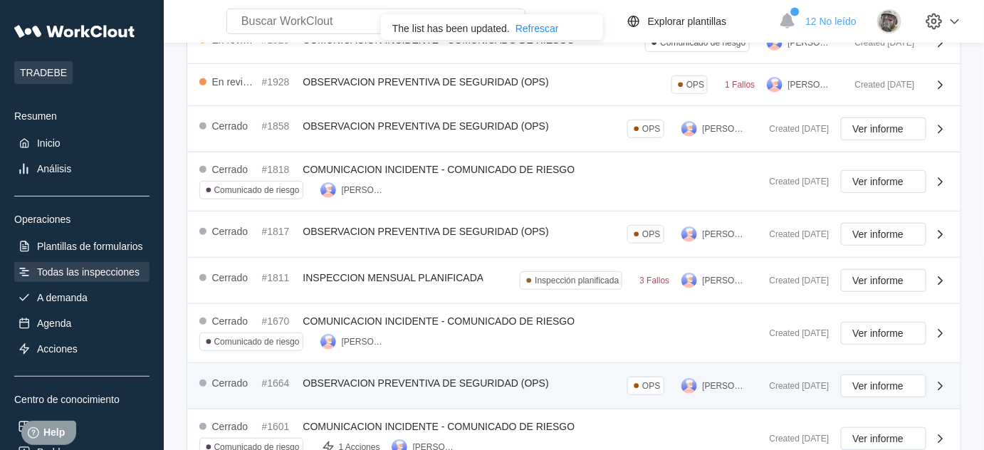
scroll to position [0, 0]
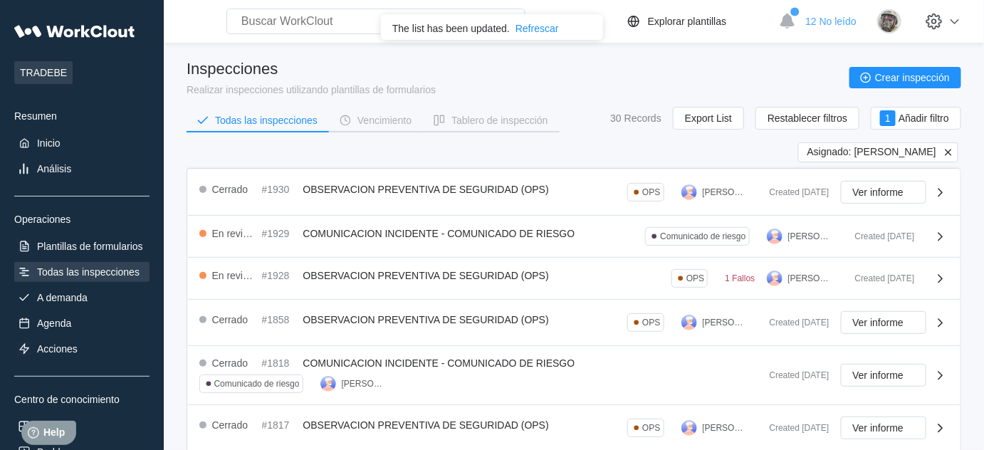
click at [951, 150] on icon at bounding box center [948, 152] width 6 height 6
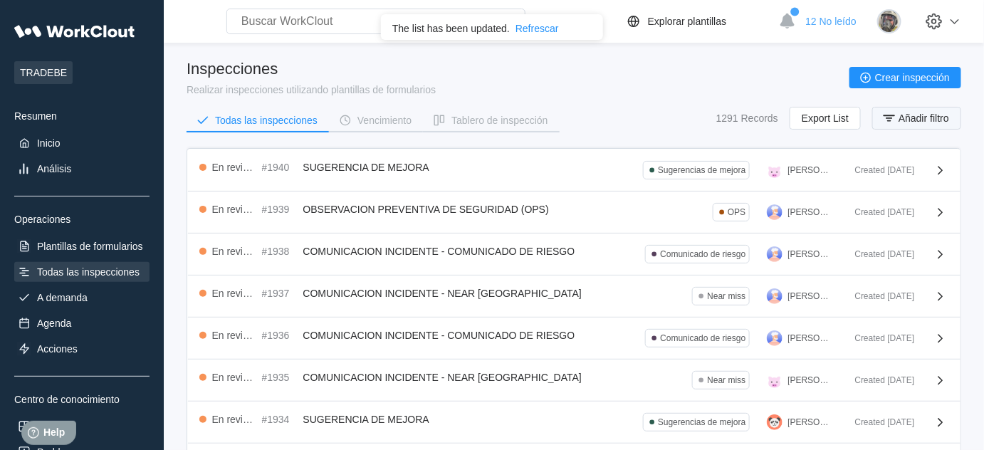
click at [941, 125] on button "Añadir filtro" at bounding box center [916, 118] width 89 height 23
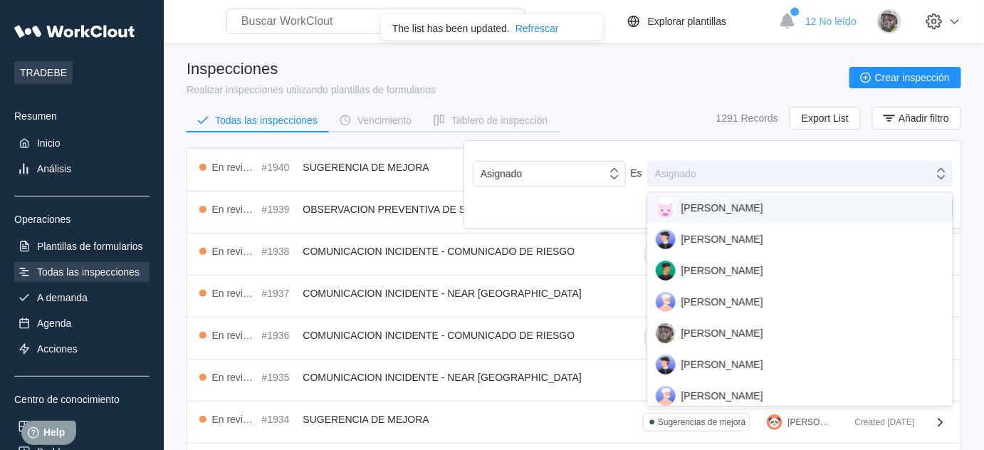
click at [782, 176] on div "Asignado" at bounding box center [791, 174] width 286 height 20
type input "jo"
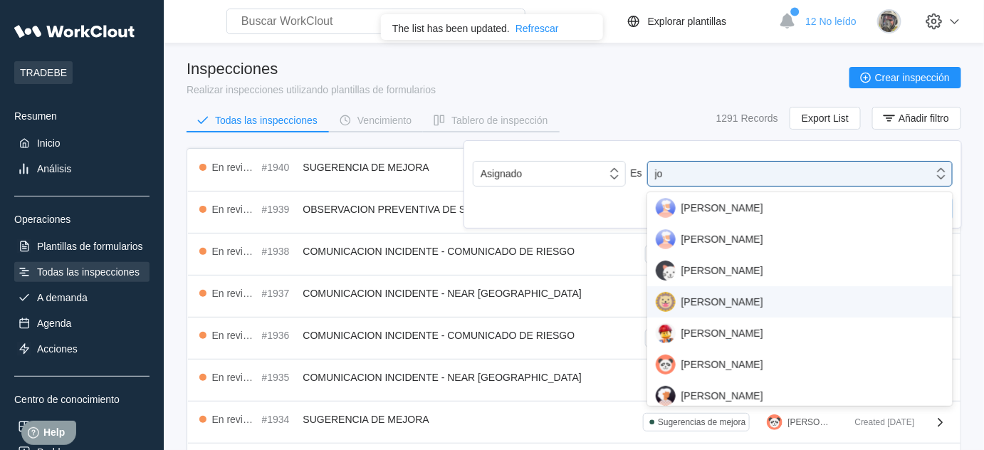
click at [722, 292] on div "JONATHAN JORDAN" at bounding box center [800, 302] width 288 height 20
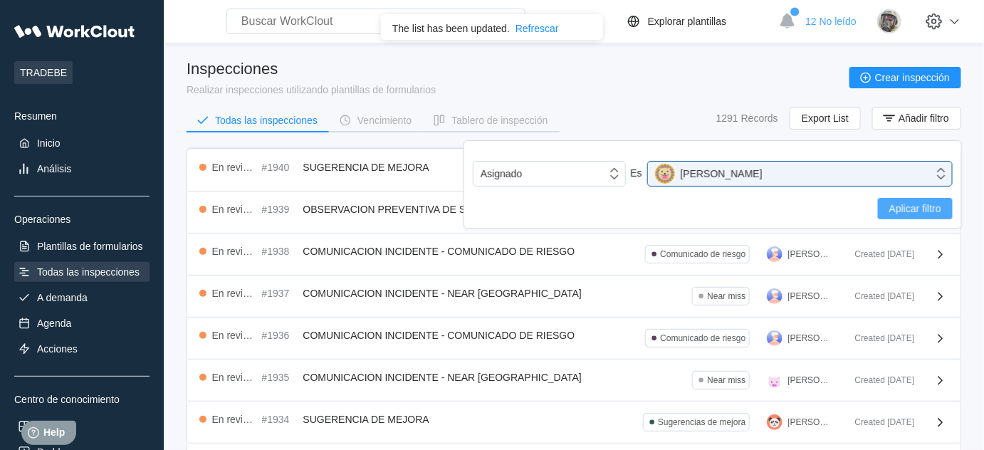
click at [921, 207] on span "Aplicar filtro" at bounding box center [915, 209] width 52 height 10
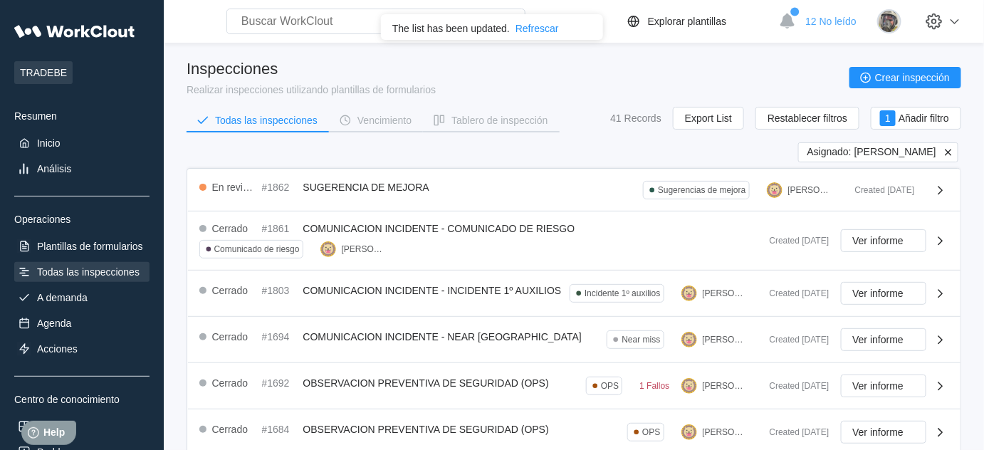
click at [880, 147] on span "Asignado: JONATHAN JORDAN" at bounding box center [872, 152] width 129 height 13
click at [930, 121] on span "Añadir filtro" at bounding box center [924, 118] width 51 height 10
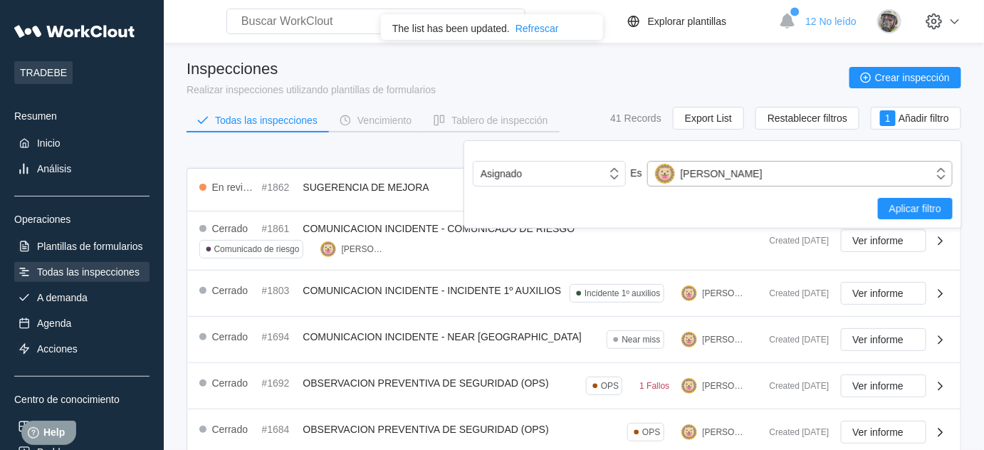
click at [806, 172] on div "JONATHAN JORDAN" at bounding box center [791, 174] width 286 height 20
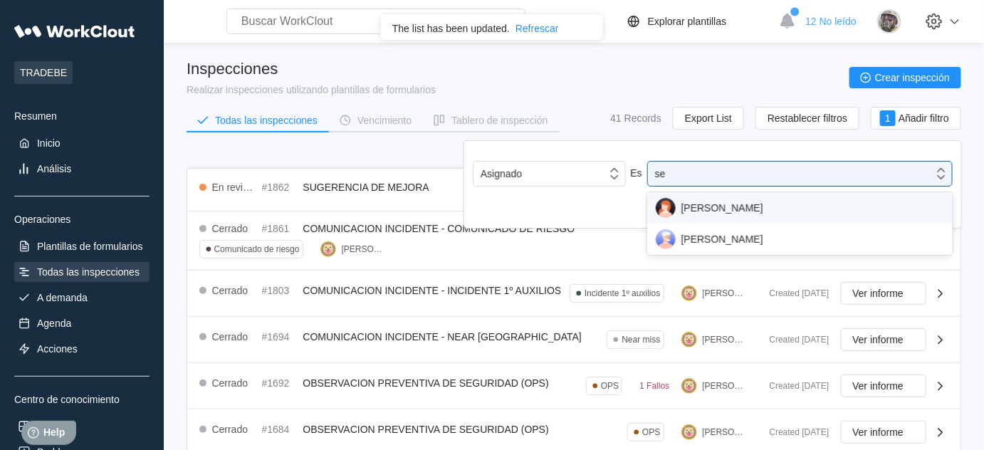
type input "sed"
click at [756, 204] on div "JOSEP MARIA SEDO" at bounding box center [800, 208] width 288 height 20
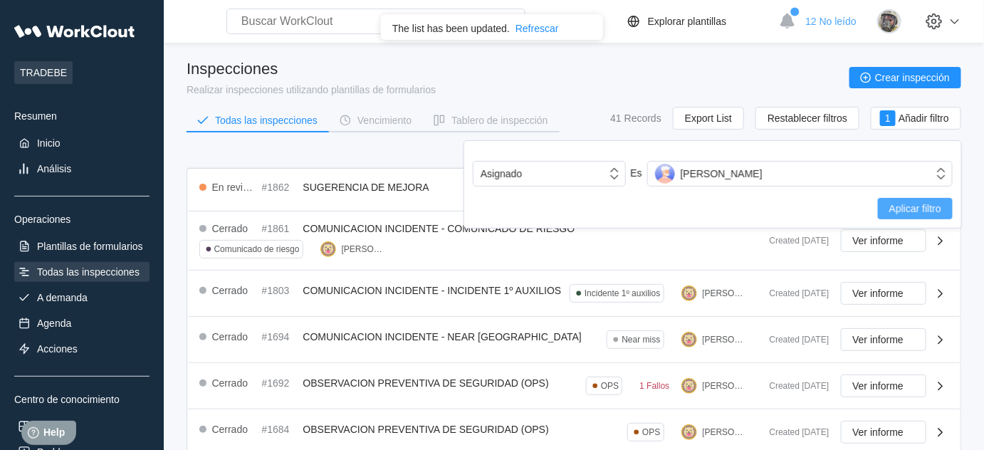
click at [891, 207] on span "Aplicar filtro" at bounding box center [915, 209] width 52 height 10
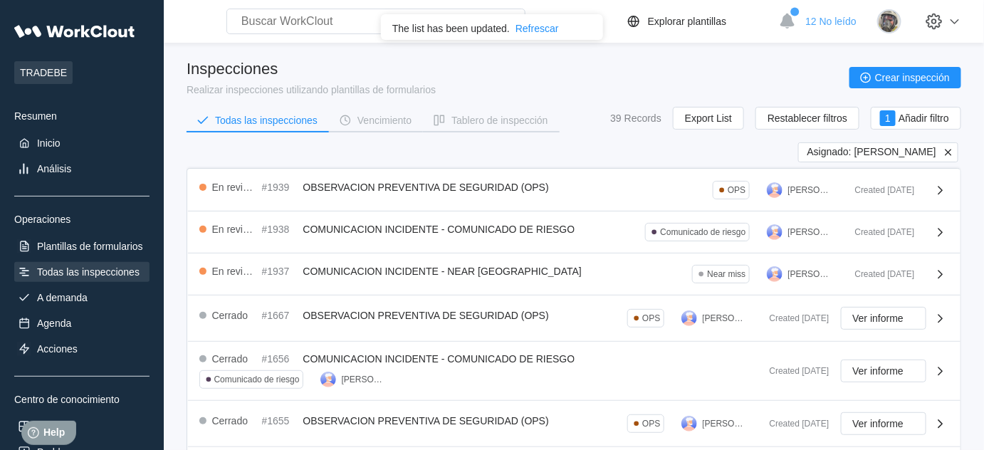
click at [949, 153] on icon at bounding box center [948, 152] width 13 height 13
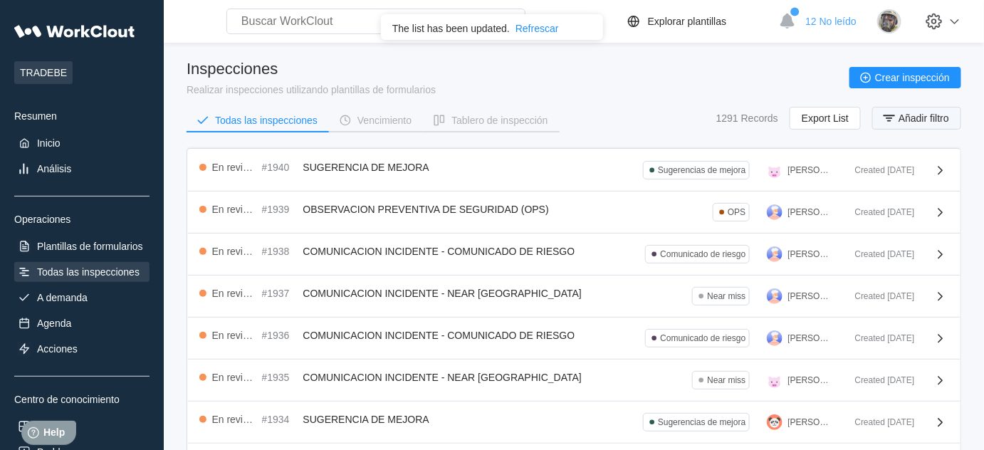
click at [939, 125] on button "Añadir filtro" at bounding box center [916, 118] width 89 height 23
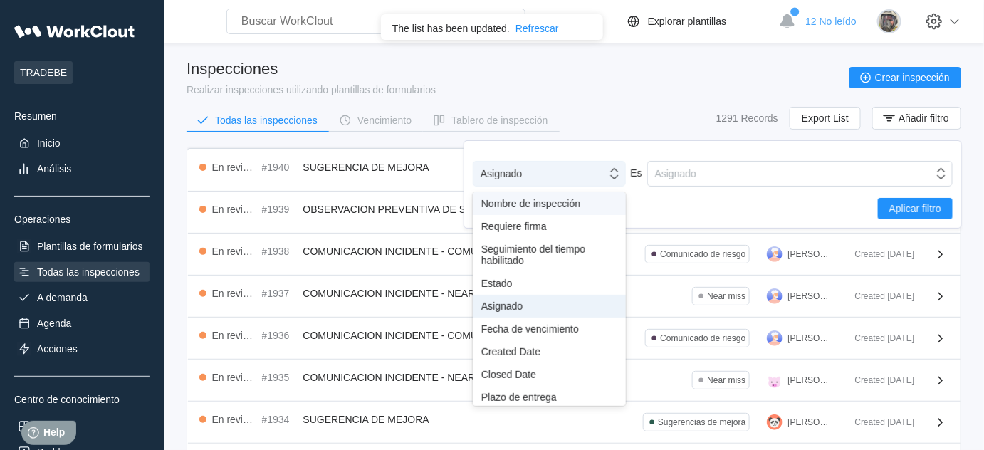
click at [563, 179] on div "Asignado" at bounding box center [540, 174] width 133 height 20
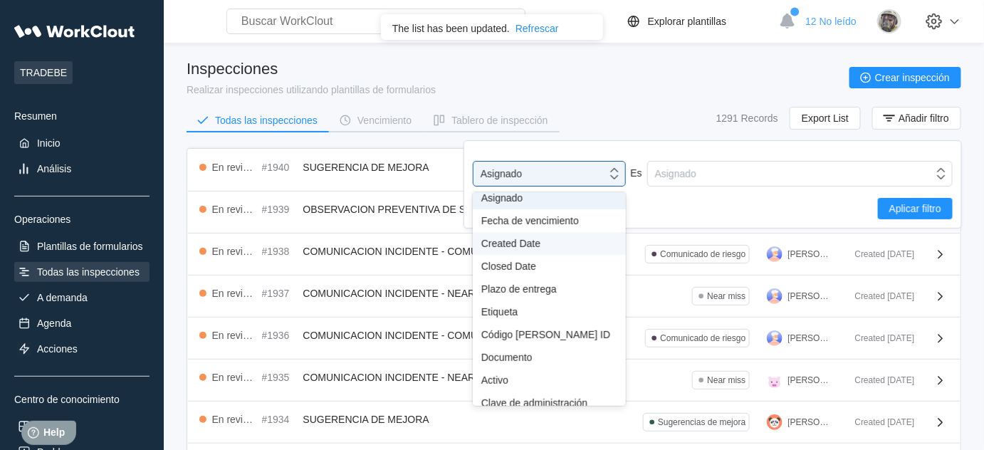
scroll to position [116, 0]
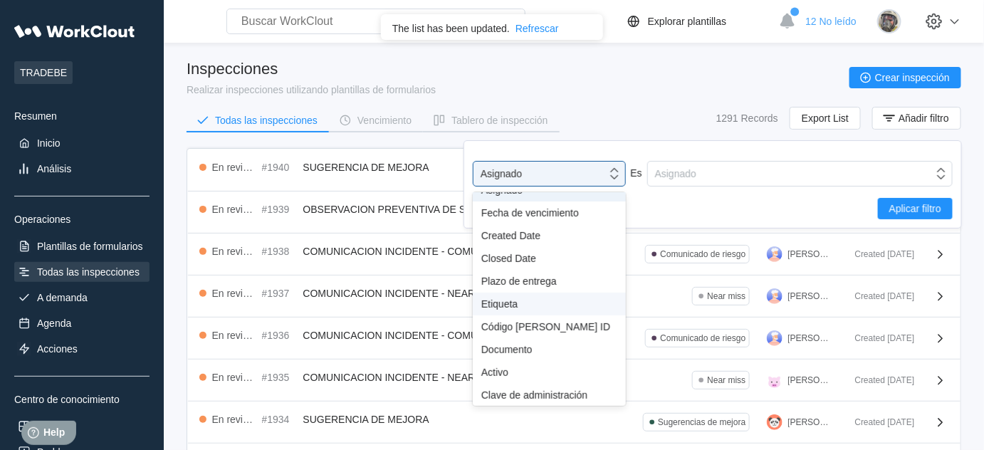
click at [527, 303] on div "Etiqueta" at bounding box center [549, 303] width 136 height 11
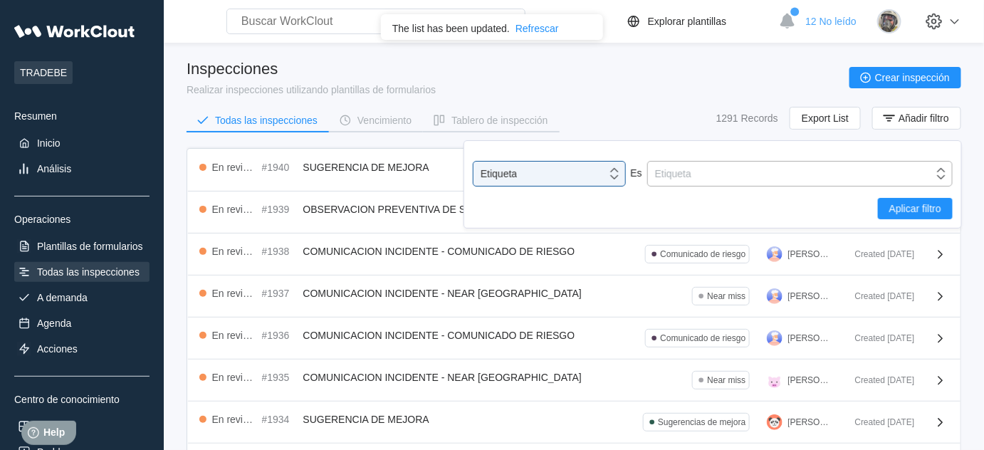
click at [661, 172] on div "Etiqueta" at bounding box center [673, 173] width 36 height 11
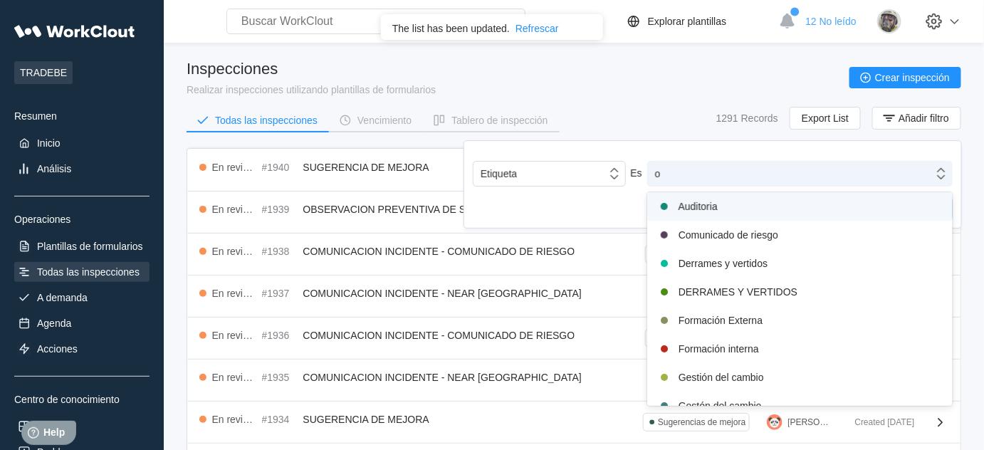
type input "oo"
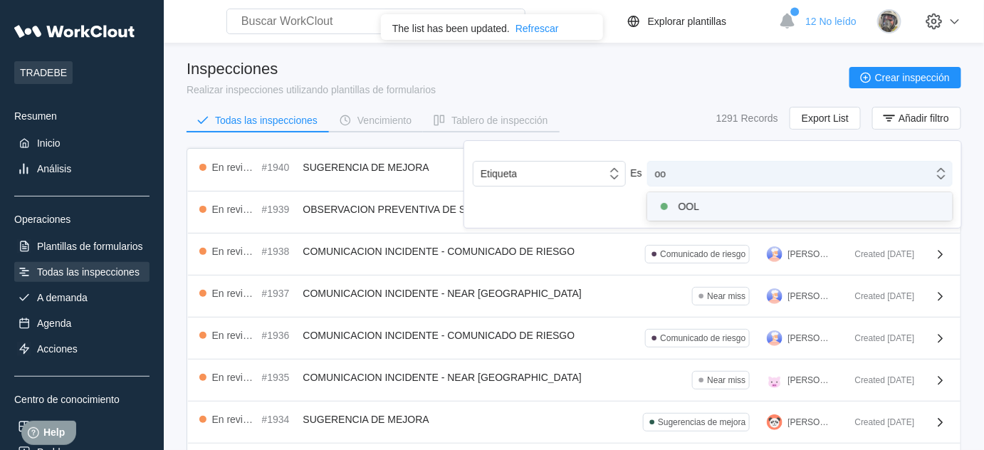
click at [692, 201] on div "OOL" at bounding box center [800, 206] width 288 height 17
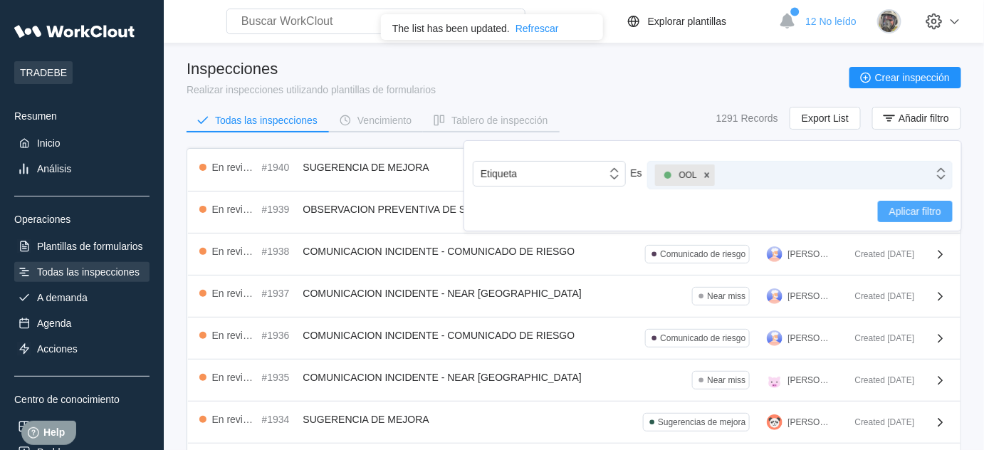
click at [944, 207] on button "Aplicar filtro" at bounding box center [915, 211] width 75 height 21
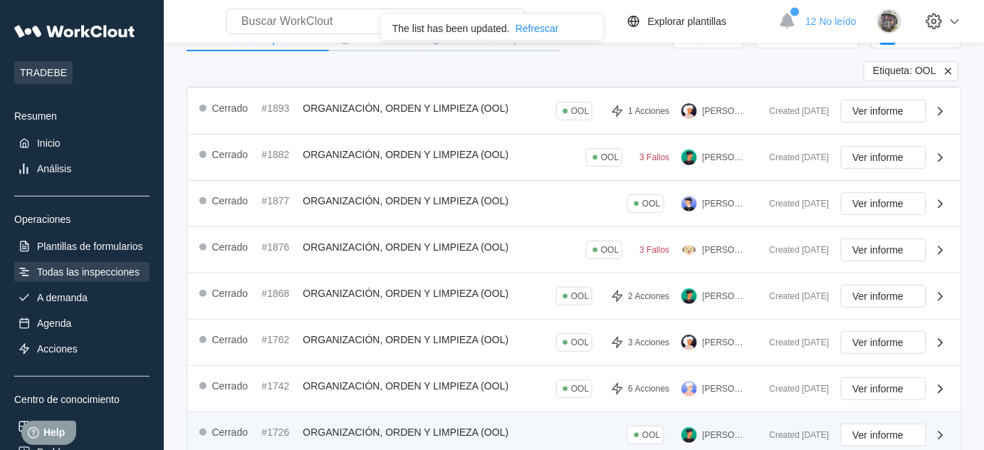
scroll to position [0, 0]
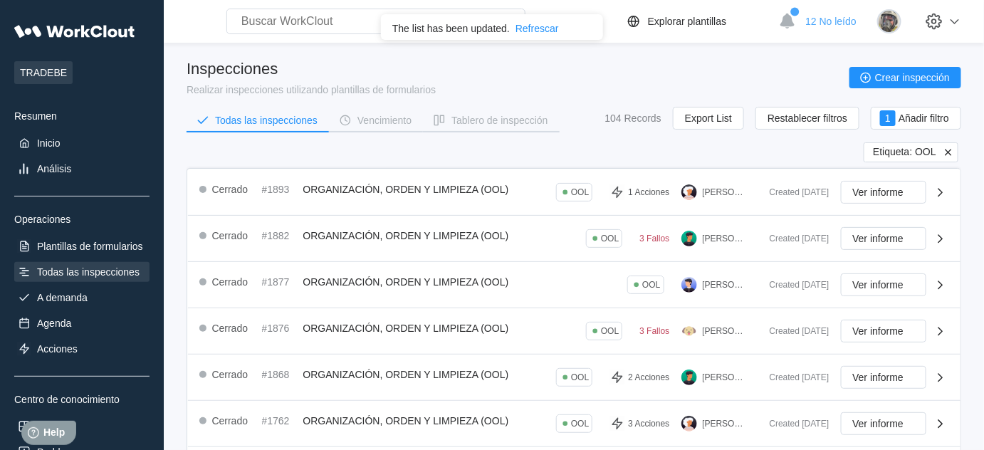
click at [949, 150] on icon at bounding box center [948, 152] width 6 height 6
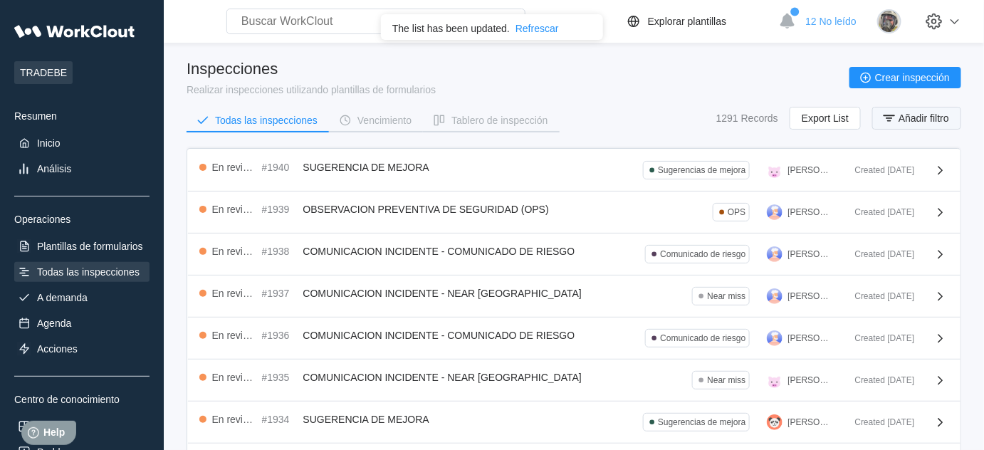
click at [946, 113] on span "Añadir filtro" at bounding box center [924, 118] width 51 height 10
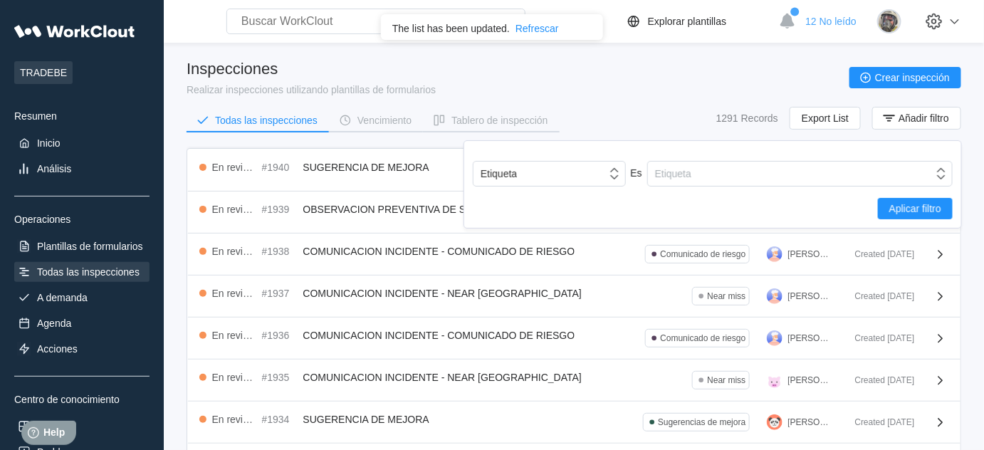
click at [763, 189] on div "Etiqueta Es Etiqueta Aplicar filtro" at bounding box center [713, 190] width 480 height 58
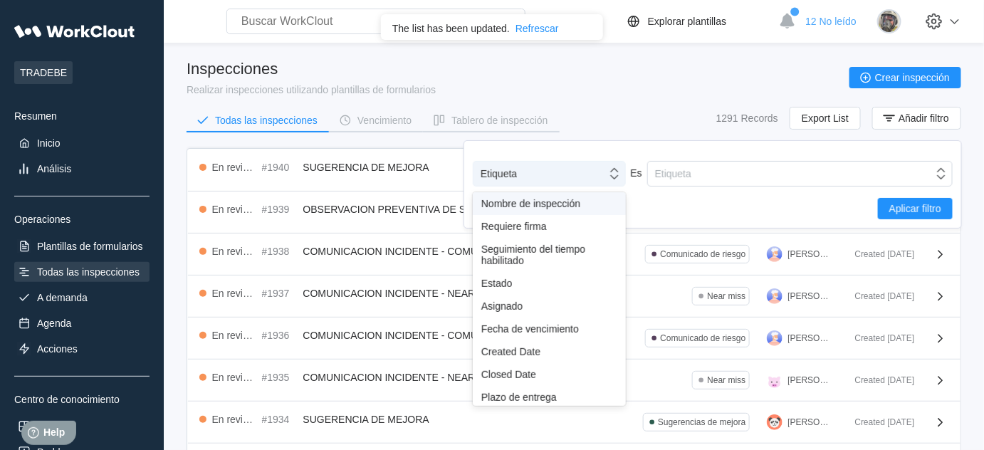
click at [515, 181] on div "Etiqueta" at bounding box center [540, 174] width 133 height 20
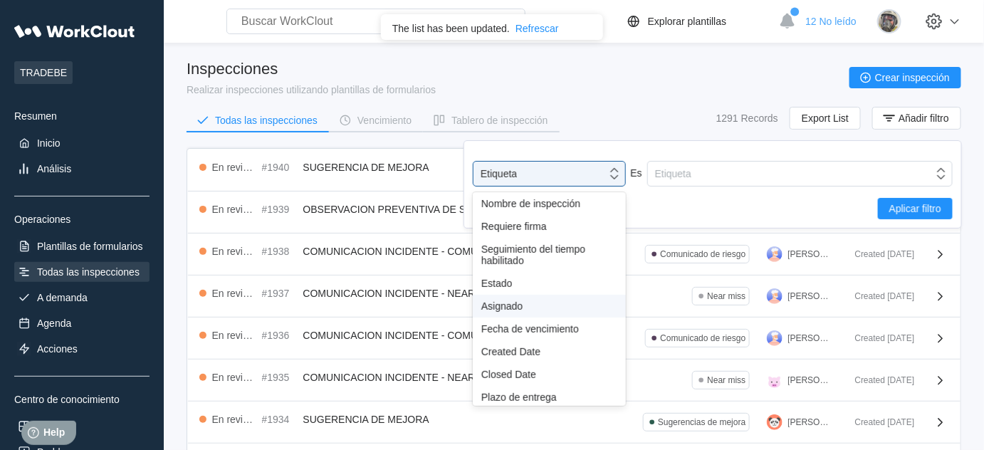
click at [538, 302] on div "Asignado" at bounding box center [549, 306] width 136 height 11
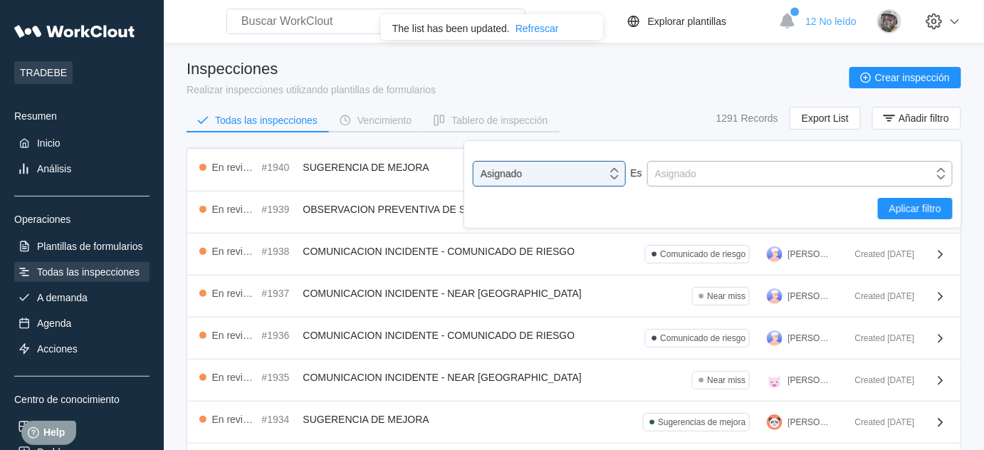
click at [679, 167] on div "Asignado" at bounding box center [791, 174] width 286 height 20
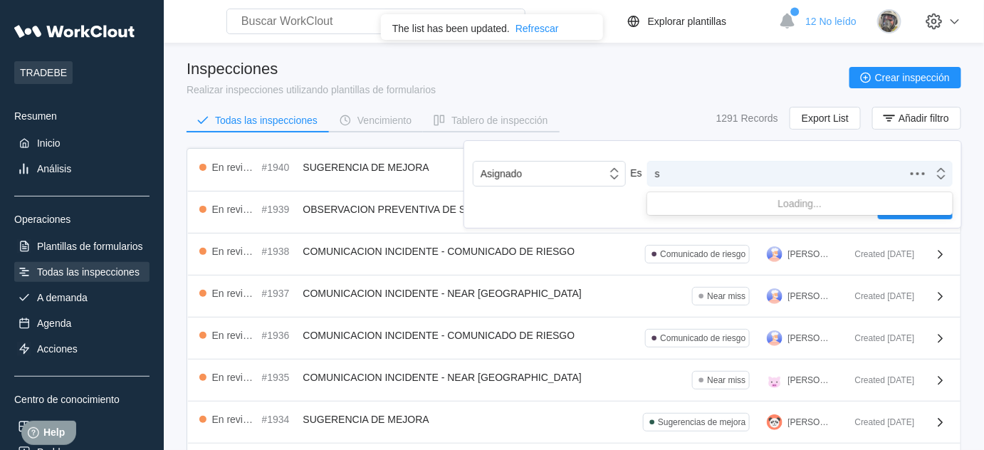
type input "se"
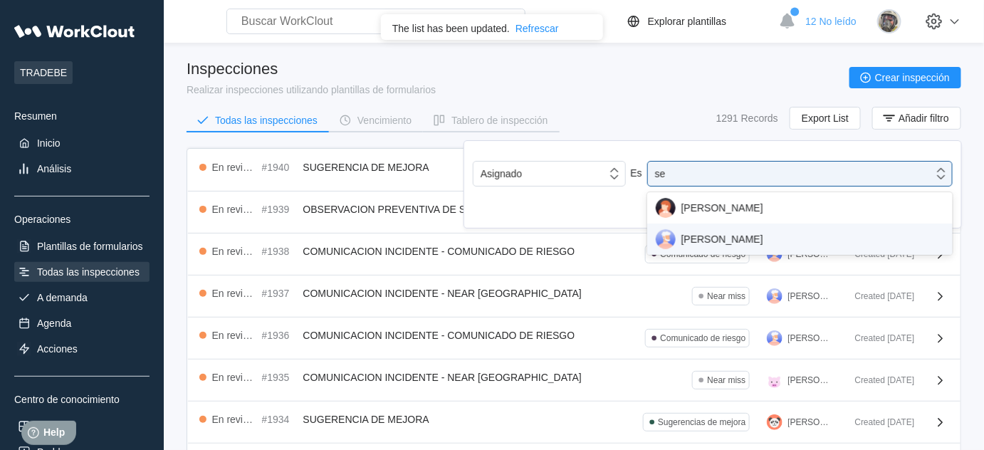
click at [752, 246] on div "JOSEP MARIA SEDO" at bounding box center [800, 239] width 288 height 20
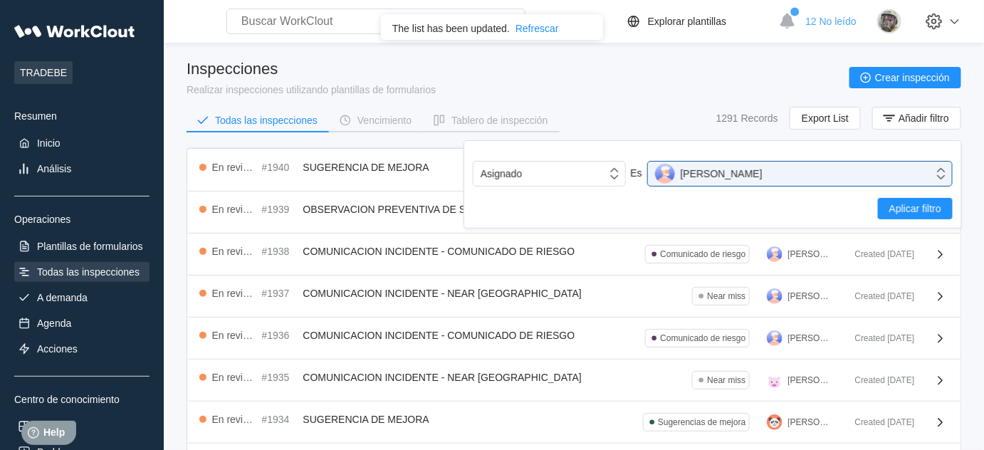
click at [877, 207] on div "Aplicar filtro" at bounding box center [713, 208] width 480 height 21
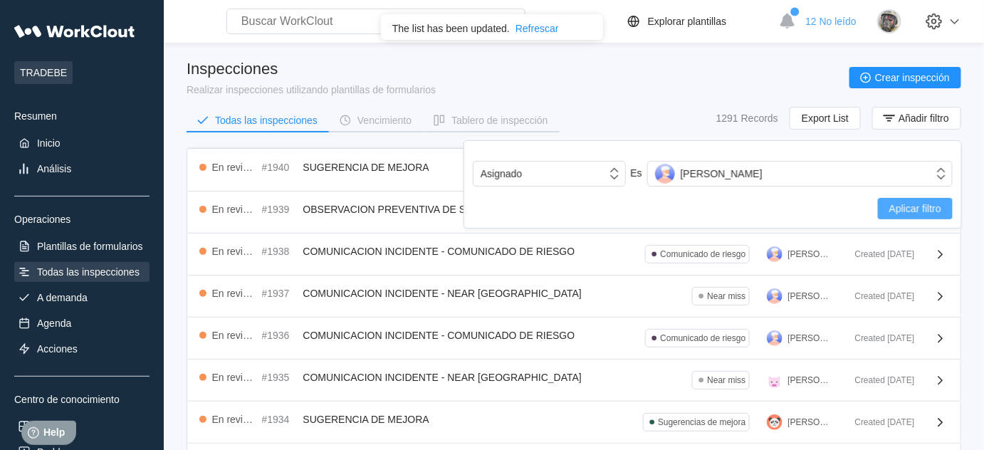
click at [882, 207] on button "Aplicar filtro" at bounding box center [915, 208] width 75 height 21
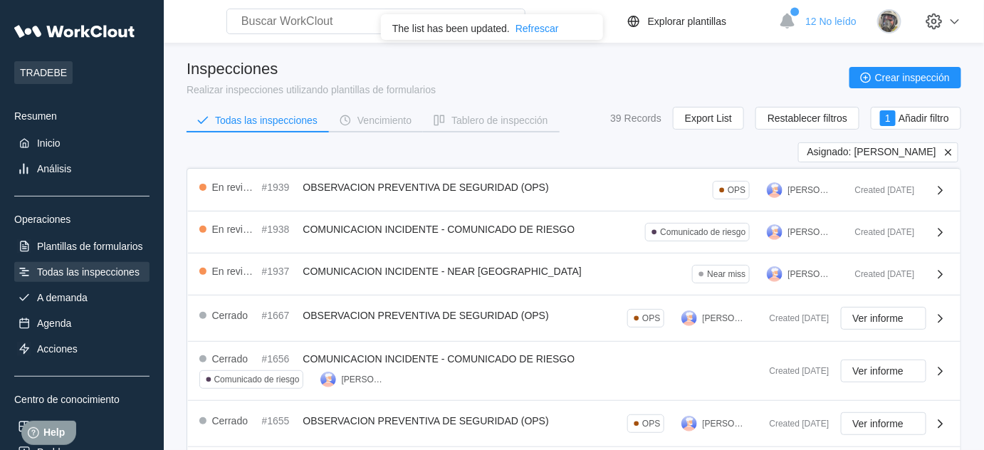
click at [951, 152] on icon at bounding box center [948, 152] width 13 height 13
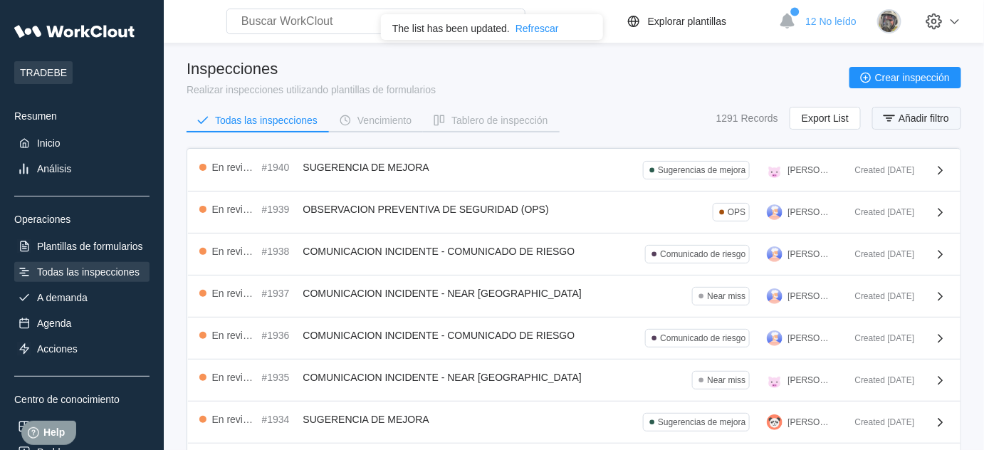
click at [934, 113] on span "Añadir filtro" at bounding box center [924, 118] width 51 height 10
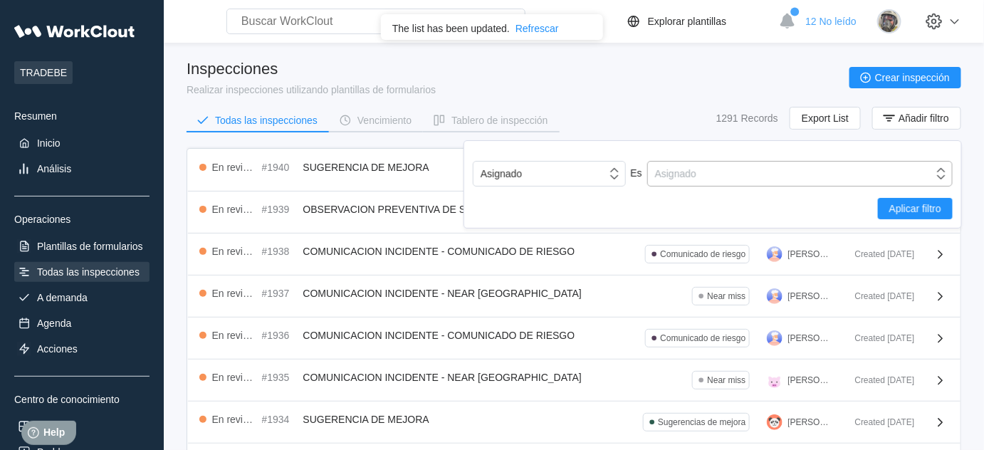
click at [821, 172] on div "Asignado" at bounding box center [791, 174] width 286 height 20
click at [776, 183] on div "Asignado" at bounding box center [791, 174] width 286 height 20
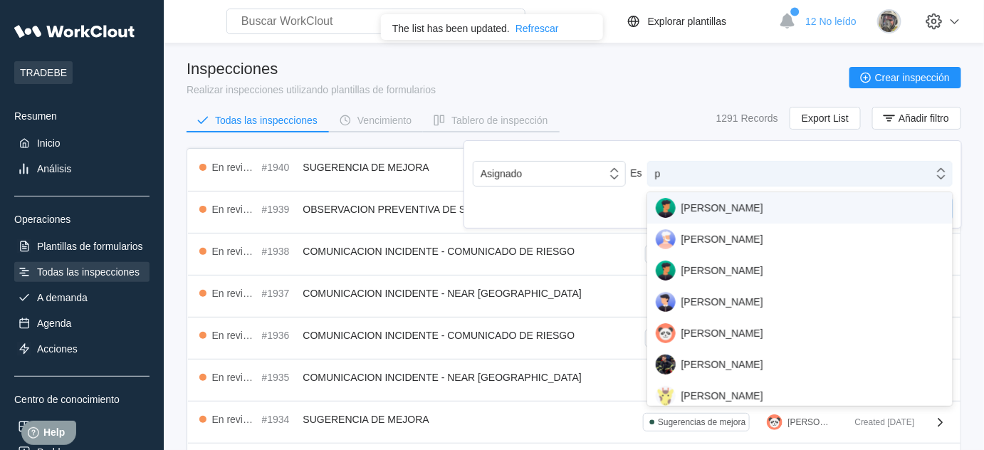
type input "pu"
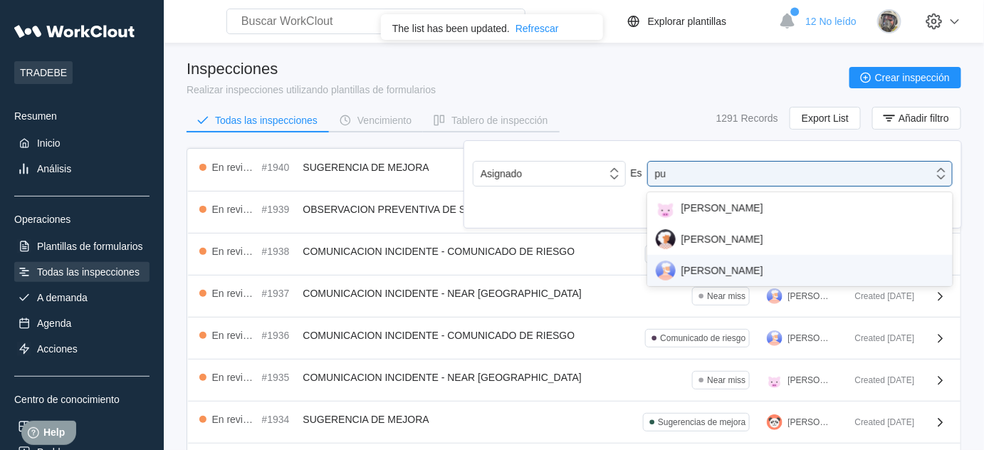
click at [773, 261] on div "JUANMA PULPILLO" at bounding box center [800, 271] width 288 height 20
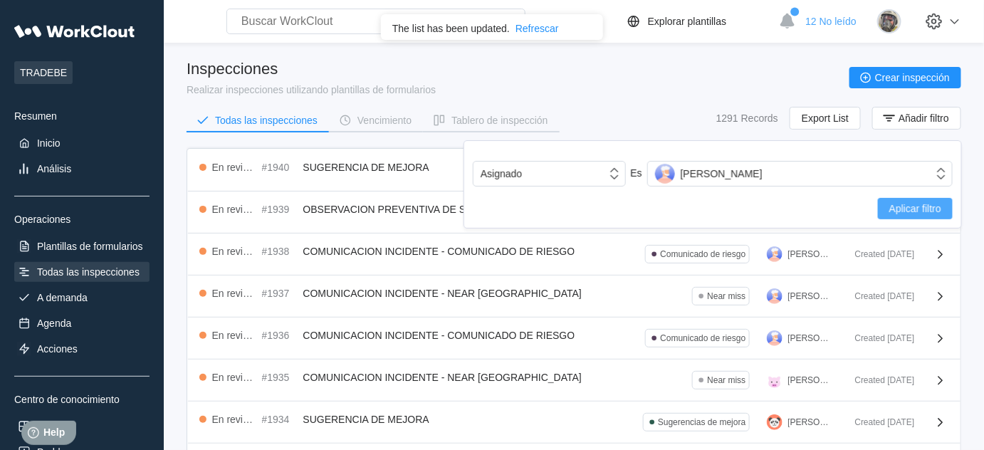
click at [929, 216] on button "Aplicar filtro" at bounding box center [915, 208] width 75 height 21
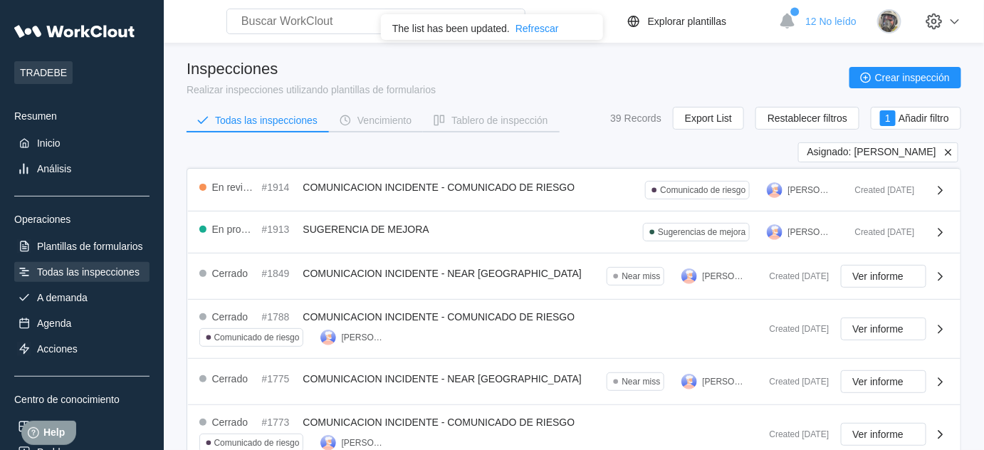
click at [948, 150] on icon at bounding box center [948, 152] width 6 height 6
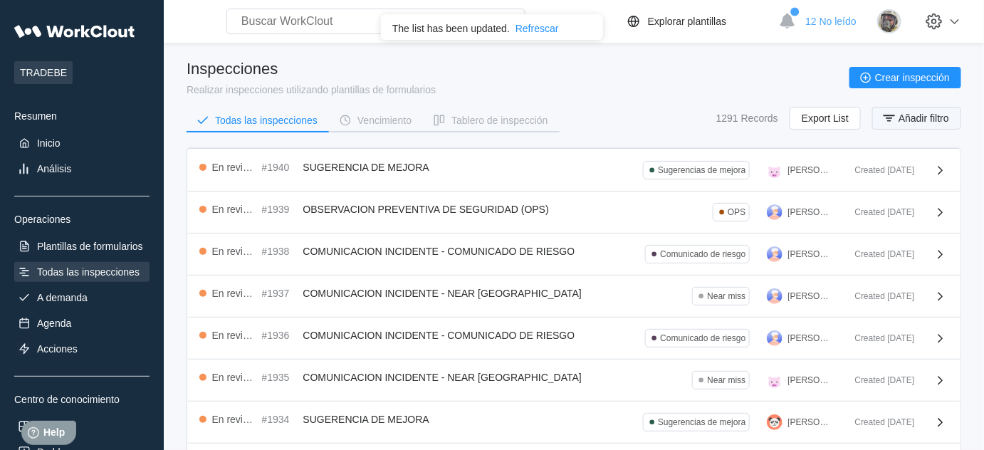
click at [924, 113] on span "Añadir filtro" at bounding box center [924, 118] width 51 height 10
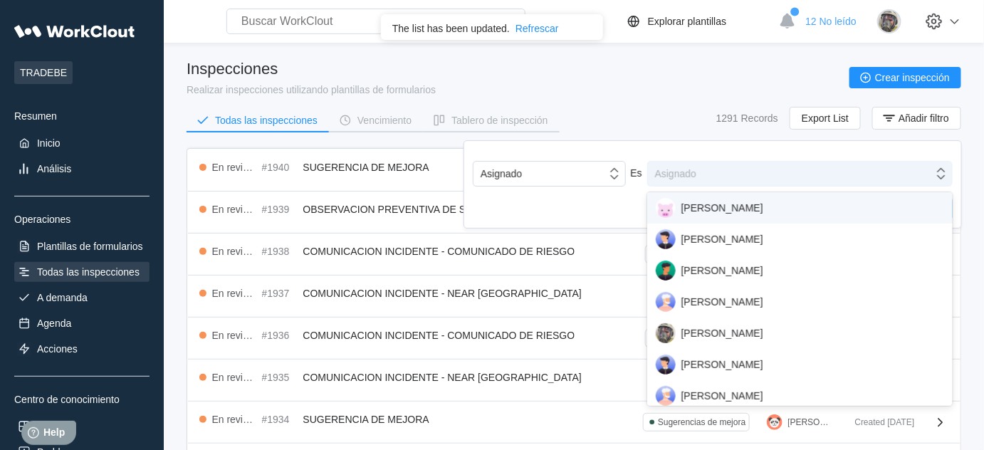
click at [837, 176] on div "Asignado" at bounding box center [791, 174] width 286 height 20
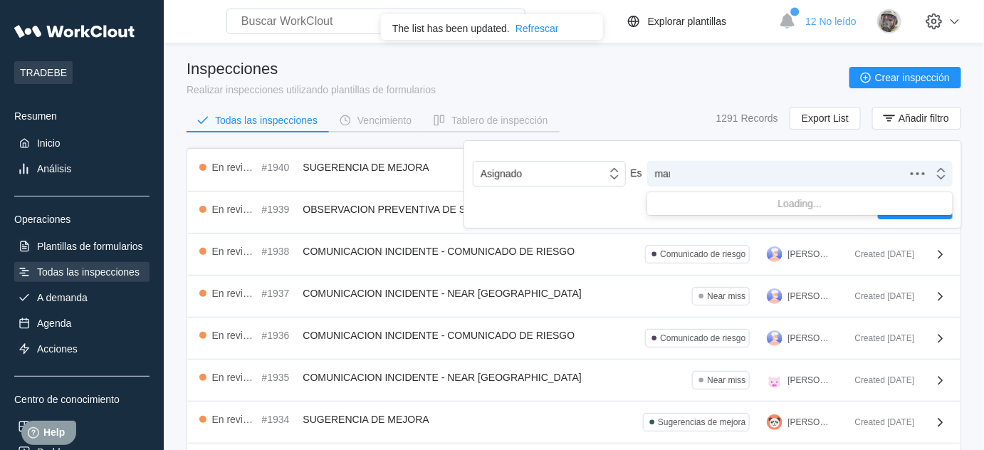
type input "mane"
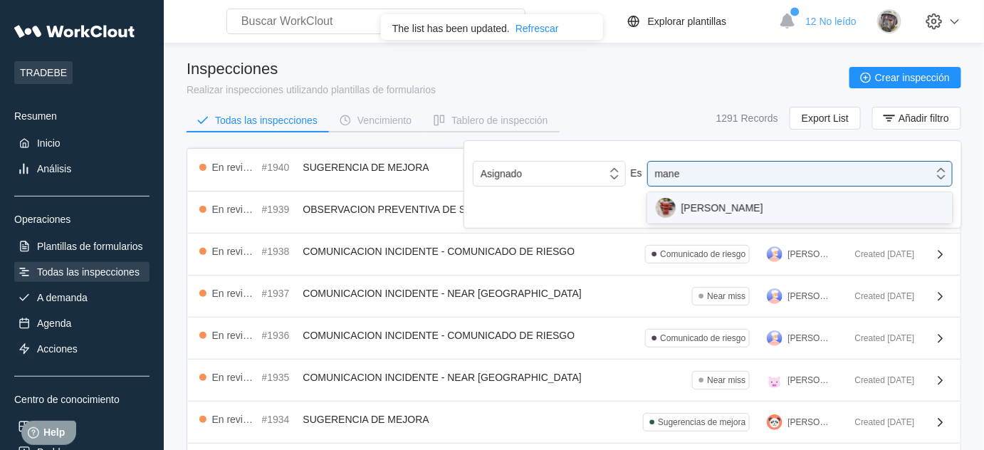
click at [810, 212] on div "MANEL RUIZ" at bounding box center [800, 208] width 288 height 20
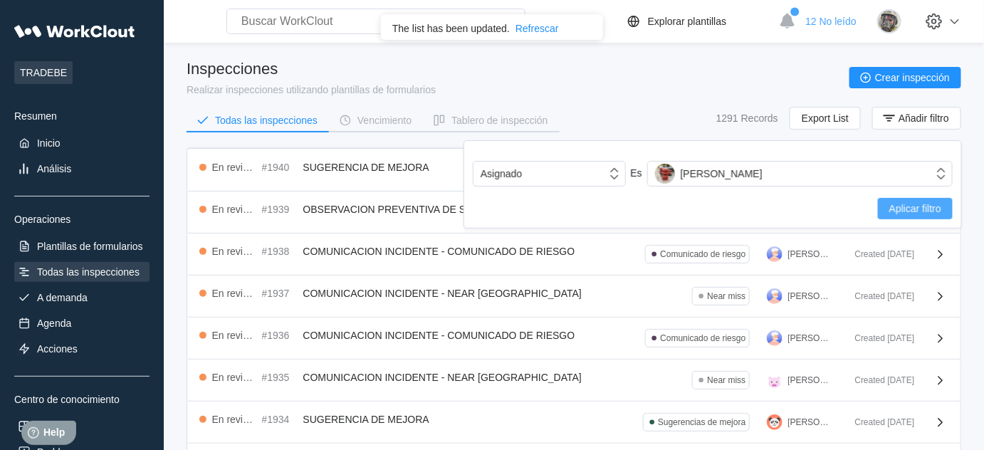
click at [928, 202] on button "Aplicar filtro" at bounding box center [915, 208] width 75 height 21
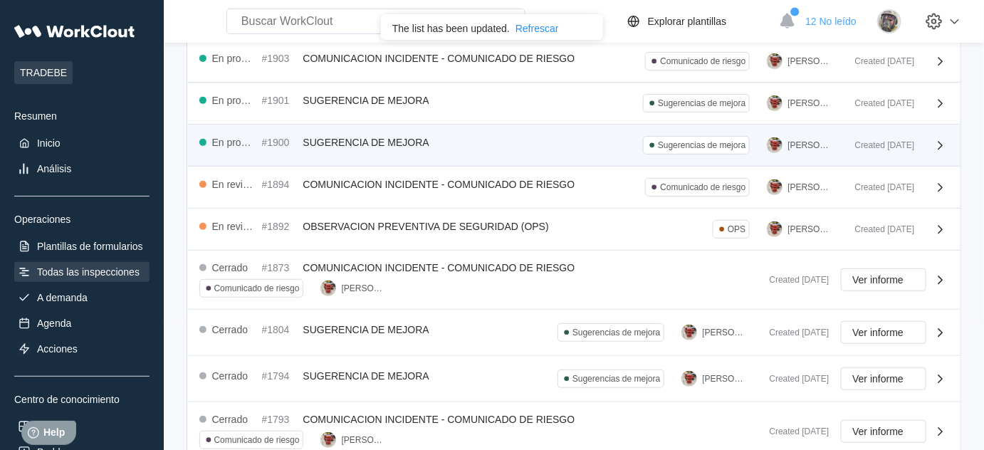
scroll to position [64, 0]
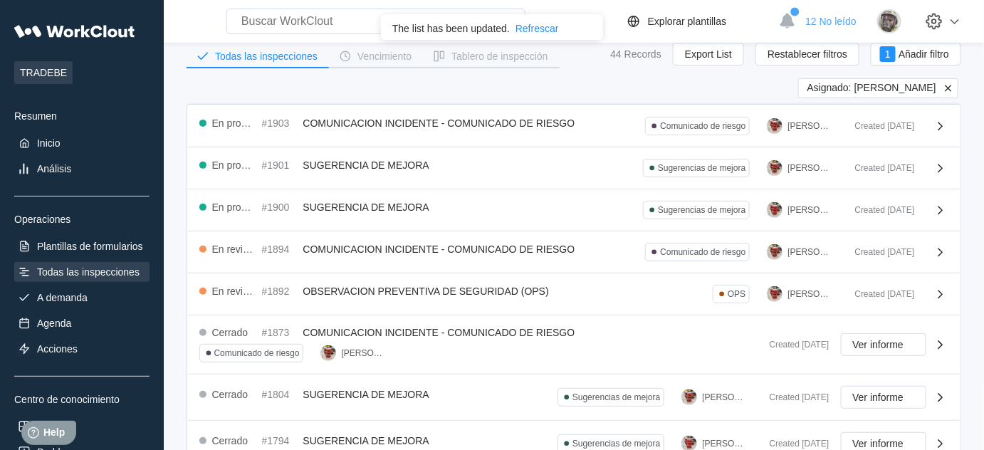
click at [947, 85] on icon at bounding box center [948, 88] width 6 height 6
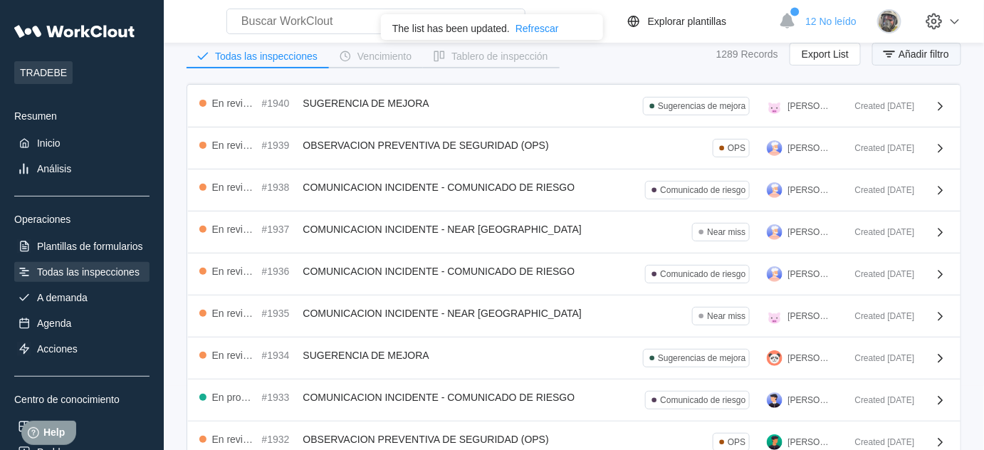
click at [935, 53] on span "Añadir filtro" at bounding box center [924, 54] width 51 height 10
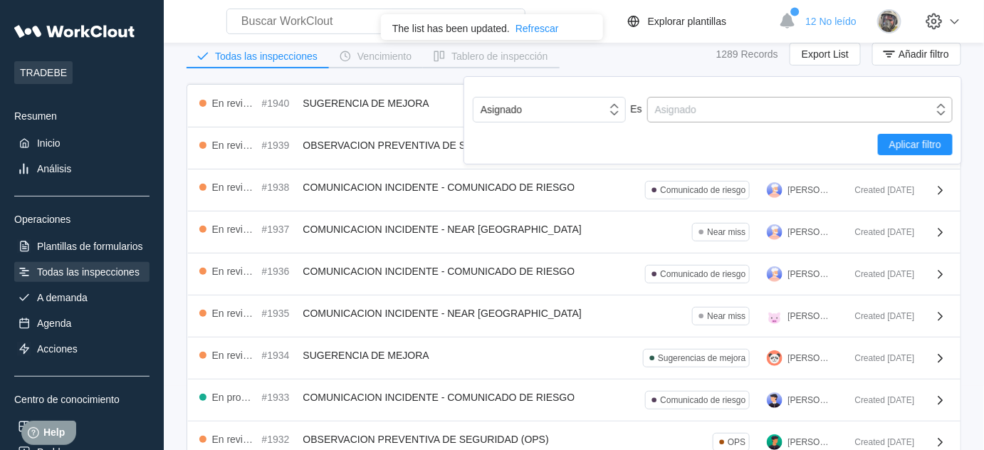
click at [677, 112] on div "Asignado" at bounding box center [675, 109] width 41 height 11
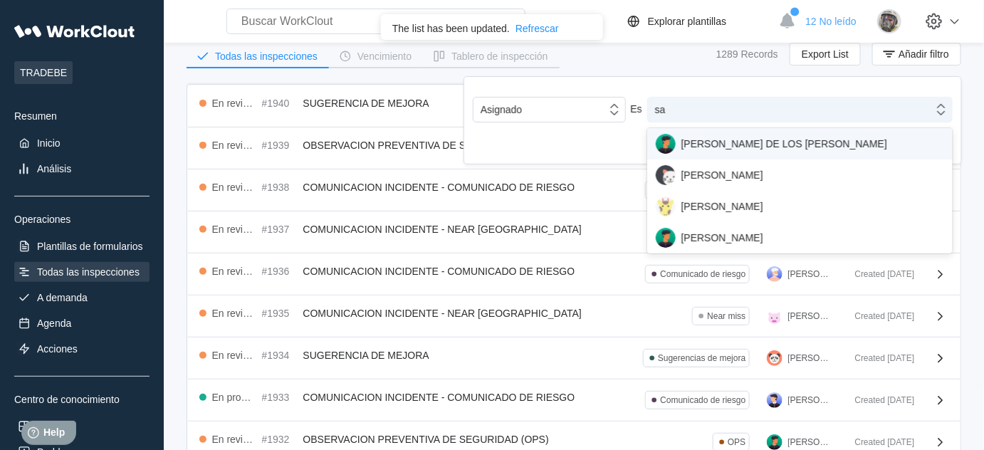
type input "saN"
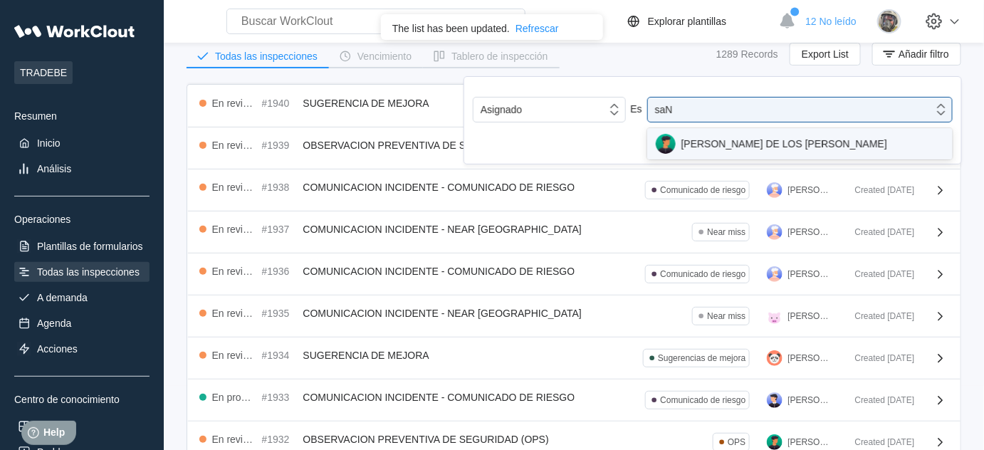
click at [696, 145] on div "OSCAR DE LOS SANTOS" at bounding box center [800, 144] width 288 height 20
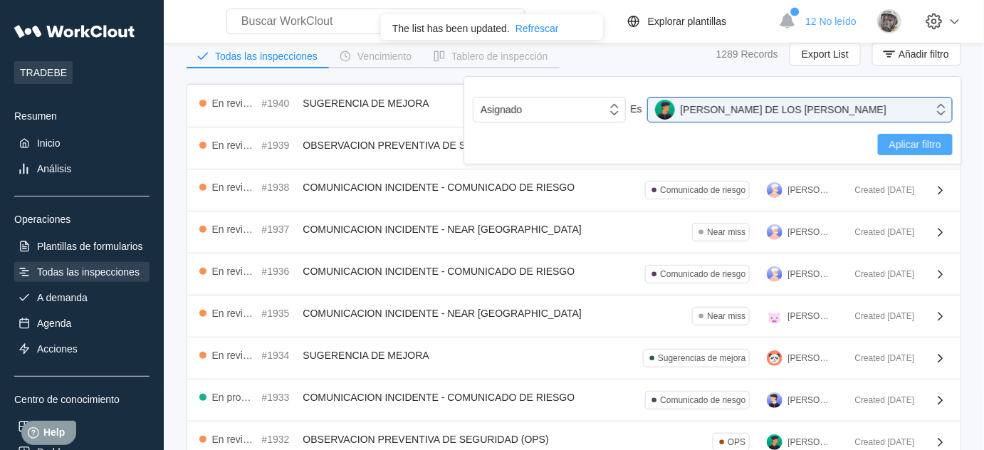
click at [913, 140] on span "Aplicar filtro" at bounding box center [915, 145] width 52 height 10
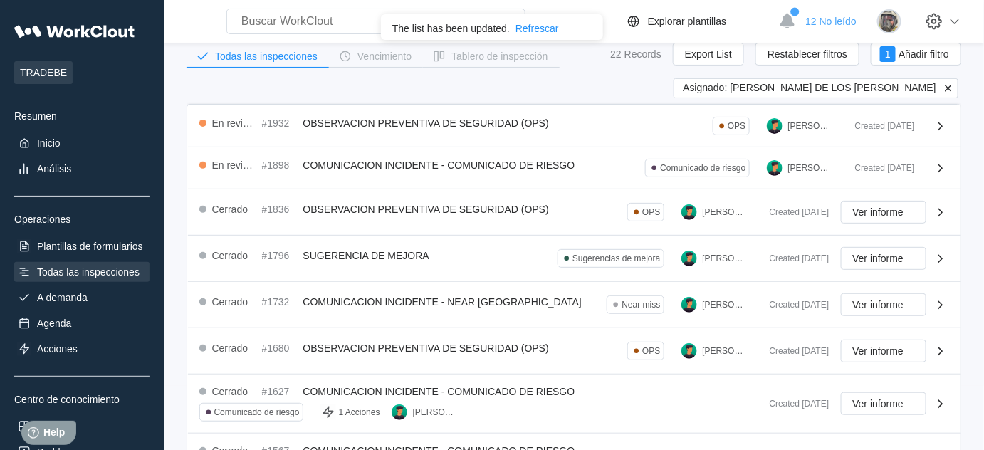
click at [945, 84] on icon at bounding box center [948, 88] width 13 height 13
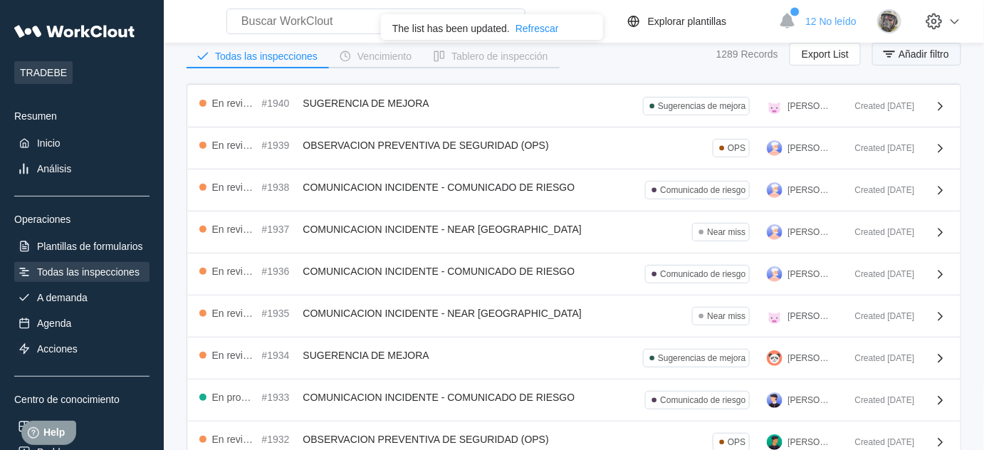
click at [902, 53] on span "Añadir filtro" at bounding box center [924, 54] width 51 height 10
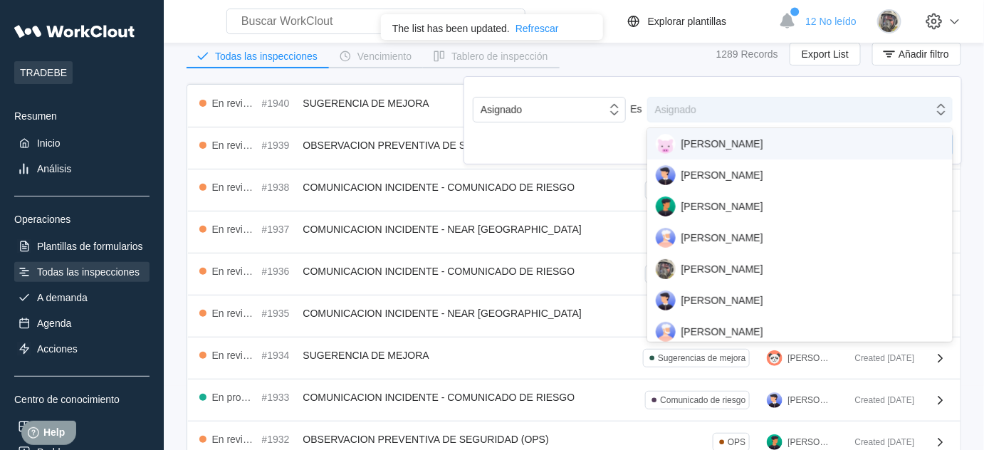
click at [857, 121] on div "Asignado" at bounding box center [800, 110] width 306 height 26
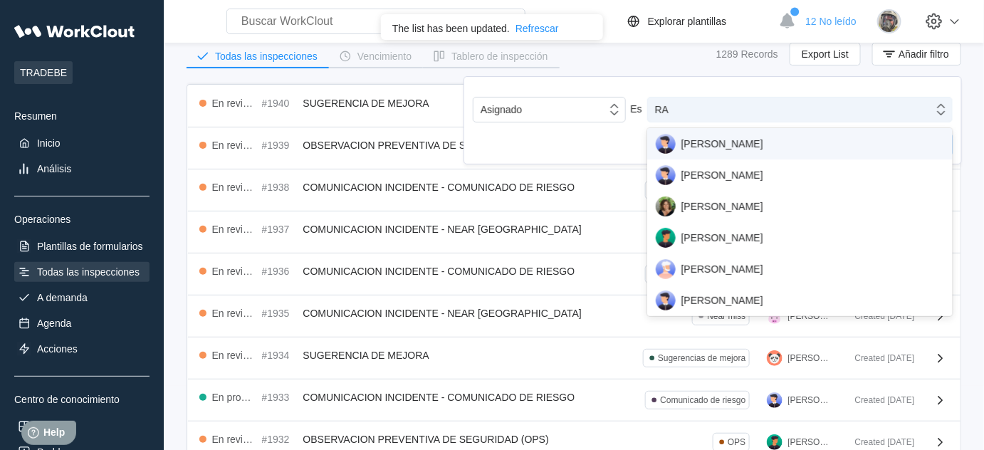
type input "RAM"
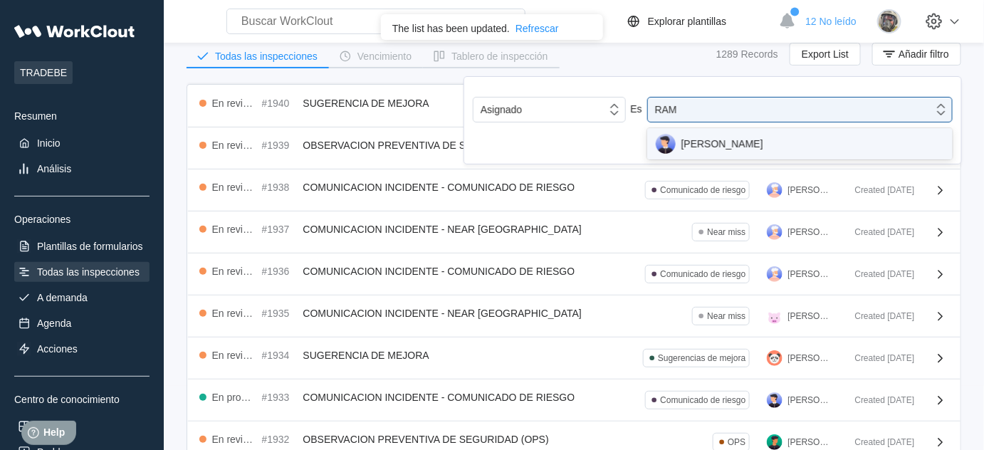
click at [738, 142] on div "RAMON MARTIN" at bounding box center [800, 144] width 288 height 20
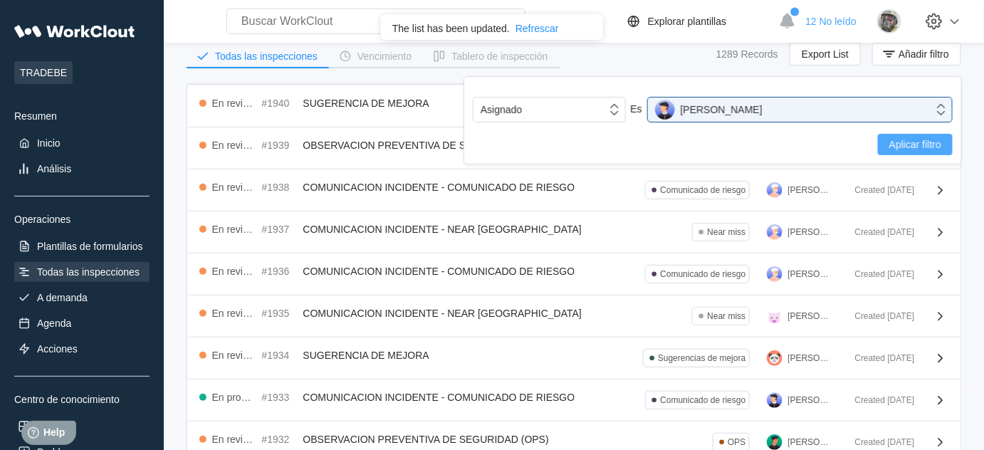
click at [897, 140] on span "Aplicar filtro" at bounding box center [915, 145] width 52 height 10
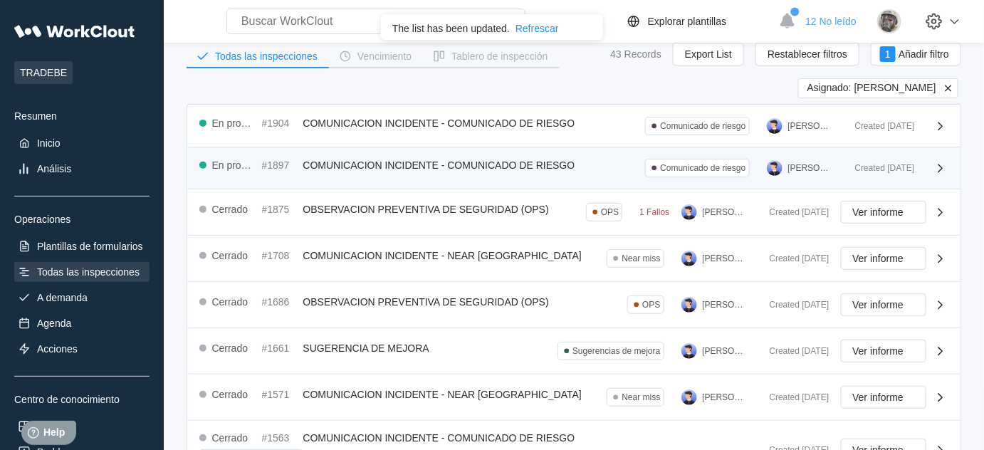
click at [244, 160] on div "En progreso" at bounding box center [234, 165] width 44 height 11
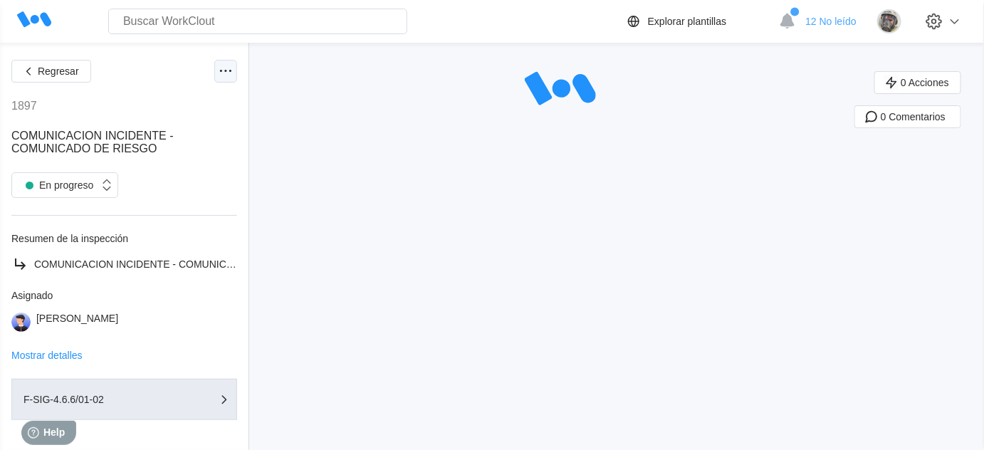
click at [220, 73] on icon at bounding box center [225, 71] width 17 height 17
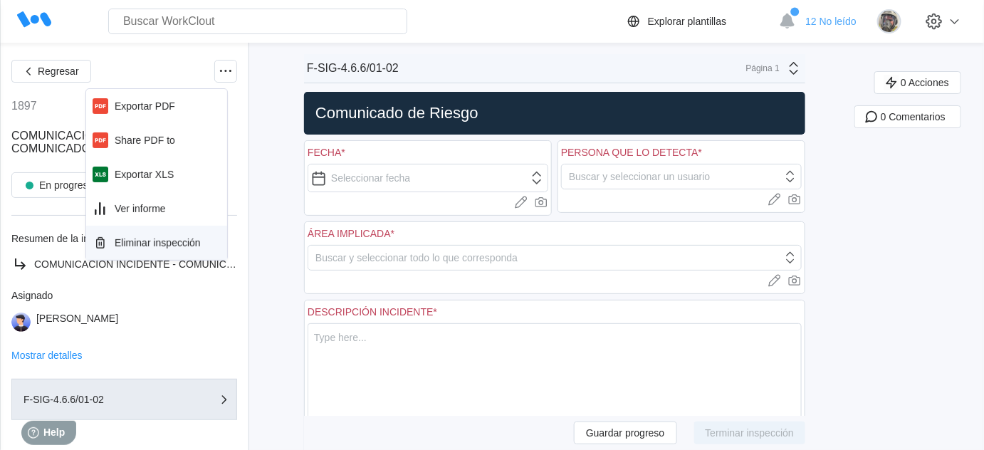
click at [184, 244] on div "Eliminar inspección" at bounding box center [158, 242] width 86 height 11
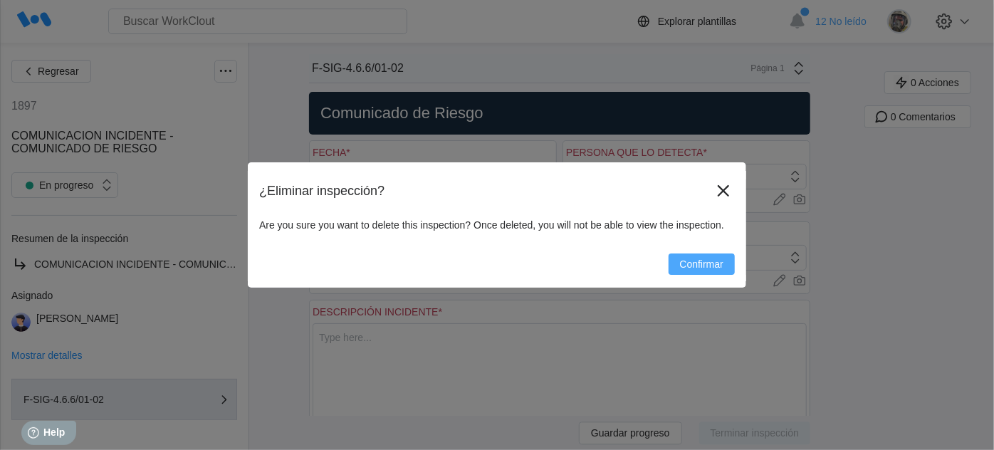
click at [721, 256] on button "Confirmar" at bounding box center [702, 264] width 66 height 21
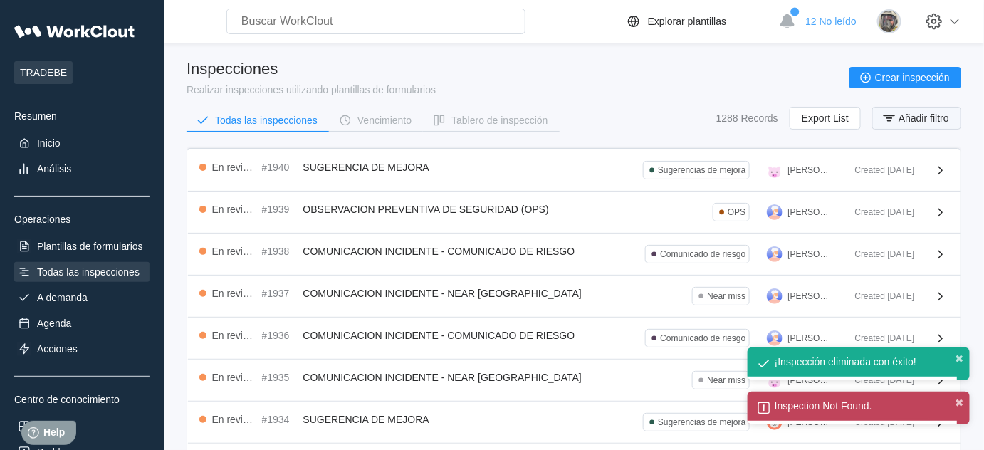
click at [924, 117] on span "Añadir filtro" at bounding box center [924, 118] width 51 height 10
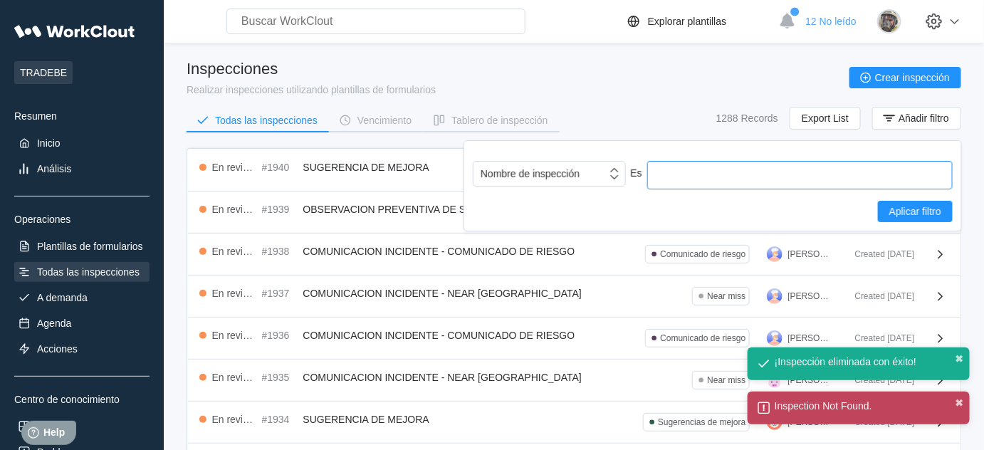
click at [827, 172] on input "text" at bounding box center [800, 175] width 306 height 28
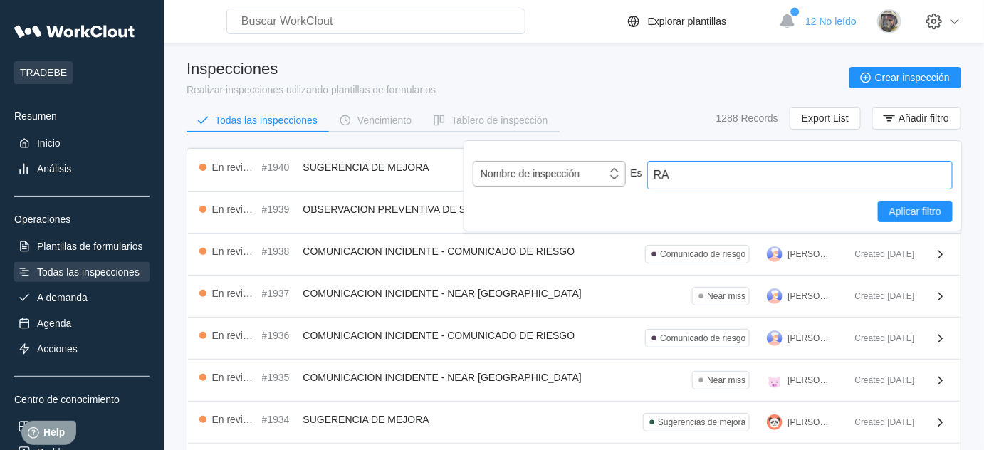
type input "RA"
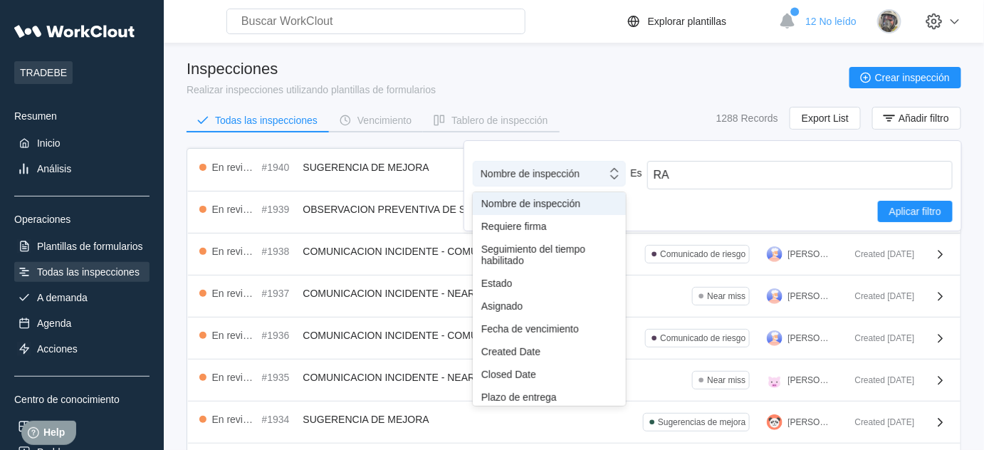
click at [575, 176] on div "Nombre de inspección" at bounding box center [530, 173] width 99 height 11
click at [554, 298] on div "Asignado" at bounding box center [549, 306] width 153 height 23
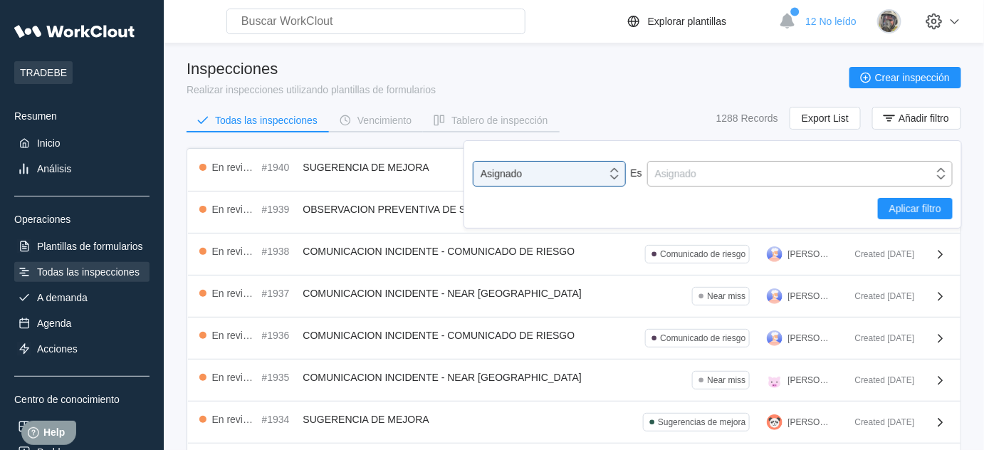
click at [770, 176] on div "Asignado" at bounding box center [791, 174] width 286 height 20
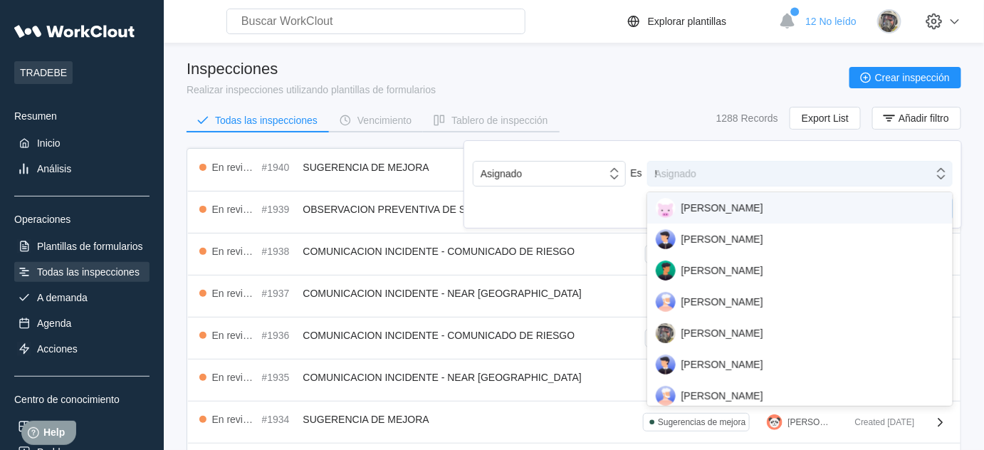
type input "RA"
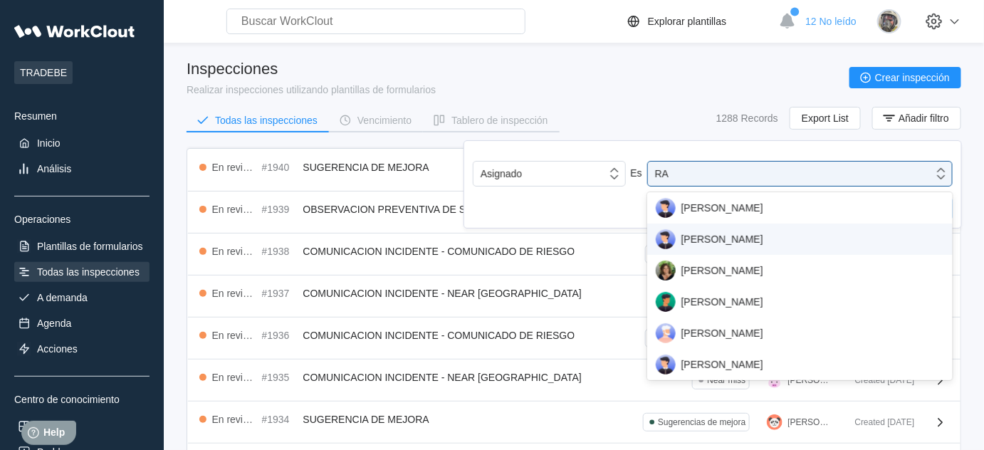
click at [741, 250] on div "RAMON MARTIN" at bounding box center [800, 239] width 306 height 31
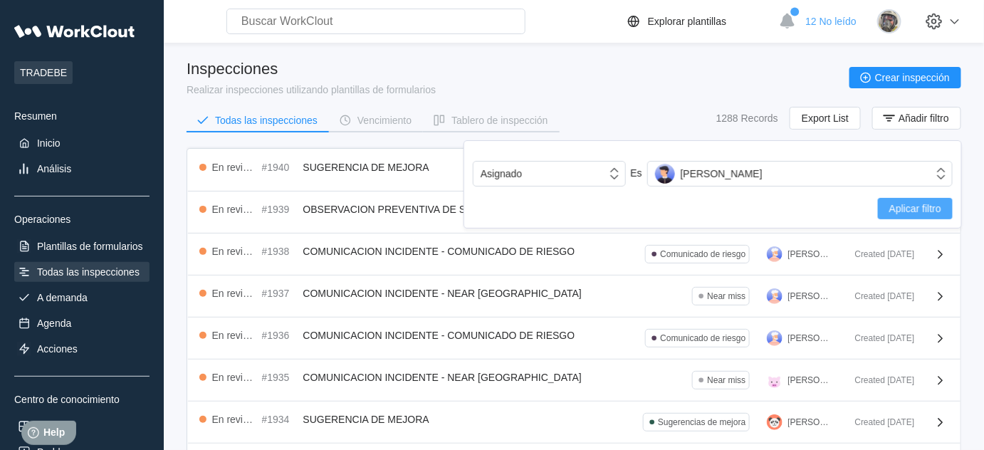
click at [914, 204] on span "Aplicar filtro" at bounding box center [915, 209] width 52 height 10
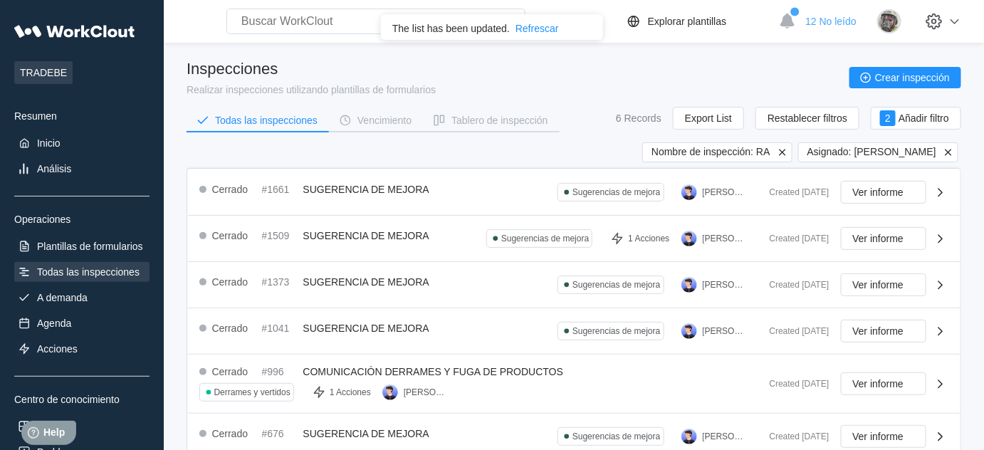
click at [786, 153] on icon at bounding box center [782, 152] width 6 height 6
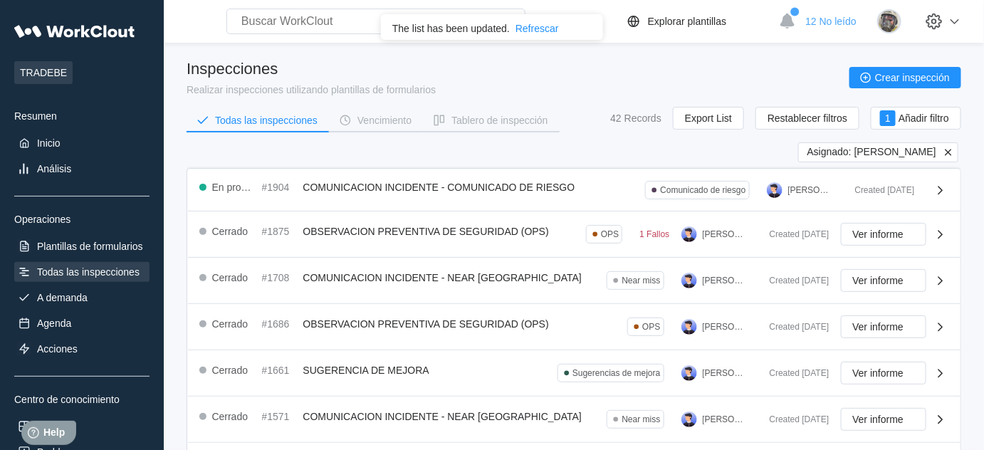
click at [951, 150] on icon at bounding box center [948, 152] width 13 height 13
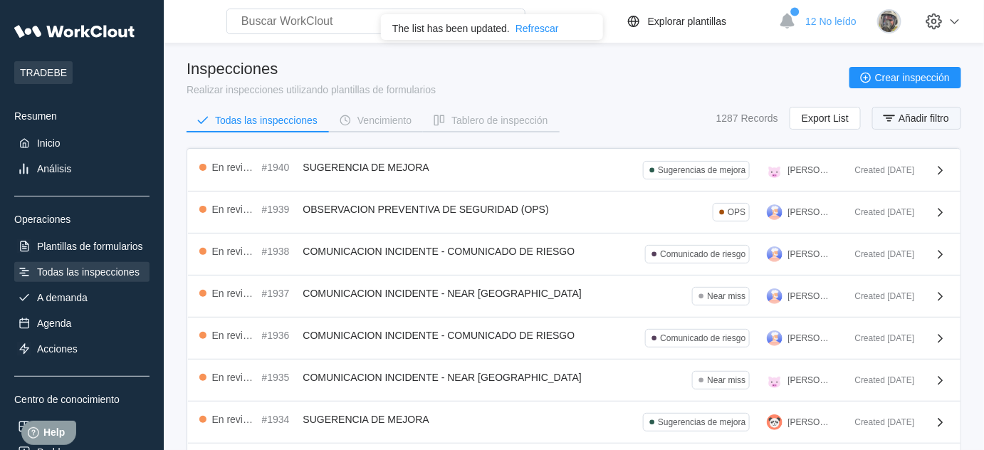
click at [927, 122] on span "Añadir filtro" at bounding box center [924, 118] width 51 height 10
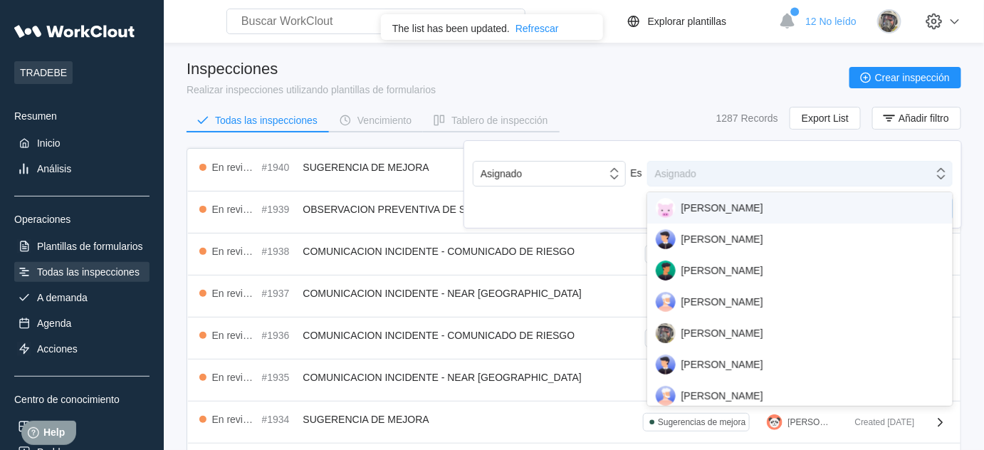
click at [793, 172] on div "Asignado" at bounding box center [791, 174] width 286 height 20
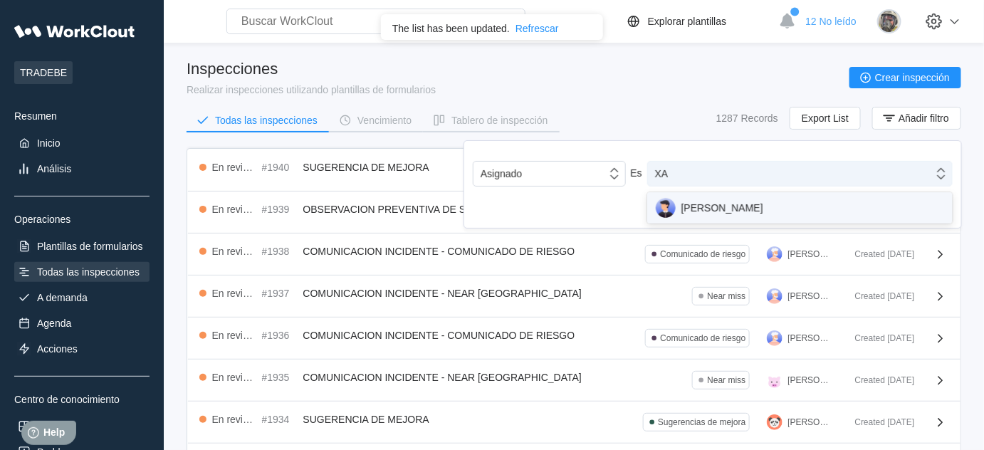
type input "XAV"
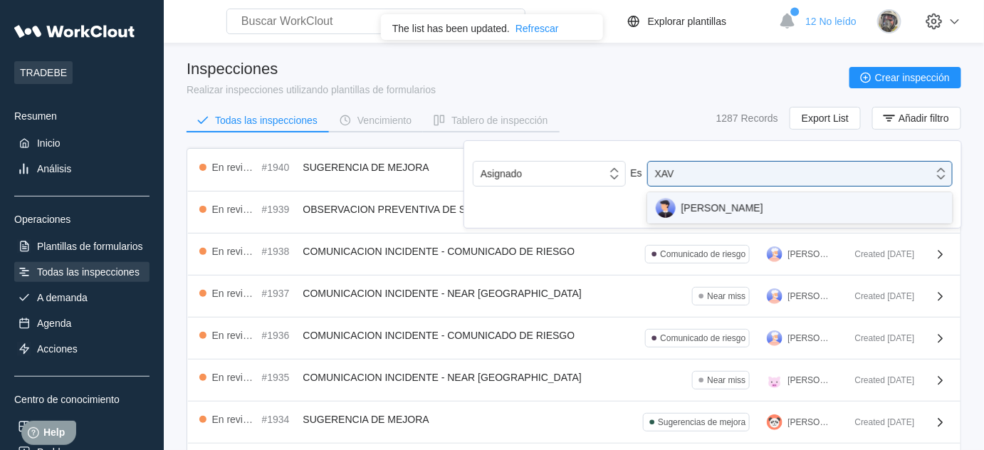
click at [759, 202] on div "XAVIER ARAGON" at bounding box center [800, 208] width 288 height 20
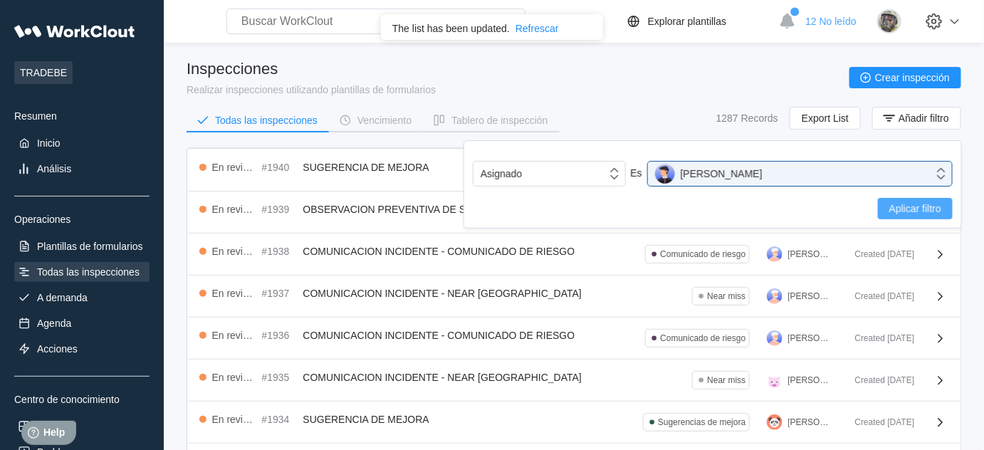
click at [902, 204] on span "Aplicar filtro" at bounding box center [915, 209] width 52 height 10
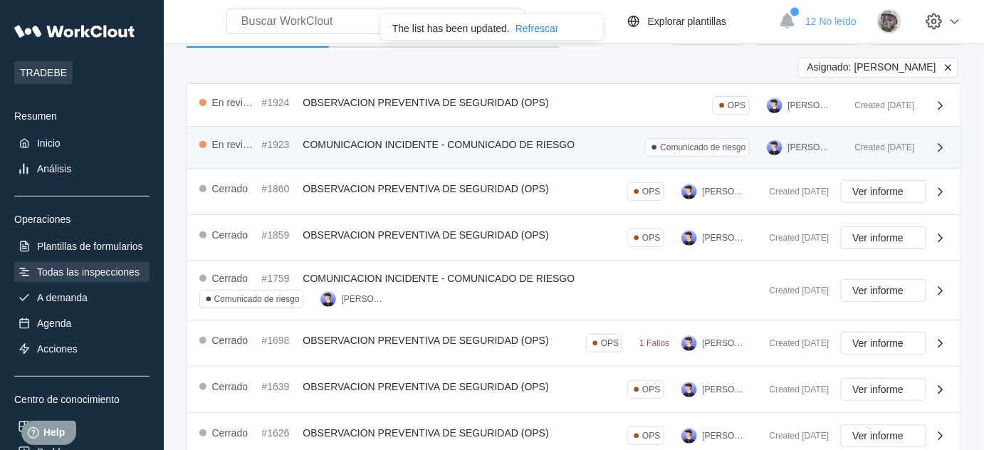
scroll to position [64, 0]
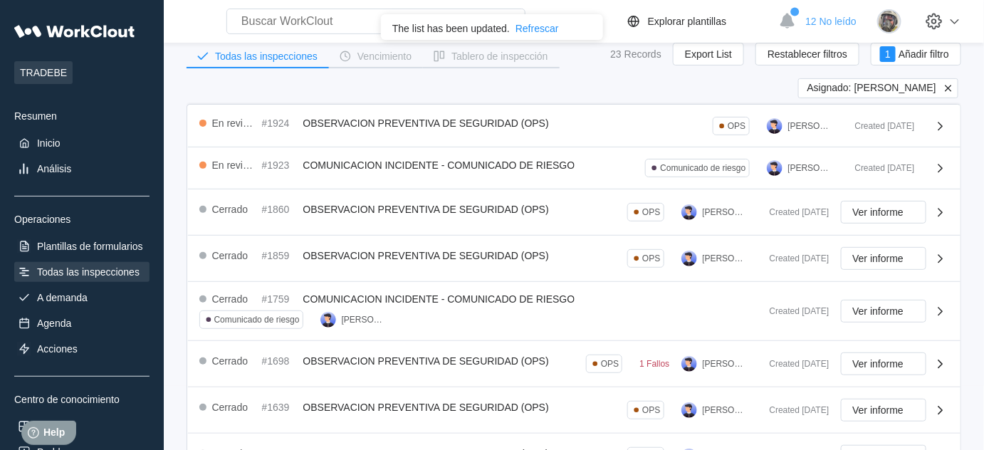
click at [947, 88] on icon at bounding box center [948, 88] width 6 height 6
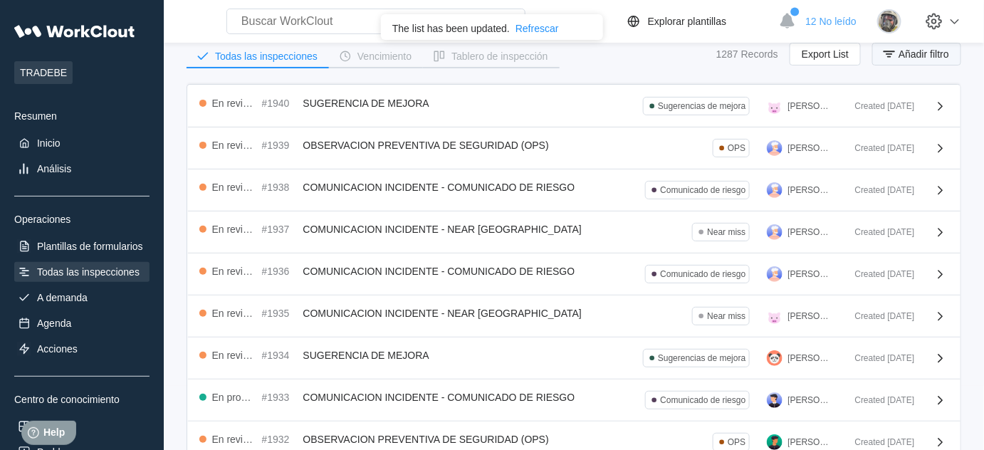
click at [924, 53] on span "Añadir filtro" at bounding box center [924, 54] width 51 height 10
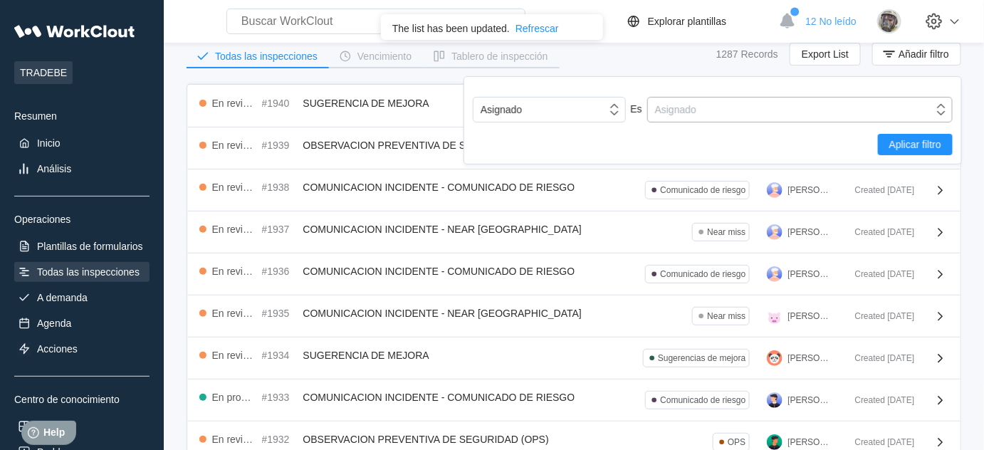
click at [798, 115] on div "Asignado" at bounding box center [791, 110] width 286 height 20
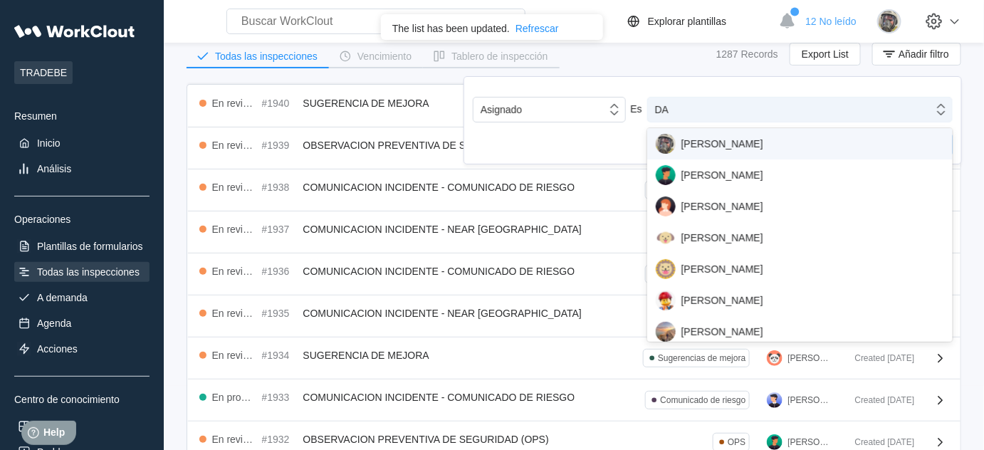
type input "DAN"
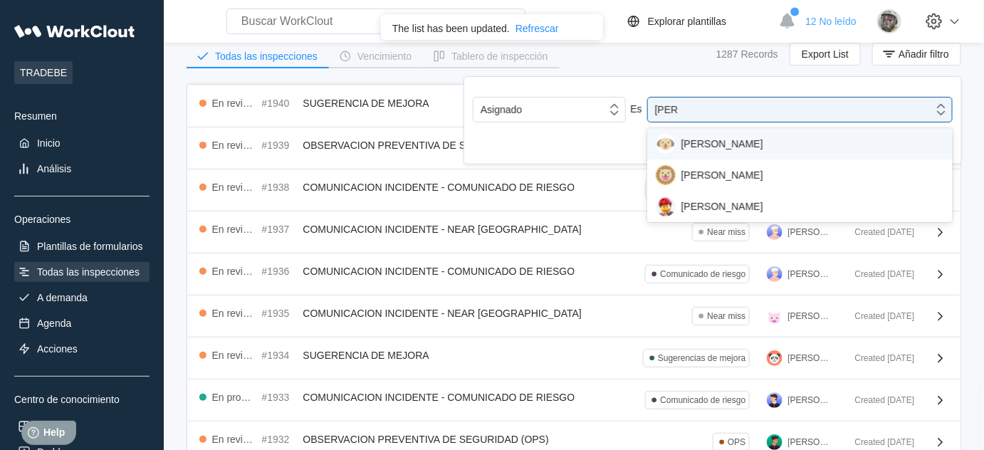
click at [773, 150] on div "[PERSON_NAME]" at bounding box center [800, 144] width 288 height 20
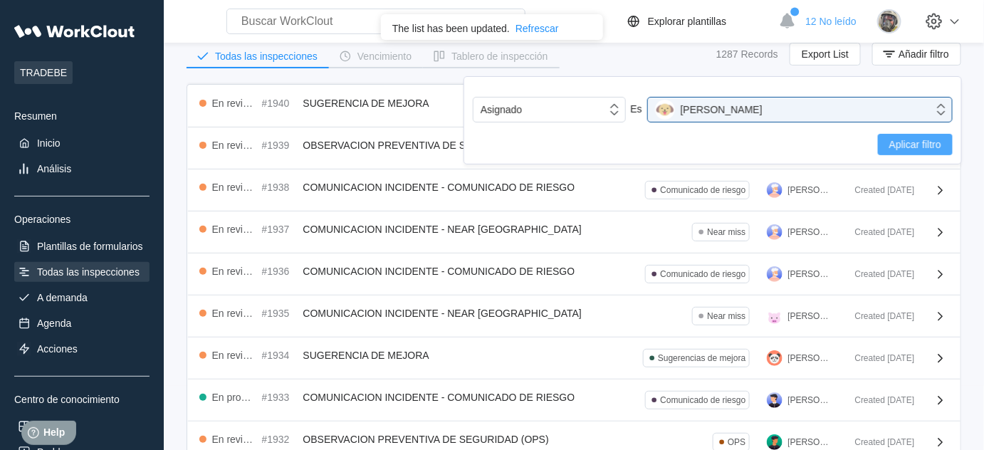
click at [902, 140] on span "Aplicar filtro" at bounding box center [915, 145] width 52 height 10
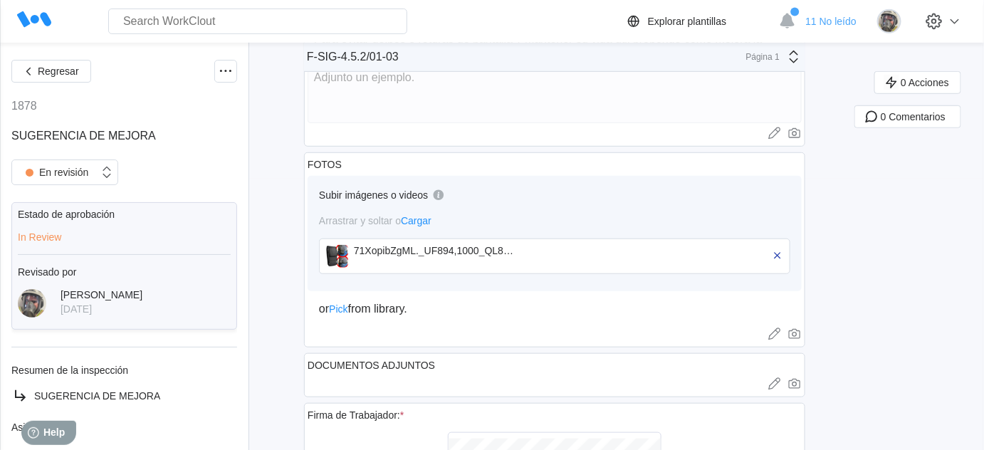
scroll to position [129, 0]
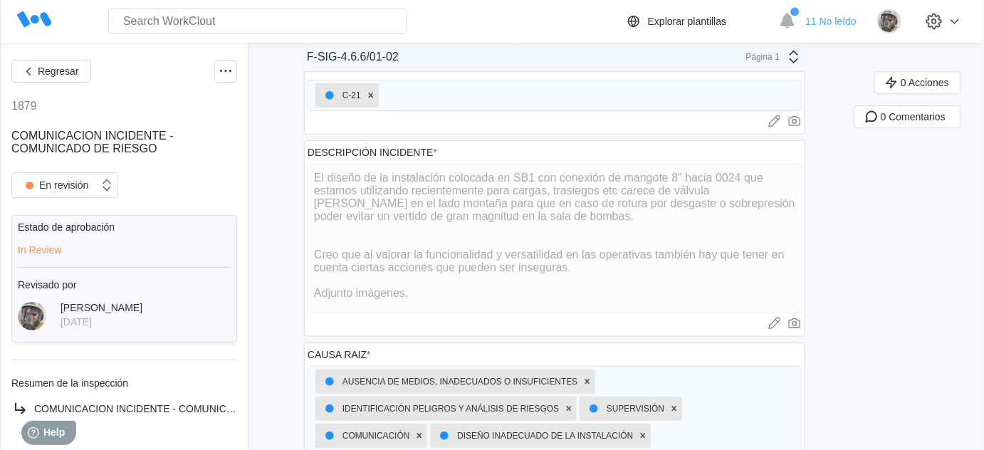
scroll to position [129, 0]
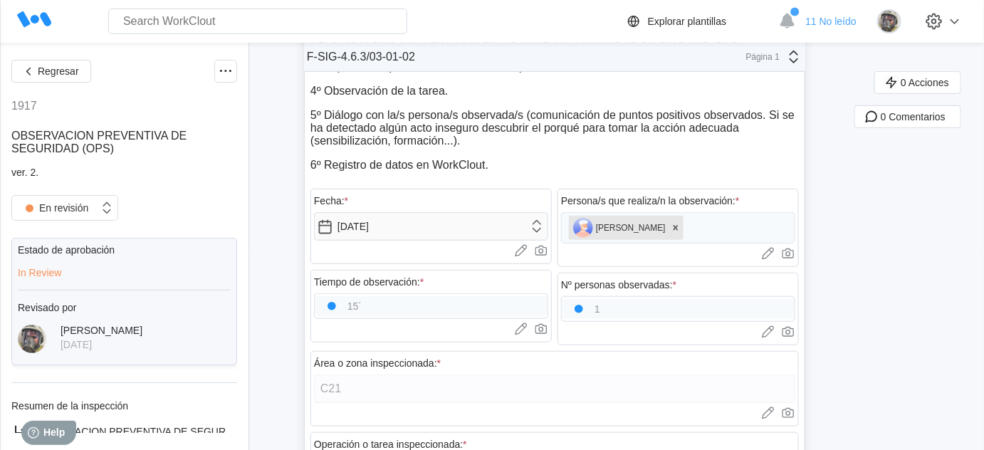
scroll to position [194, 0]
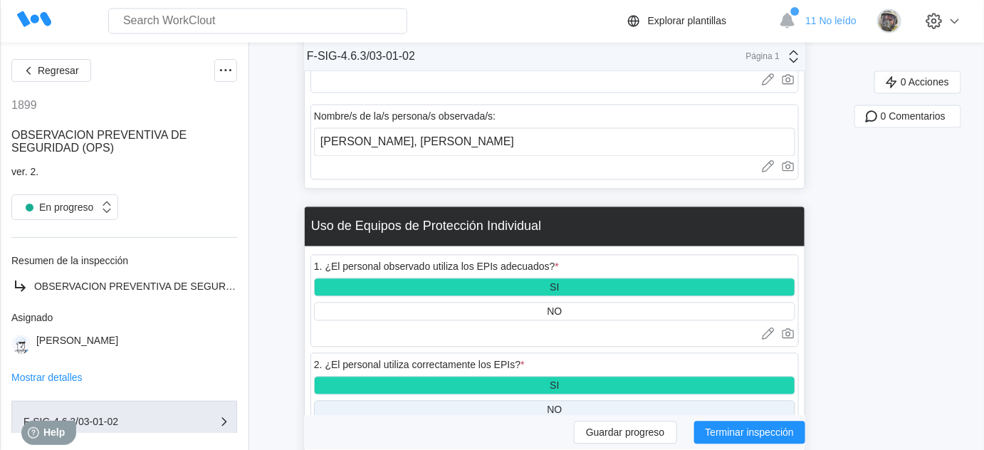
scroll to position [906, 0]
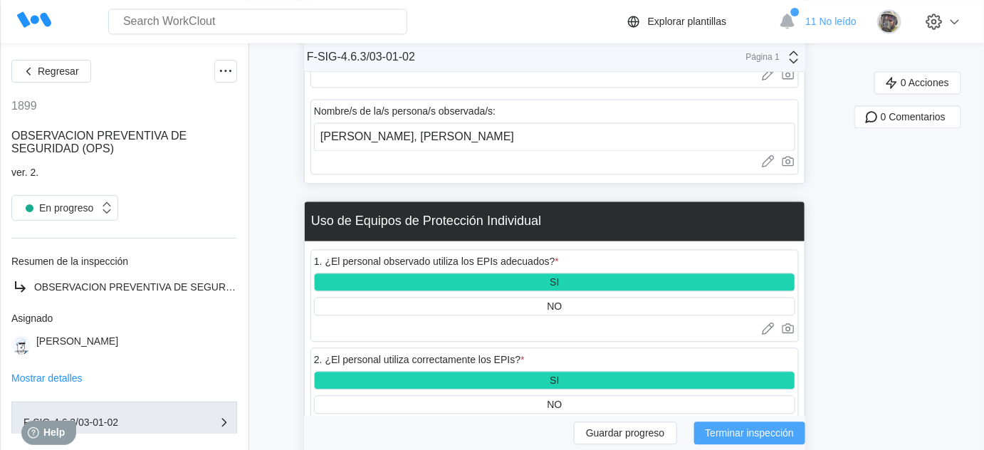
click at [746, 437] on span "Terminar inspección" at bounding box center [750, 433] width 89 height 10
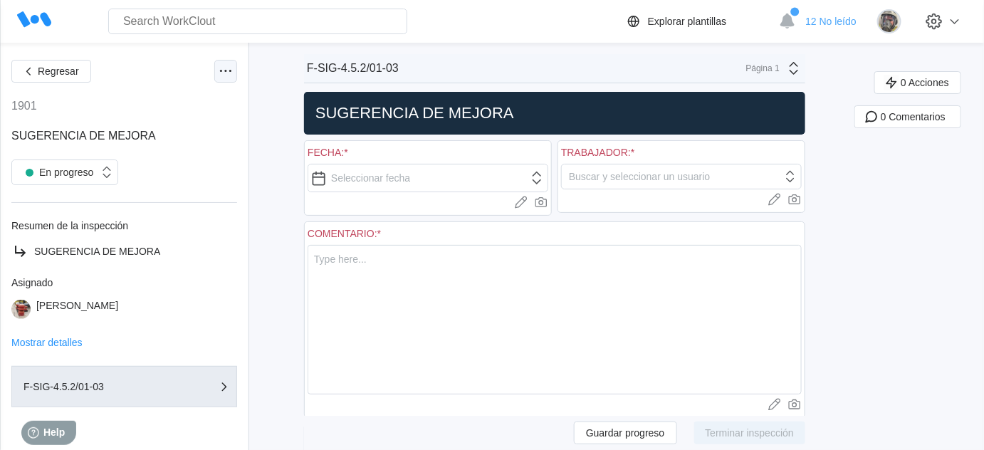
click at [217, 71] on icon at bounding box center [225, 71] width 17 height 17
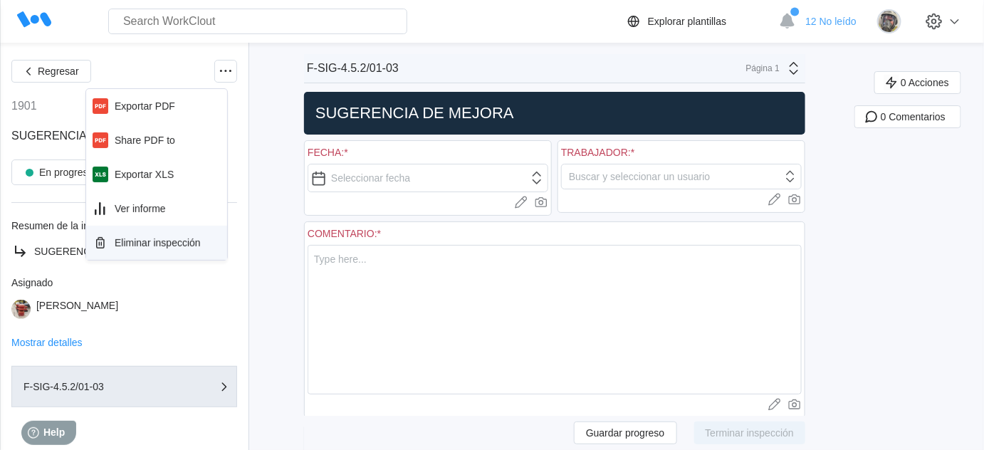
click at [144, 246] on div "Eliminar inspección" at bounding box center [158, 242] width 86 height 11
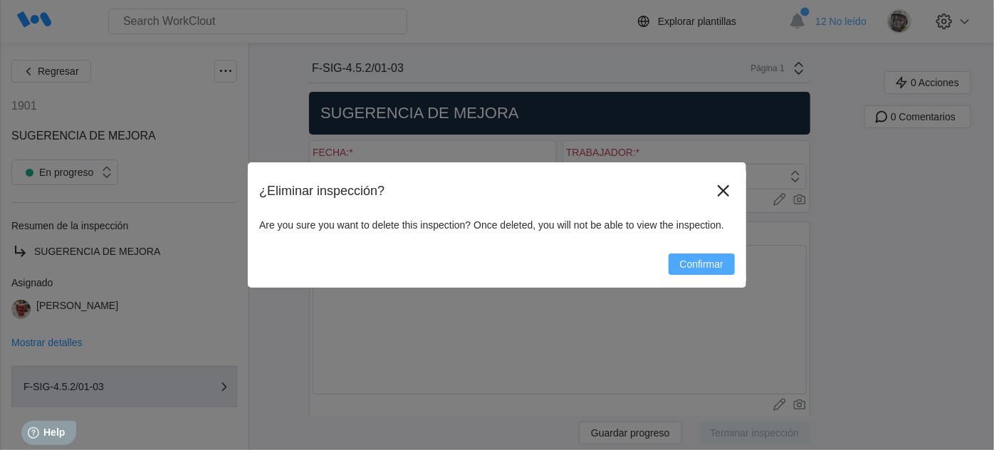
click at [712, 267] on span "Confirmar" at bounding box center [701, 264] width 43 height 10
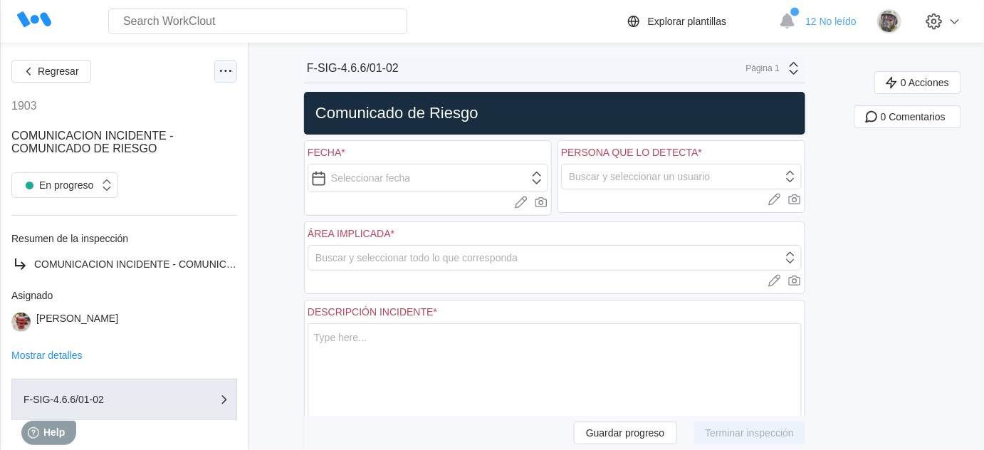
click at [217, 74] on icon at bounding box center [225, 71] width 17 height 17
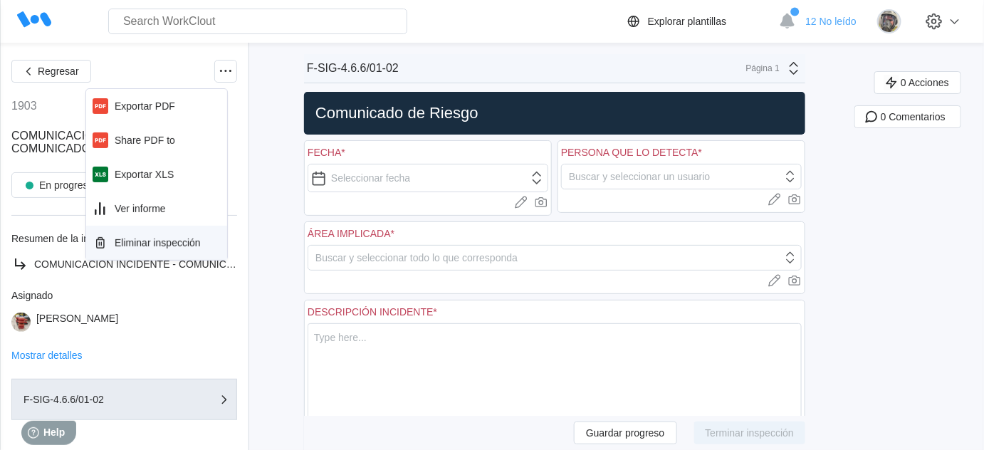
click at [125, 249] on div "Eliminar inspección" at bounding box center [157, 242] width 130 height 23
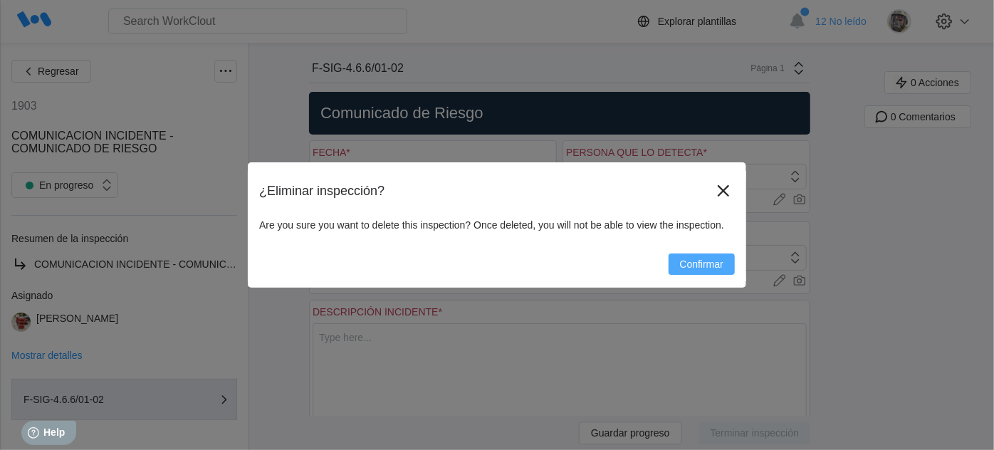
click at [709, 265] on span "Confirmar" at bounding box center [701, 264] width 43 height 10
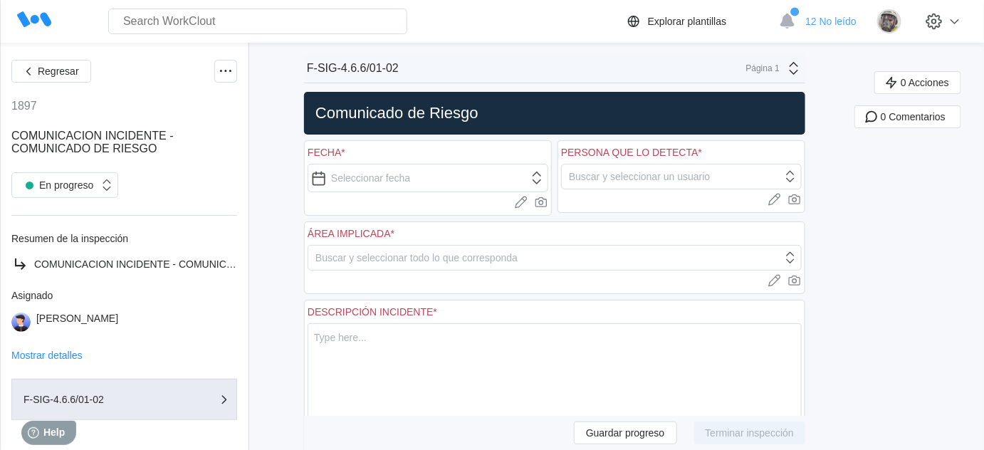
click at [217, 70] on icon at bounding box center [225, 71] width 17 height 17
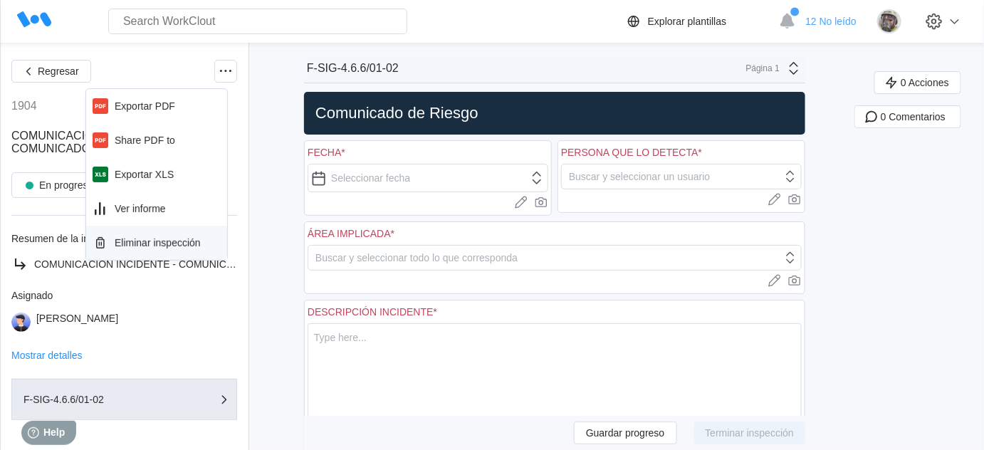
click at [160, 239] on div "Eliminar inspección" at bounding box center [158, 242] width 86 height 11
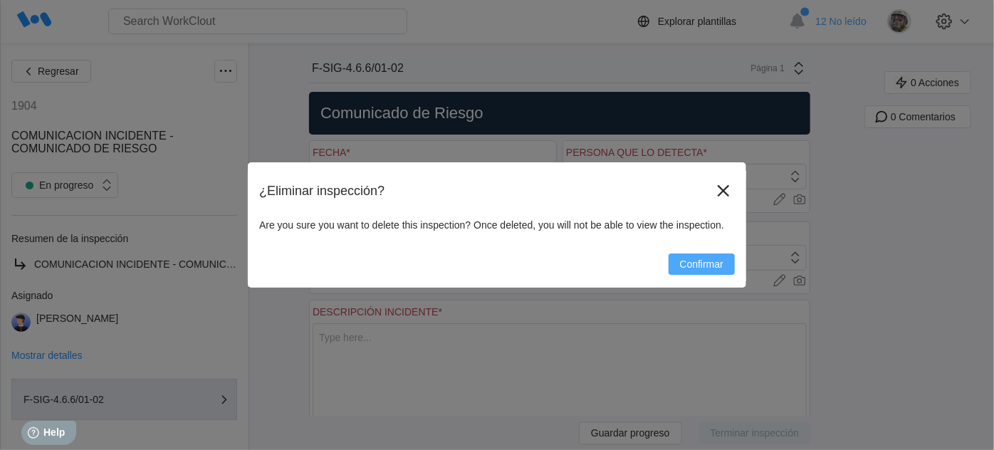
click at [687, 267] on span "Confirmar" at bounding box center [701, 264] width 43 height 10
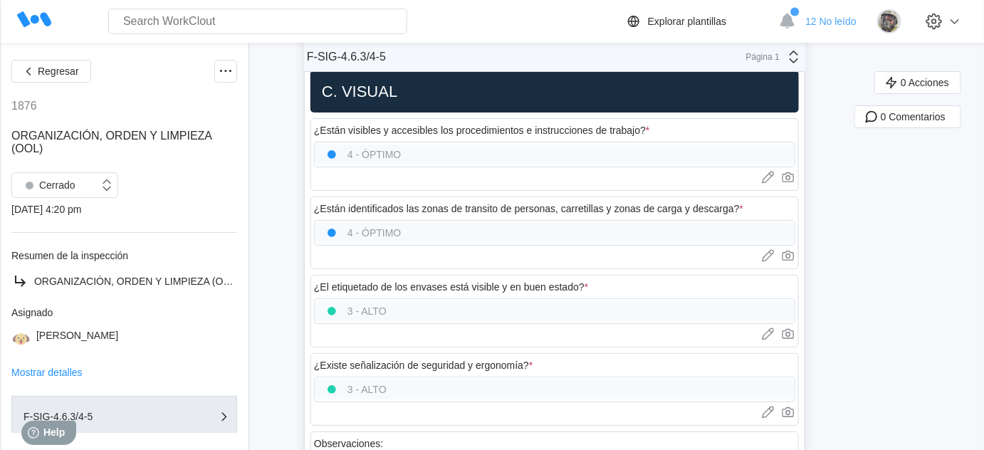
scroll to position [2240, 0]
